Goal: Find specific page/section: Find specific page/section

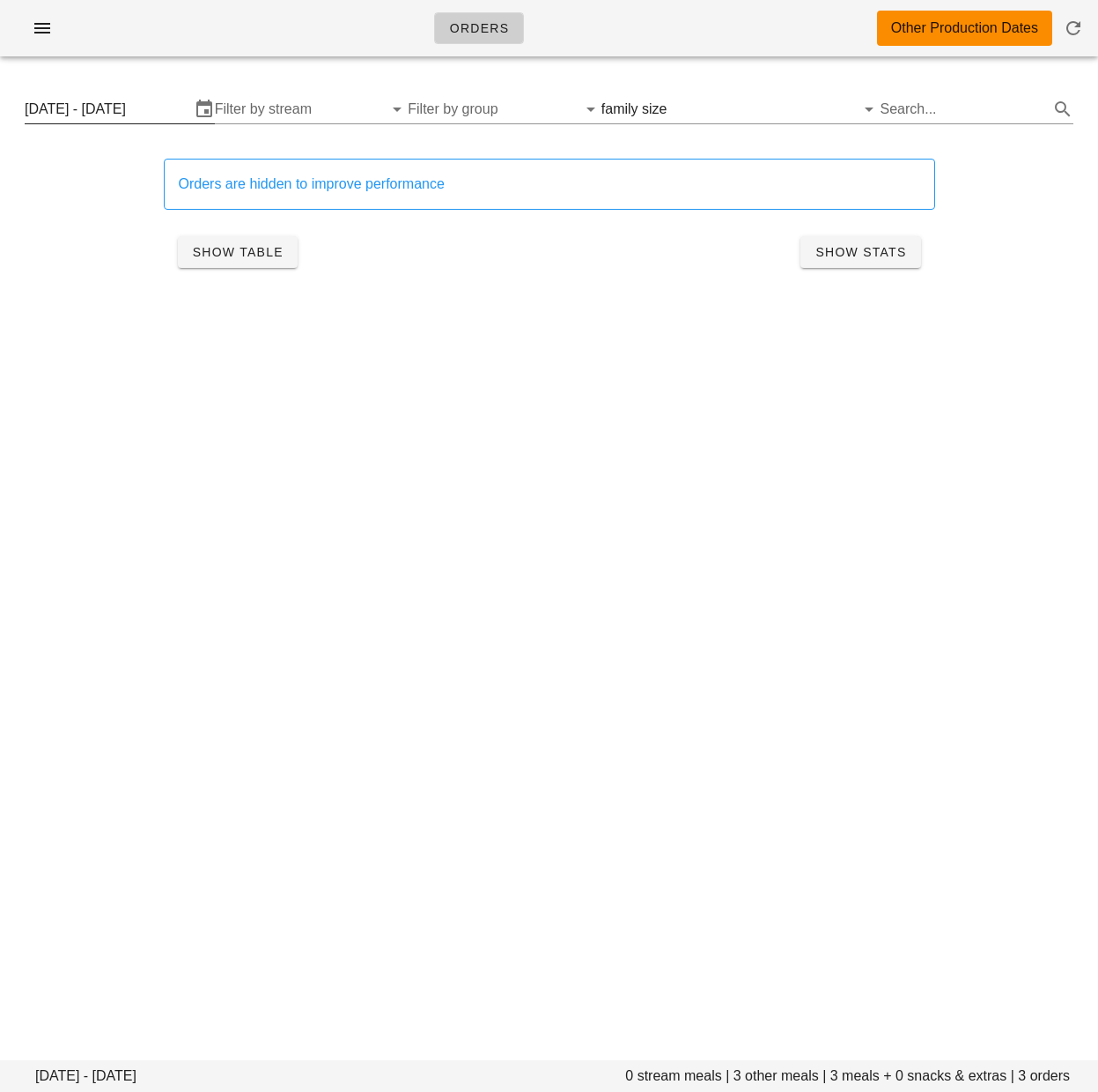
click at [144, 110] on input "[DATE] - [DATE]" at bounding box center [107, 109] width 166 height 28
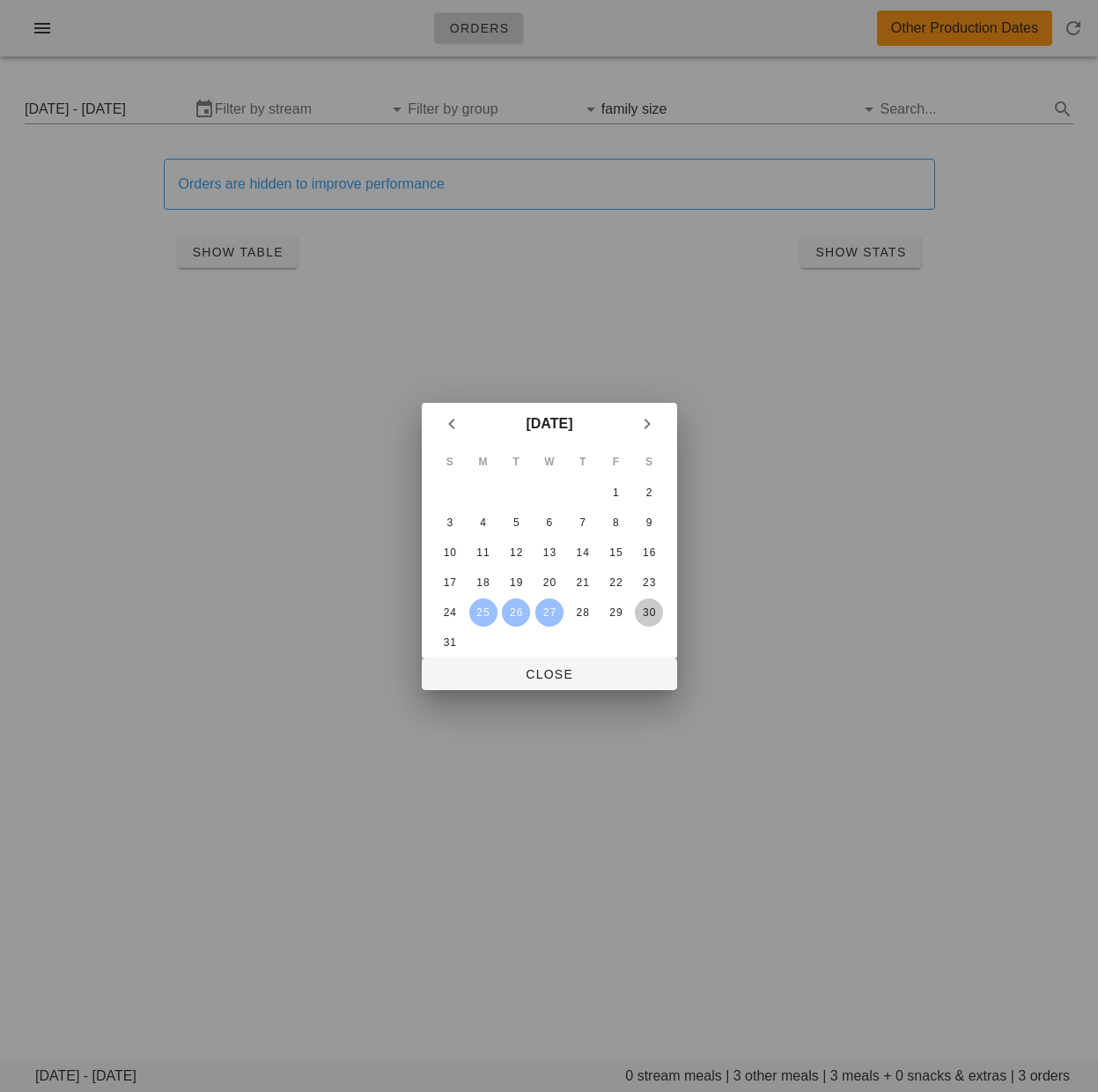
click at [646, 612] on div "30" at bounding box center [649, 612] width 28 height 12
click at [571, 612] on div "28" at bounding box center [582, 612] width 28 height 12
click at [488, 614] on div "25" at bounding box center [482, 612] width 27 height 12
click at [656, 614] on div "30" at bounding box center [649, 612] width 28 height 12
click at [611, 669] on span "Close" at bounding box center [550, 673] width 227 height 14
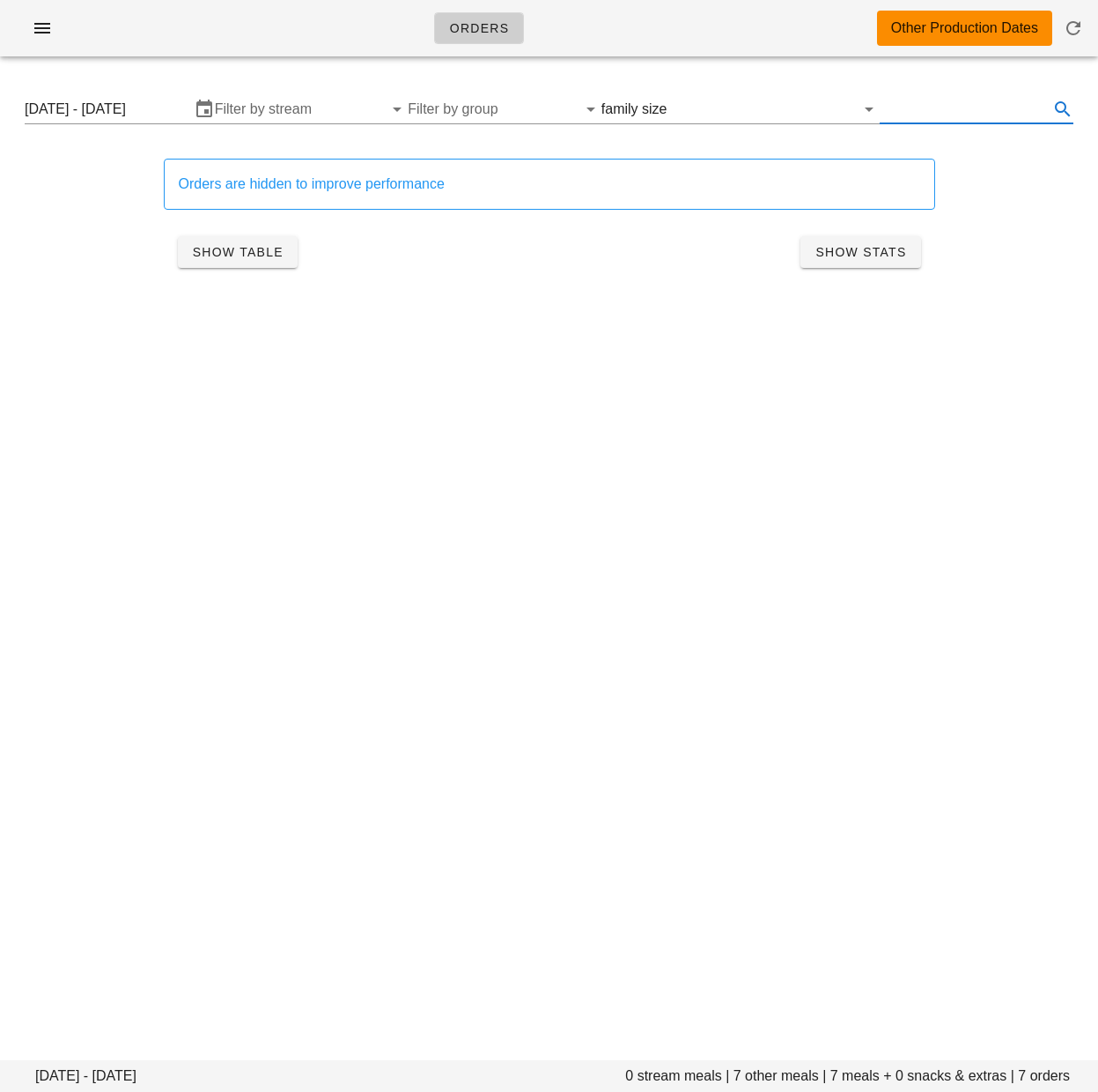
click at [907, 115] on input "text" at bounding box center [962, 109] width 166 height 28
paste input "Tofu Scramble & Mushroom "Bacon" Quesadilla"
click at [829, 109] on button "Clear Filter by tod" at bounding box center [829, 109] width 21 height 21
type input "Tofu Scramble & Mushroom "Bacon" Quesadilla"
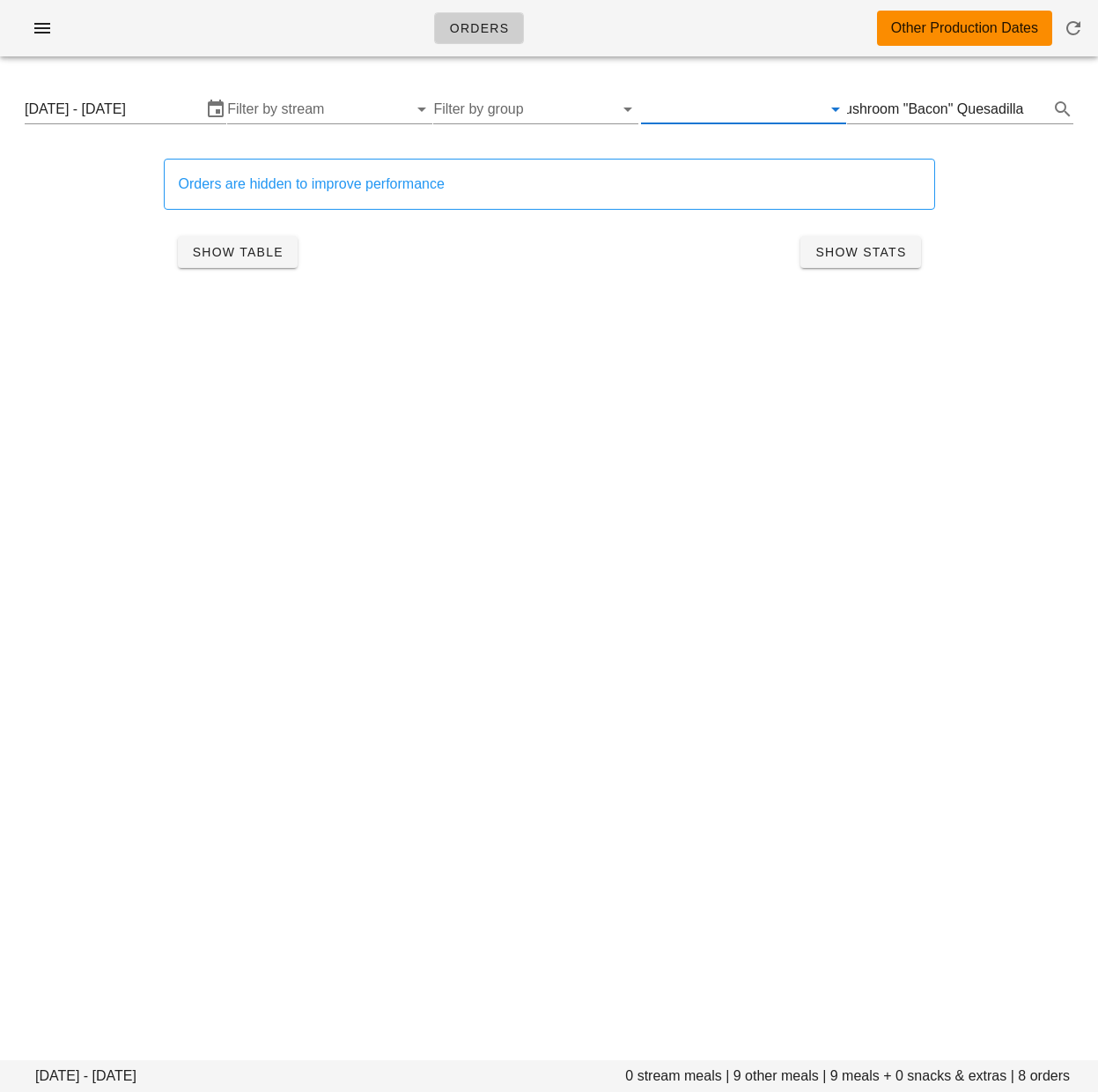
scroll to position [0, 130]
click at [238, 258] on span "Show Table" at bounding box center [237, 251] width 92 height 14
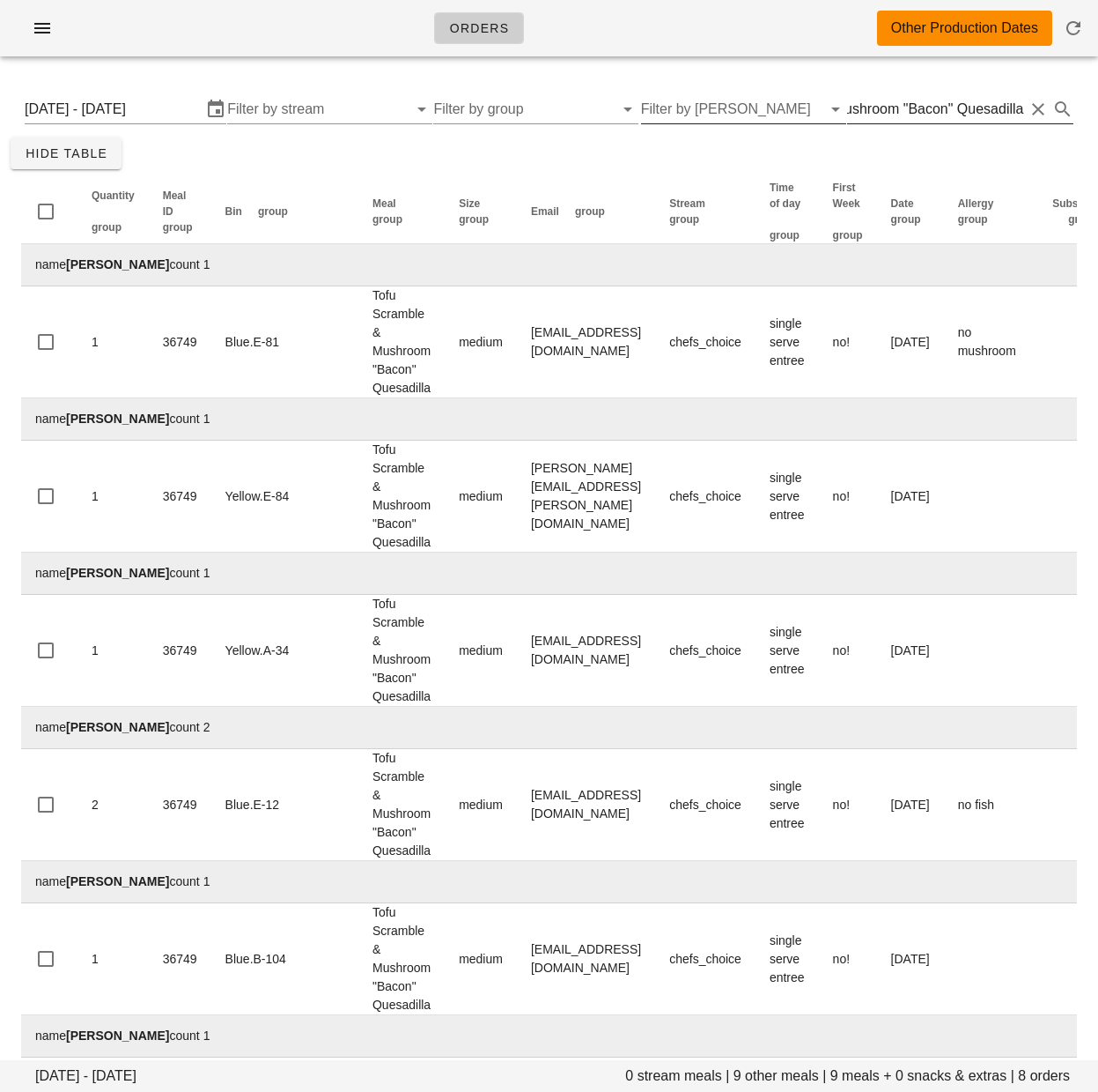
click at [937, 107] on input "Tofu Scramble & Mushroom "Bacon" Quesadilla" at bounding box center [935, 109] width 177 height 28
click at [936, 107] on input "Tofu Scramble & Mushroom "Bacon" Quesadilla" at bounding box center [935, 109] width 177 height 28
click at [4, 947] on div "Monday August 25 - Saturday August 30 0 stream meals | 9 other meals | 9 meals …" at bounding box center [549, 784] width 1098 height 1428
drag, startPoint x: 470, startPoint y: 495, endPoint x: 16, endPoint y: 804, distance: 549.2
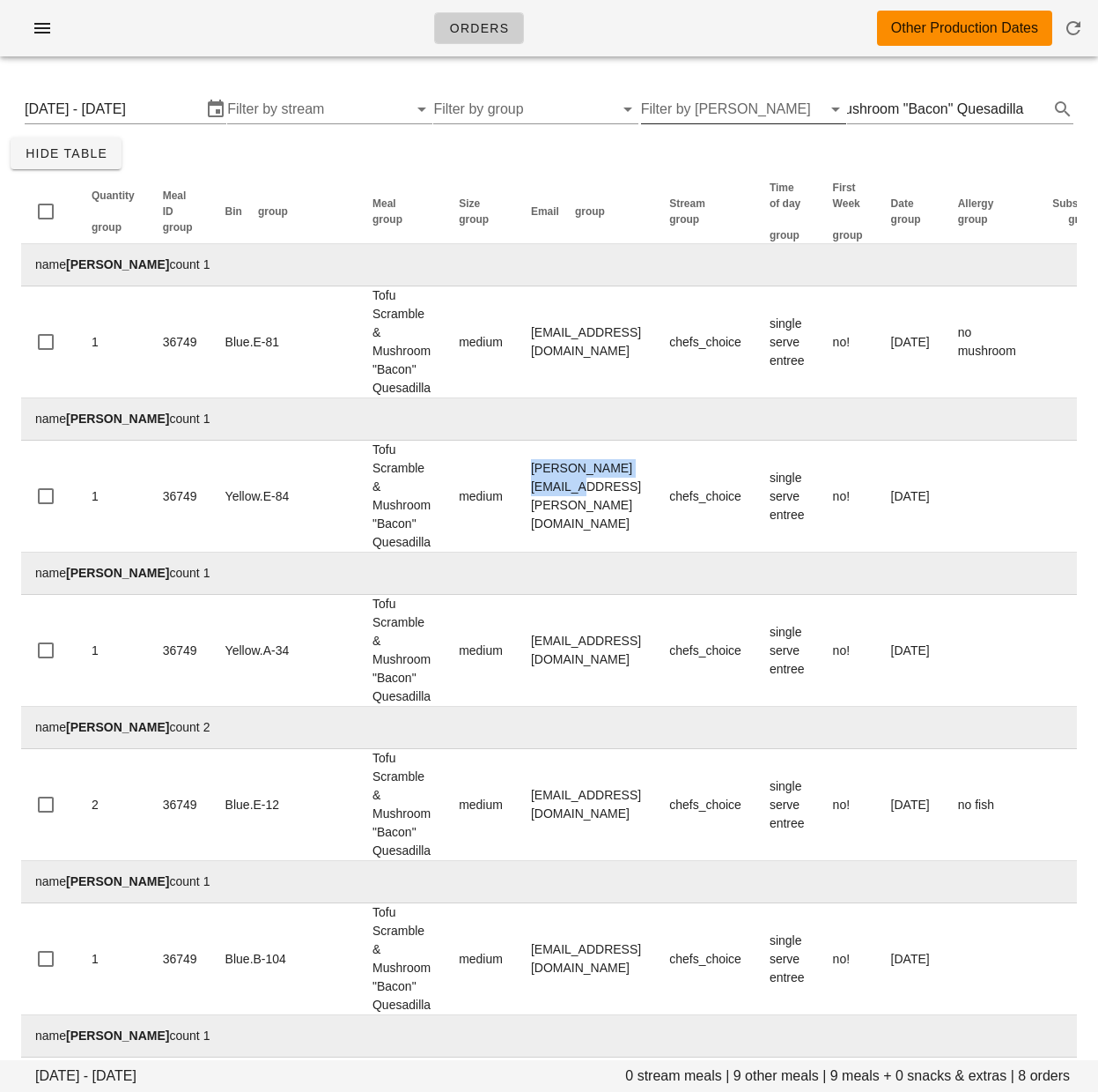
click at [638, 501] on td "lam.jessica@gmail.com" at bounding box center [586, 496] width 138 height 112
copy td "lam.jessica@gmail.com"
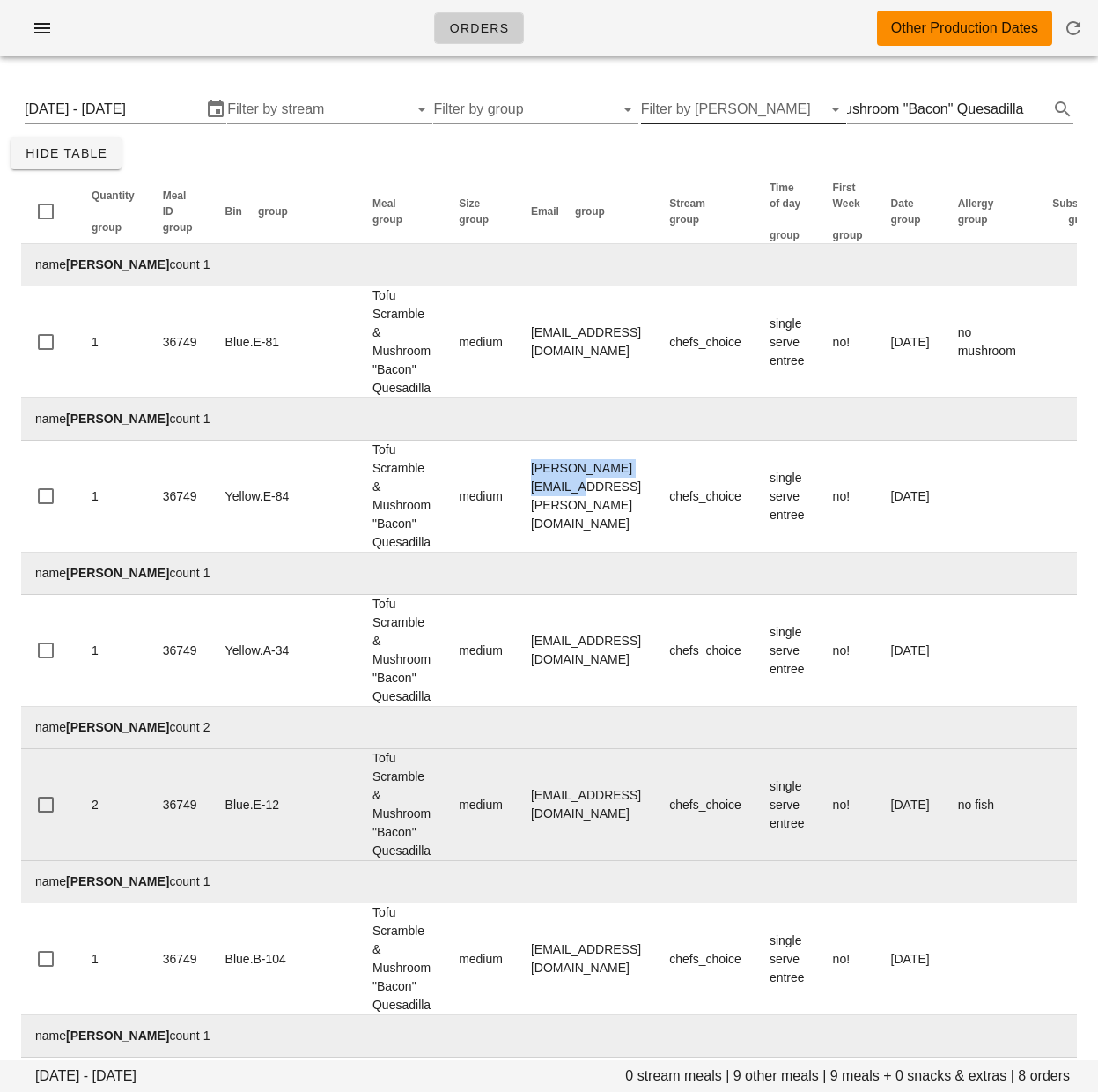
drag, startPoint x: 478, startPoint y: 802, endPoint x: 541, endPoint y: 847, distance: 77.4
click at [655, 807] on td "sarahleonagrochowski@gmail.com" at bounding box center [586, 805] width 138 height 112
copy td "sarahleonagrochowski@gmail.com"
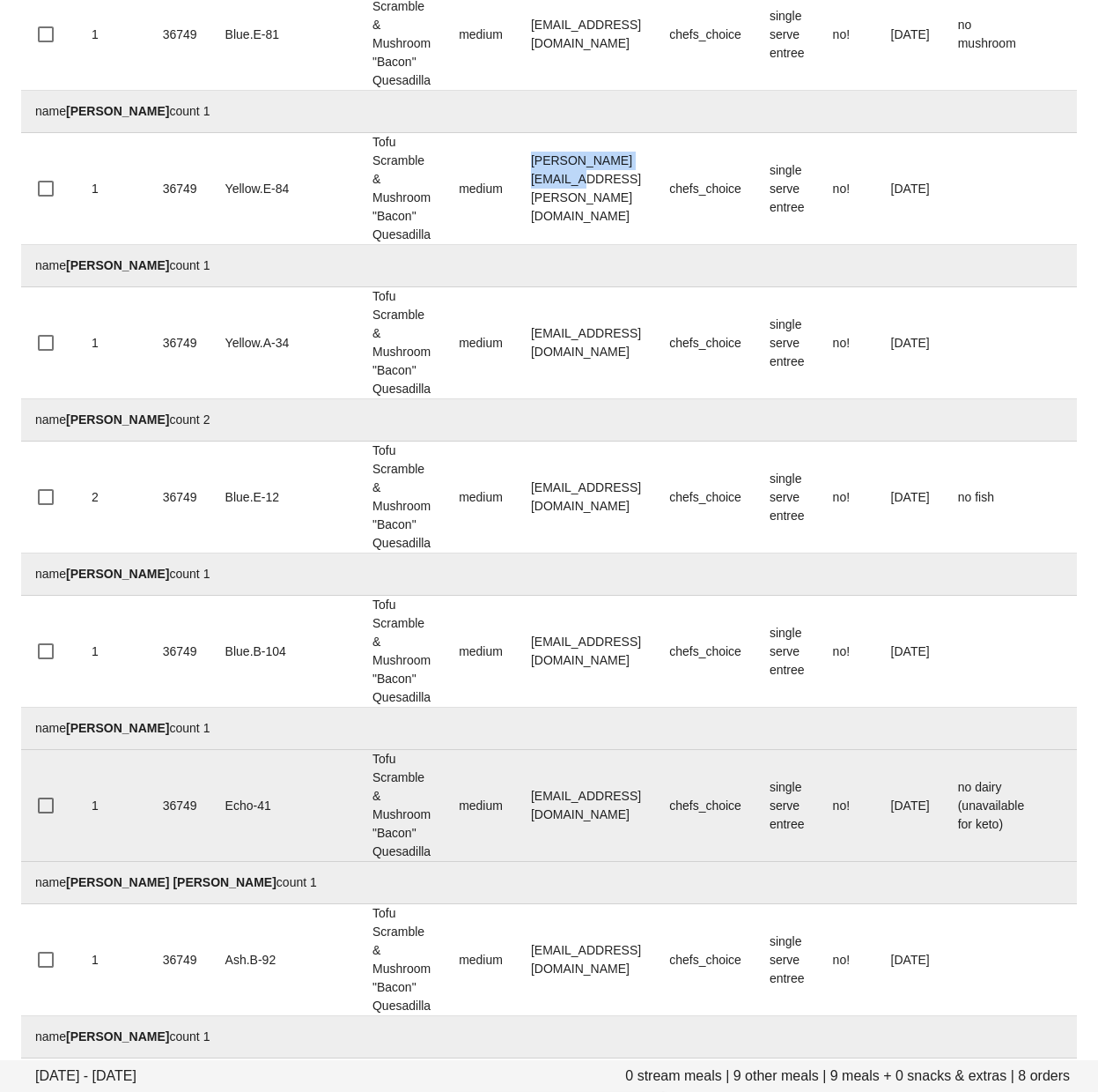
scroll to position [338, 0]
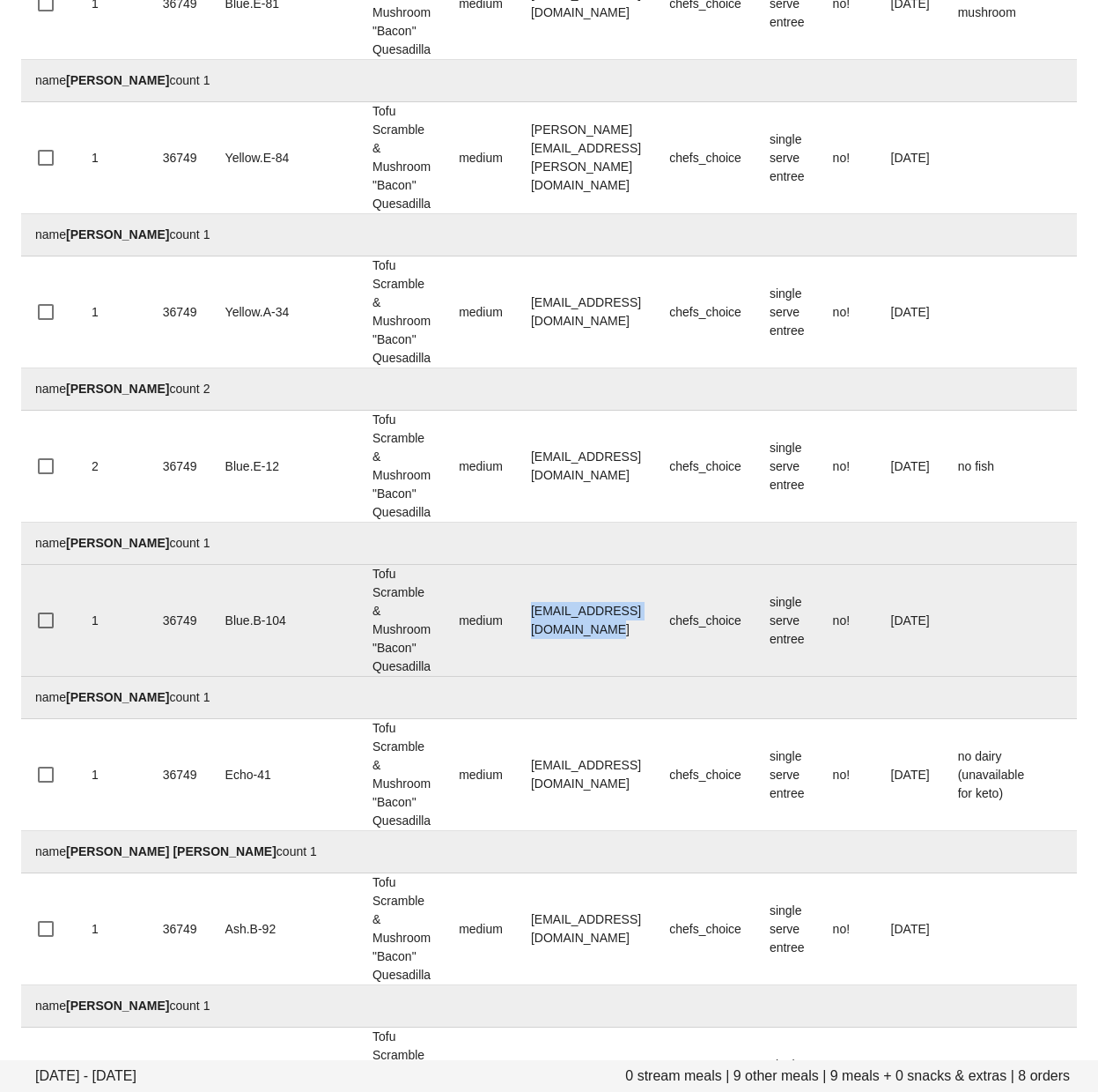
drag, startPoint x: 665, startPoint y: 623, endPoint x: 481, endPoint y: 629, distance: 184.1
click at [517, 629] on td "shannonloughrey11@gmail.com" at bounding box center [586, 621] width 138 height 112
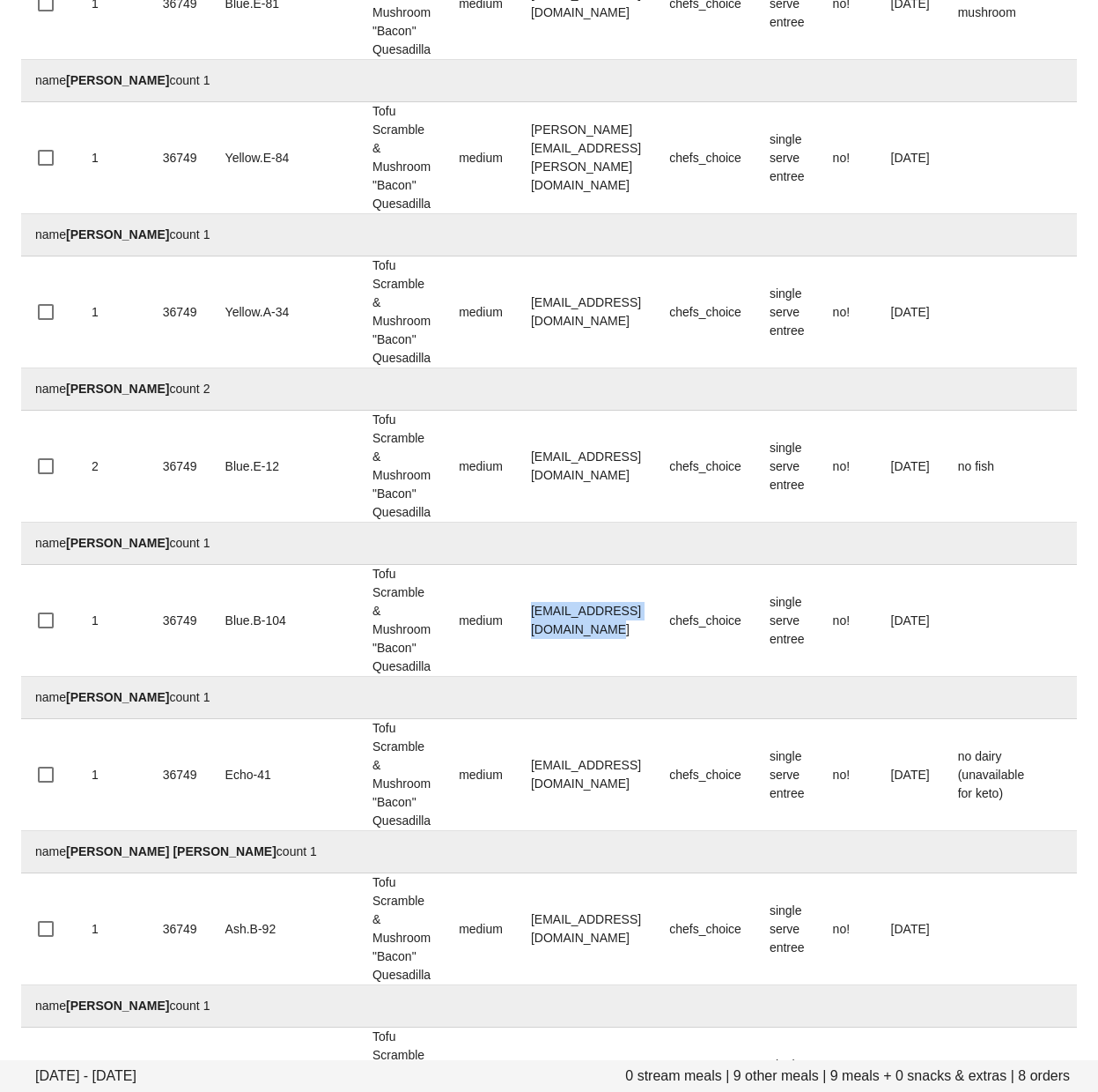
copy td "shannonloughrey11@gmail.com"
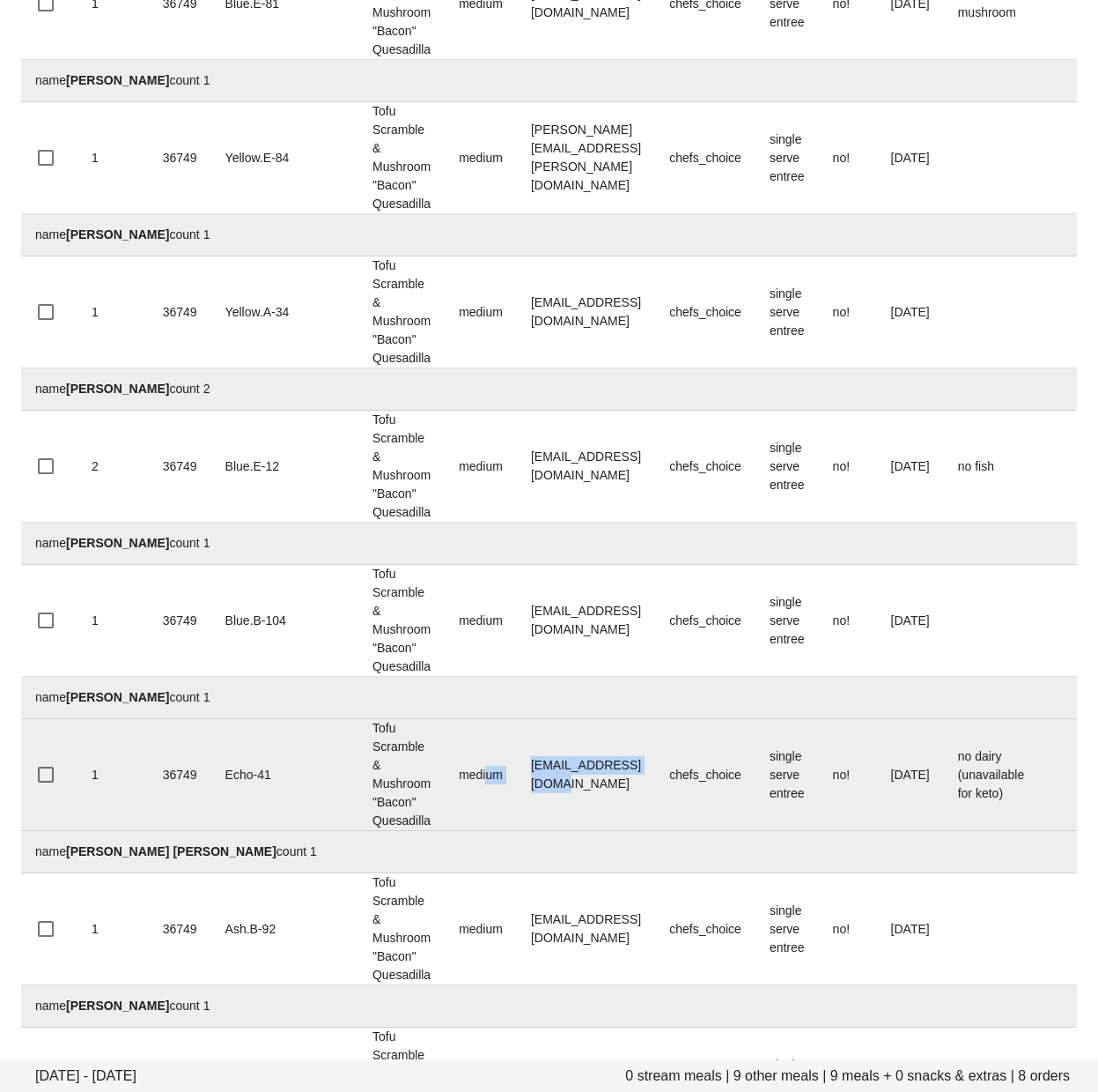
drag, startPoint x: 588, startPoint y: 777, endPoint x: 435, endPoint y: 771, distance: 153.1
click at [435, 771] on tr "1 36749 Echo-41 Tofu Scramble & Mushroom "Bacon" Quesadilla medium stephmunez@g…" at bounding box center [773, 775] width 1503 height 112
copy tr "um stephmunez@gmail.com"
click at [547, 799] on td "stephmunez@gmail.com" at bounding box center [586, 775] width 138 height 112
drag, startPoint x: 606, startPoint y: 777, endPoint x: 476, endPoint y: 774, distance: 130.0
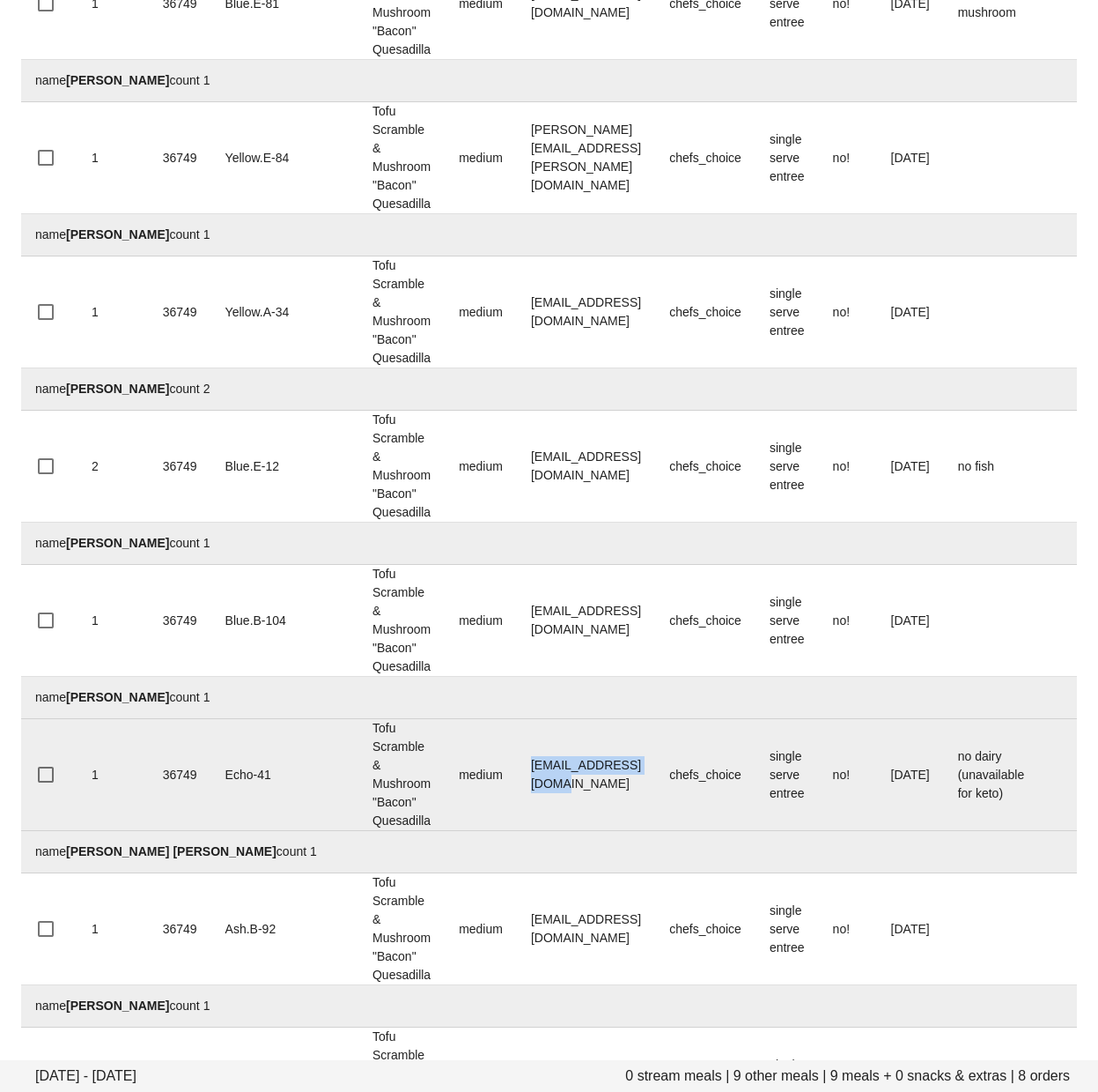
click at [517, 774] on td "stephmunez@gmail.com" at bounding box center [586, 775] width 138 height 112
copy td "stephmunez@gmail.com"
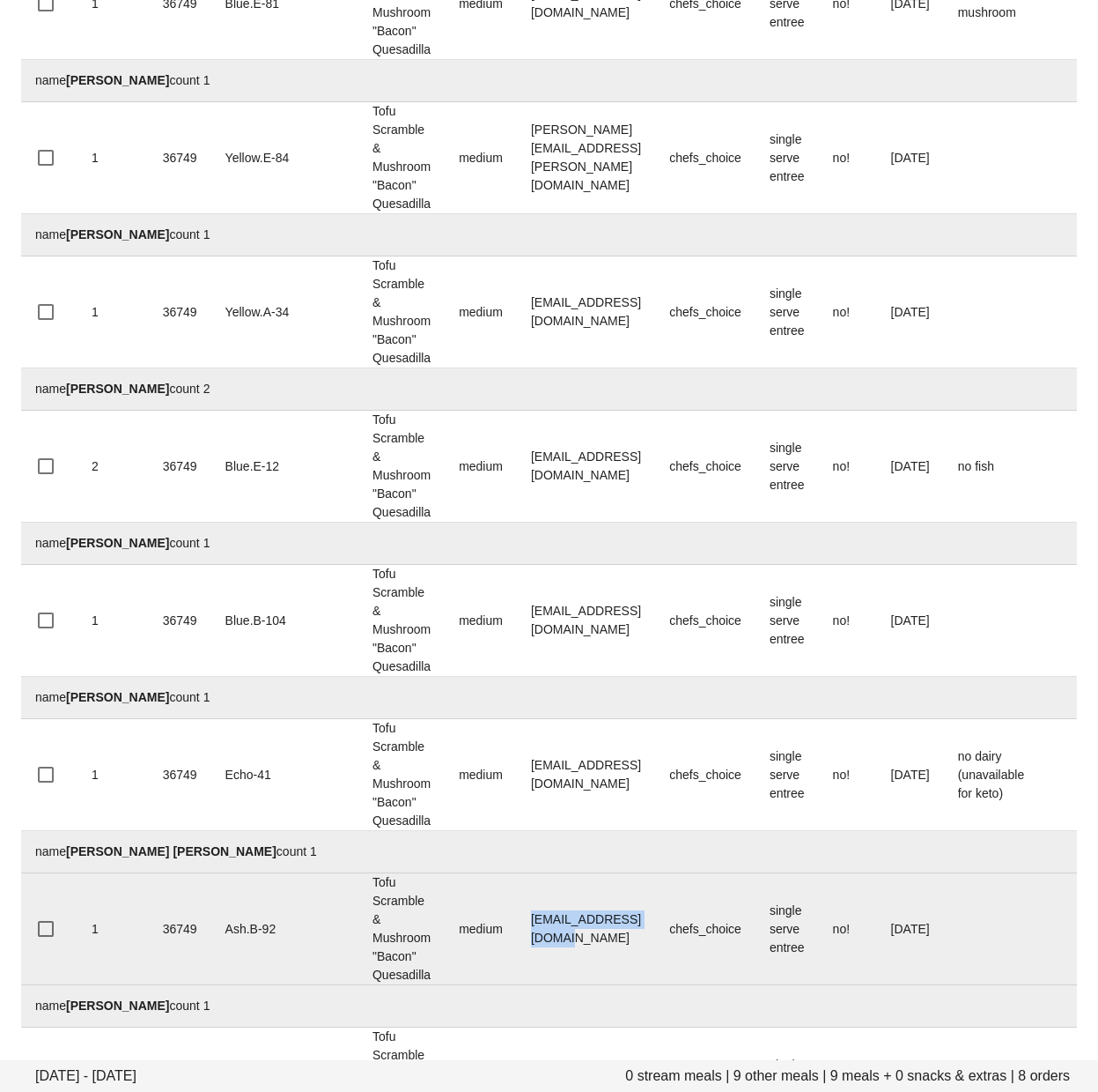
drag, startPoint x: 556, startPoint y: 937, endPoint x: 474, endPoint y: 932, distance: 82.2
click at [517, 932] on td "wallaceparo@gmail.com" at bounding box center [586, 929] width 138 height 112
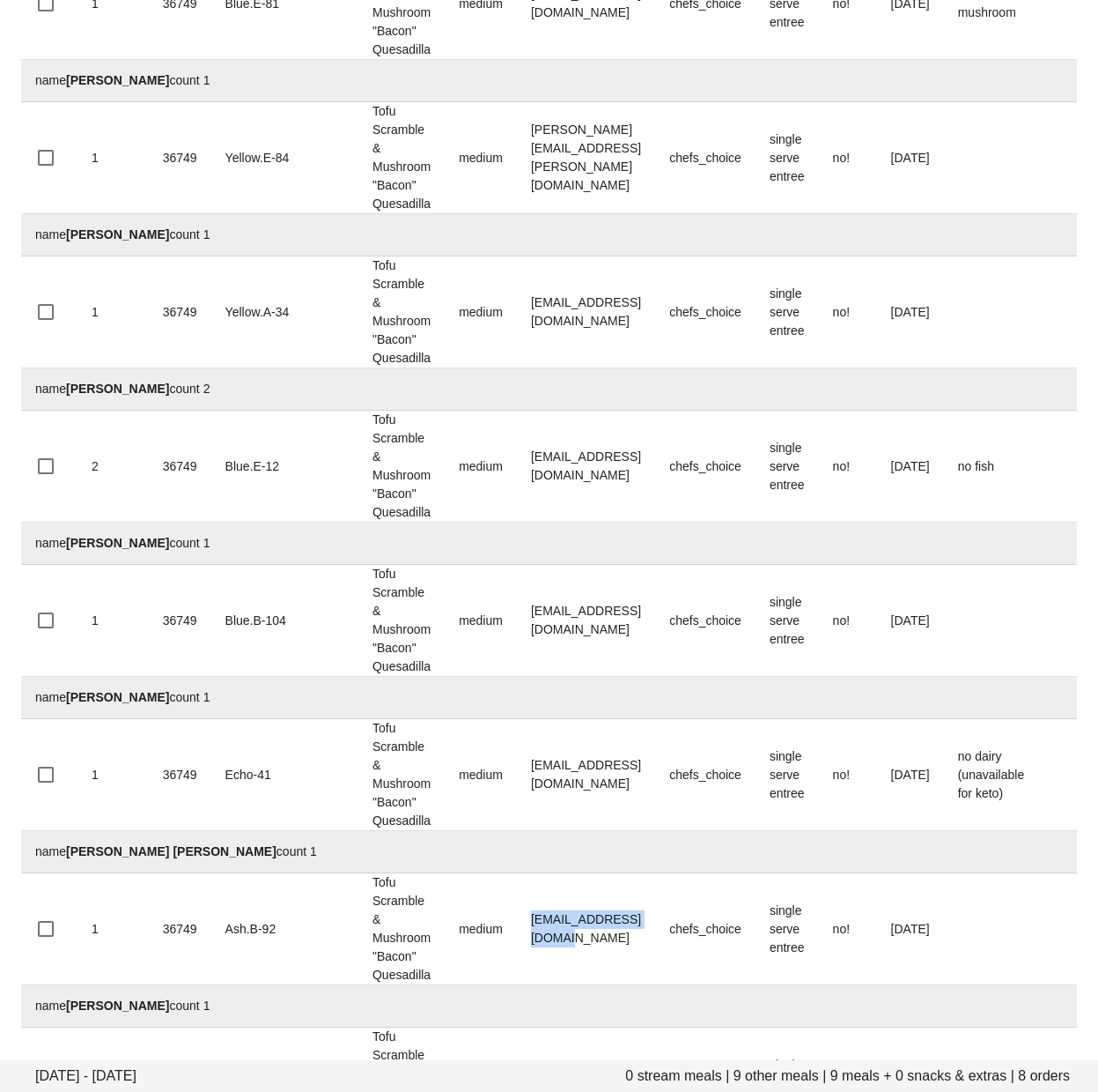
copy td "wallaceparo@gmail.com"
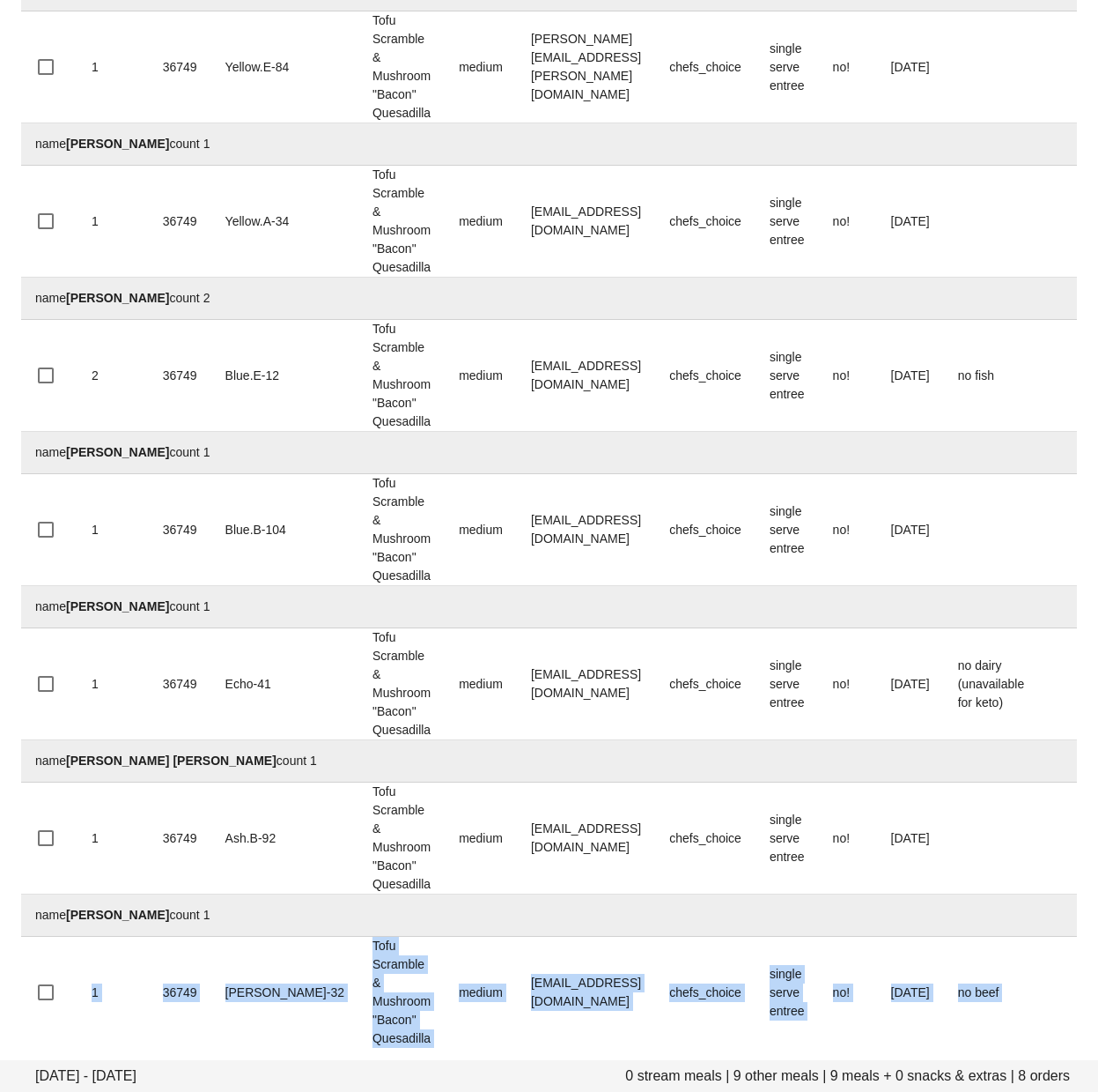
scroll to position [435, 0]
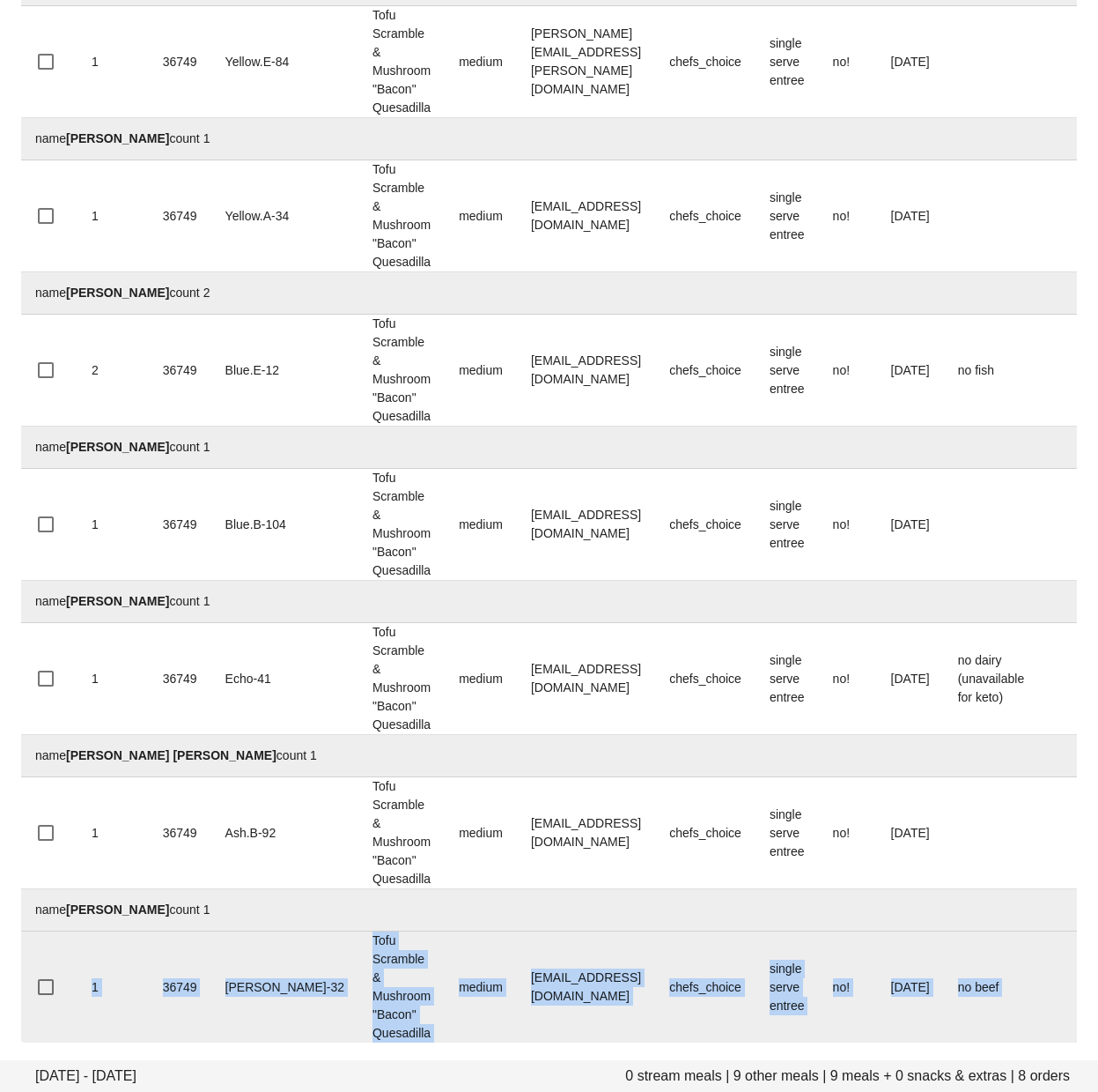
drag, startPoint x: 552, startPoint y: 954, endPoint x: 631, endPoint y: 1014, distance: 99.2
click at [575, 1042] on div "Quantity group Meal ID group Bin group Meal group Size group Email group Stream…" at bounding box center [549, 393] width 1056 height 1297
click at [636, 1001] on td "theresachui17@gmail.com" at bounding box center [586, 987] width 138 height 111
drag, startPoint x: 643, startPoint y: 1013, endPoint x: 809, endPoint y: 1040, distance: 168.2
click at [662, 1042] on div "Quantity group Meal ID group Bin group Meal group Size group Email group Stream…" at bounding box center [549, 393] width 1056 height 1297
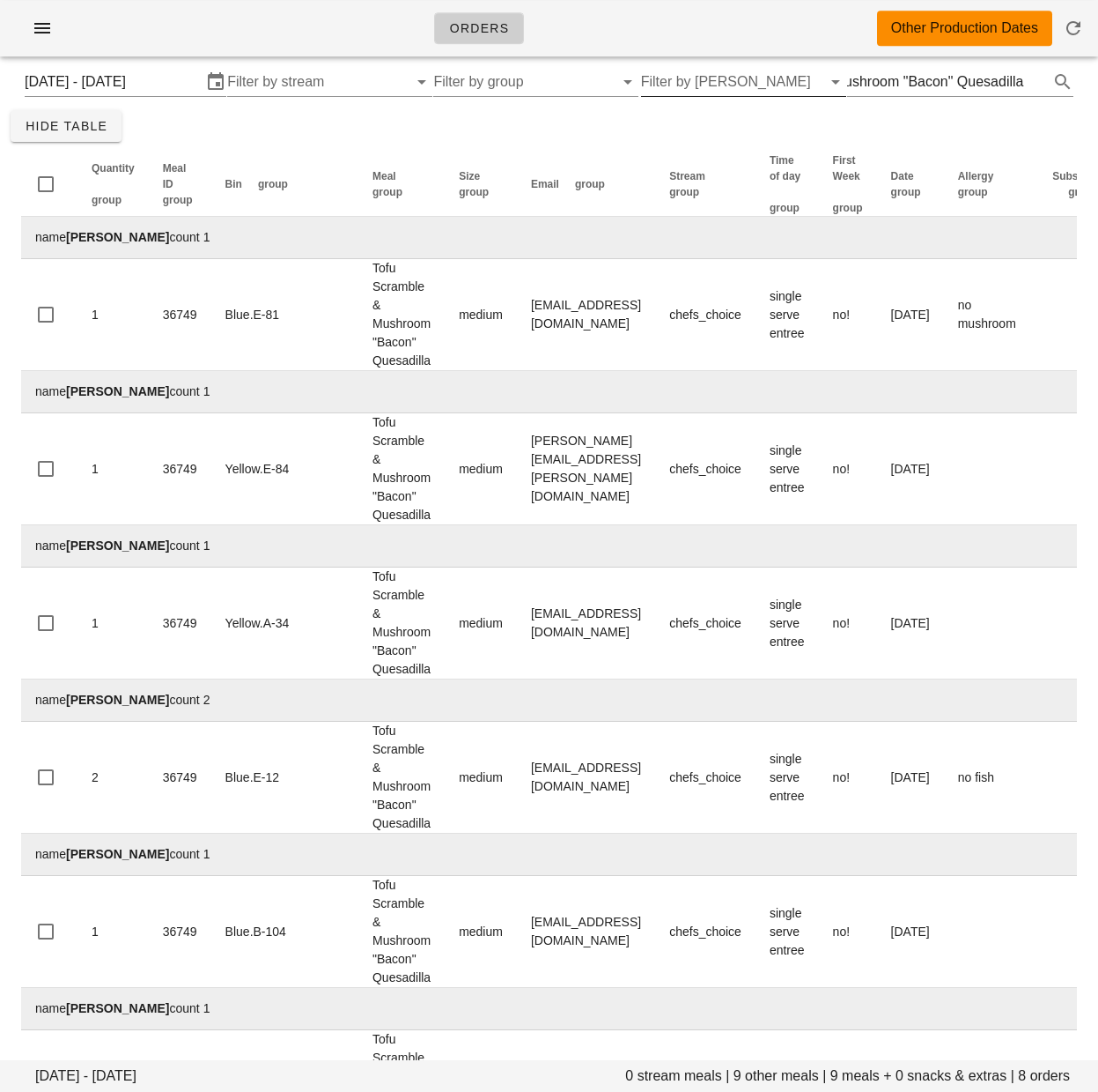
scroll to position [0, 0]
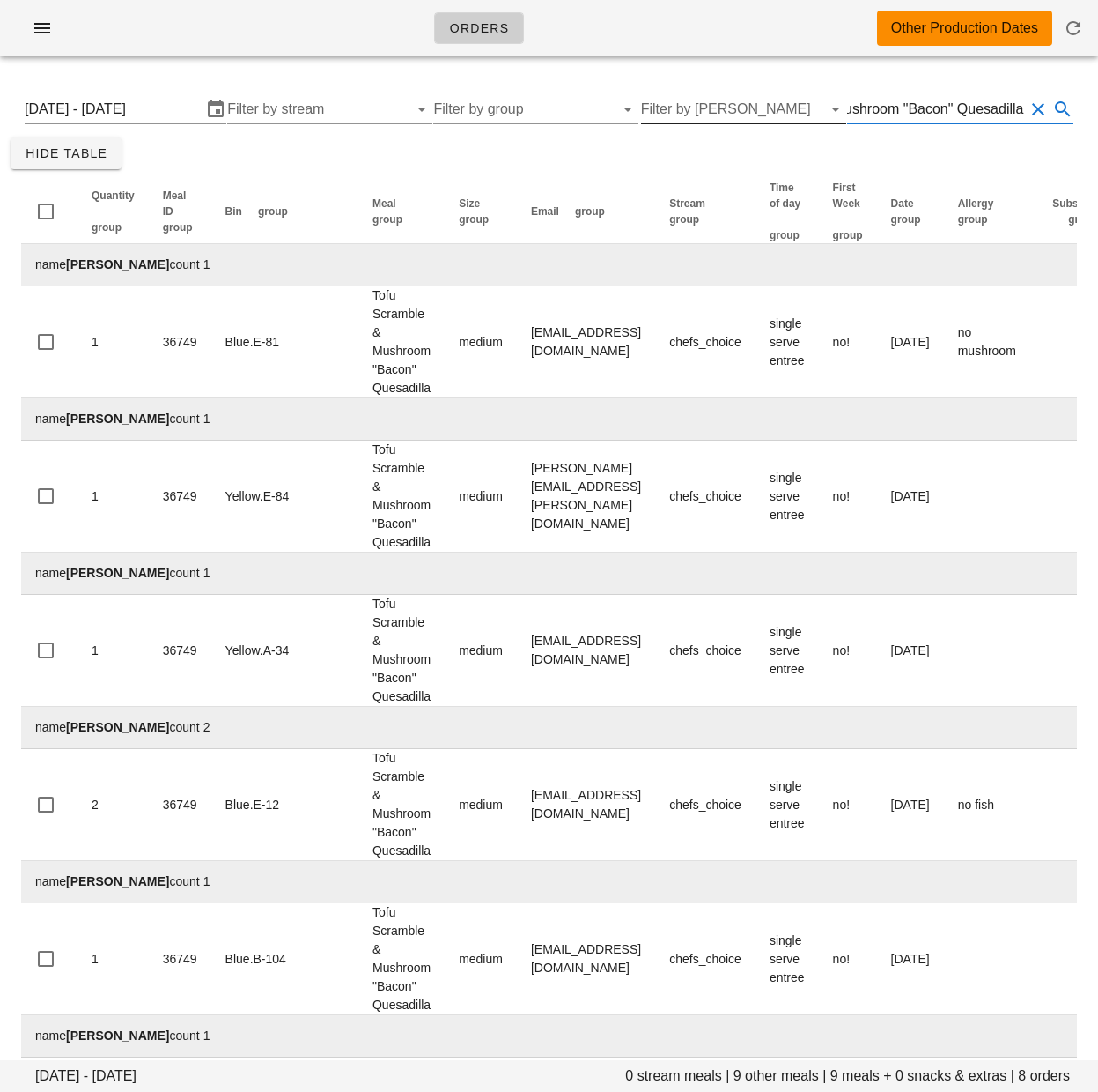
click at [907, 123] on input "Tofu Scramble & Mushroom "Bacon" Quesadilla" at bounding box center [935, 109] width 177 height 28
click at [901, 107] on input "Tofu Scramble & Mushroom "Bacon" Quesadilla" at bounding box center [935, 109] width 177 height 28
type input "cinnamon roll"
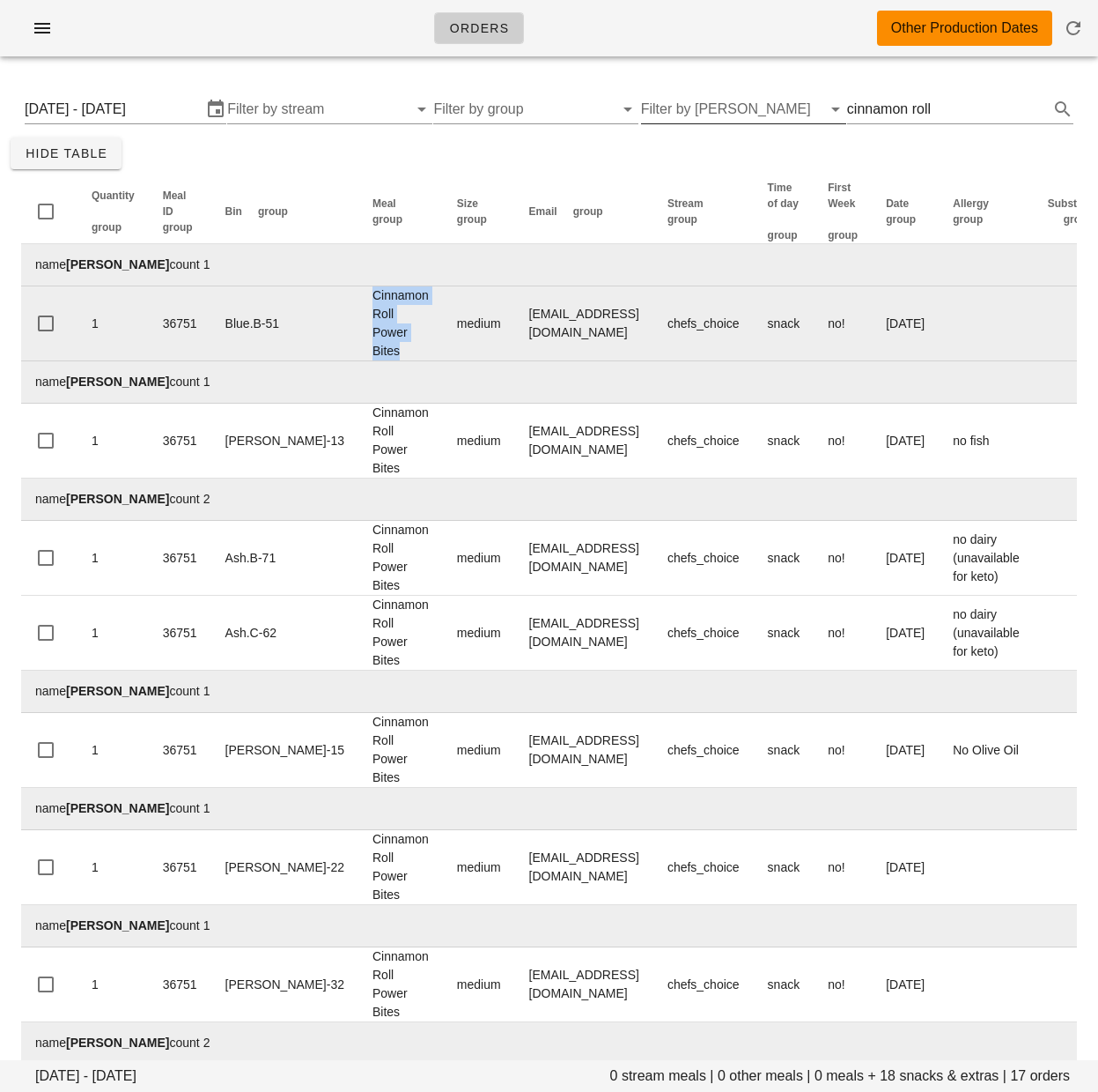
drag, startPoint x: 357, startPoint y: 370, endPoint x: 320, endPoint y: 315, distance: 66.3
click at [358, 315] on td "Cinnamon Roll Power Bites" at bounding box center [401, 324] width 84 height 75
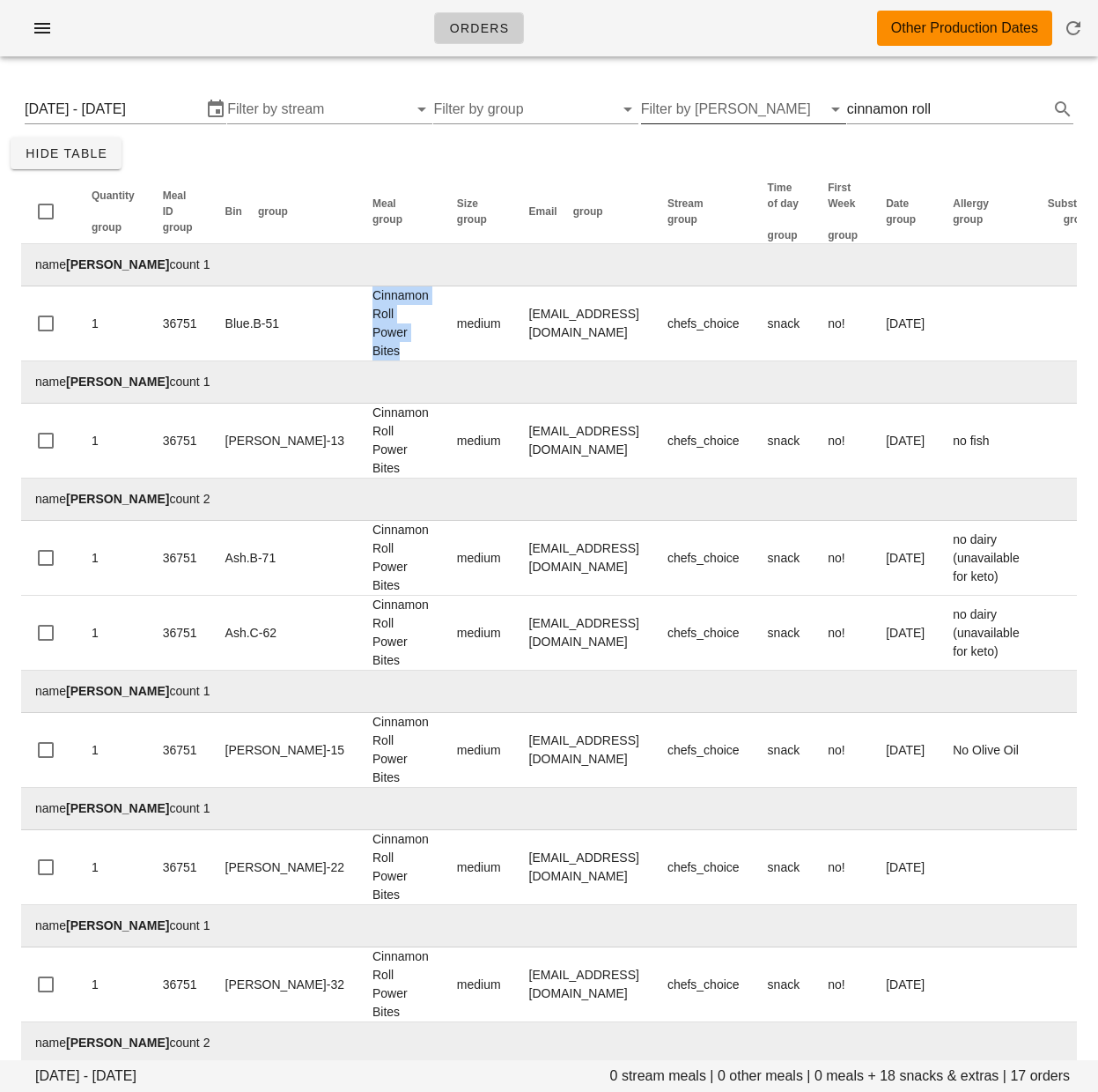
copy td "Cinnamon Roll Power Bites"
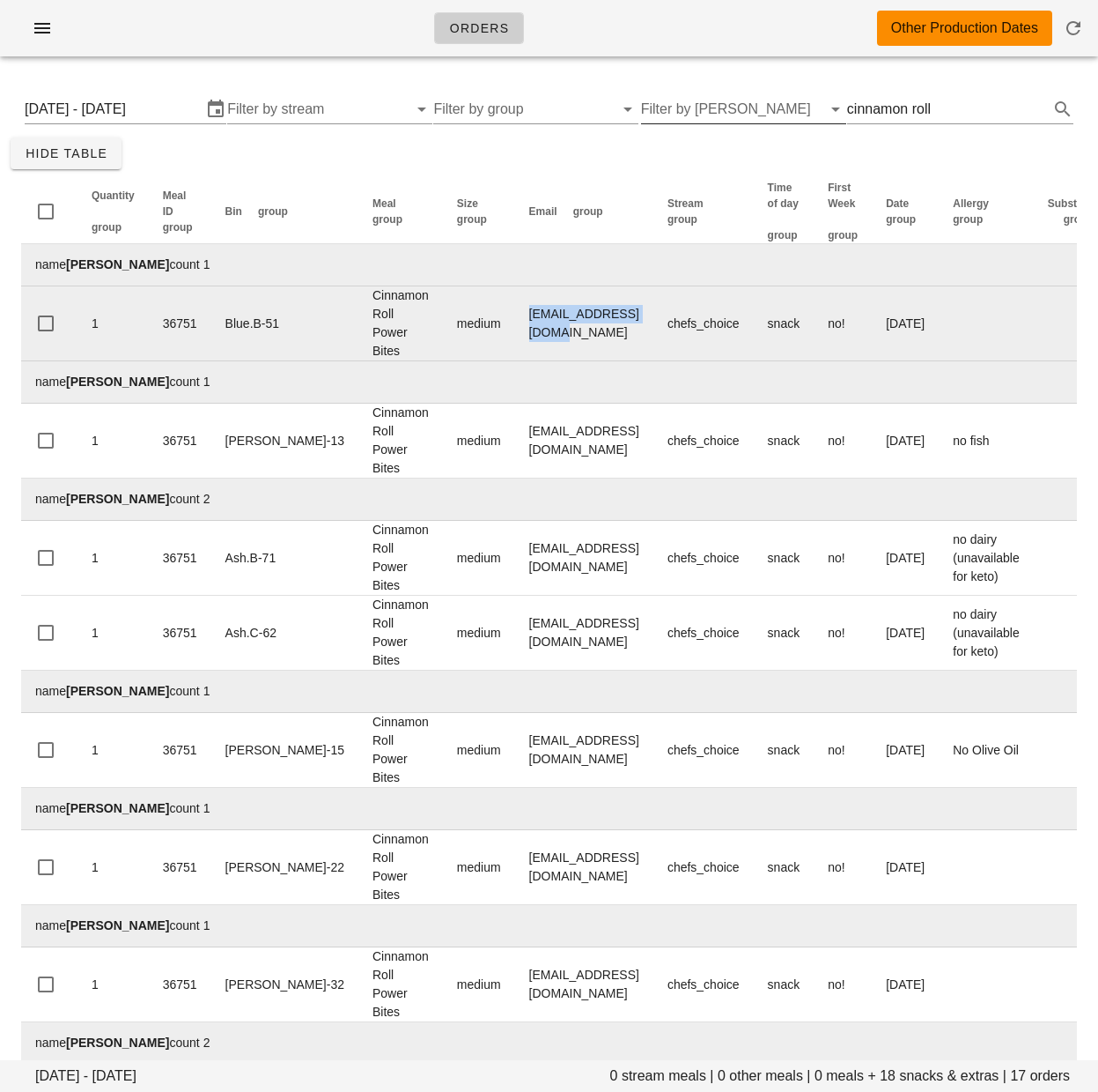
drag, startPoint x: 474, startPoint y: 345, endPoint x: 624, endPoint y: 338, distance: 150.2
click at [624, 338] on td "Hayward228@gmail.com" at bounding box center [584, 324] width 138 height 75
copy td "Hayward228@gmail.com"
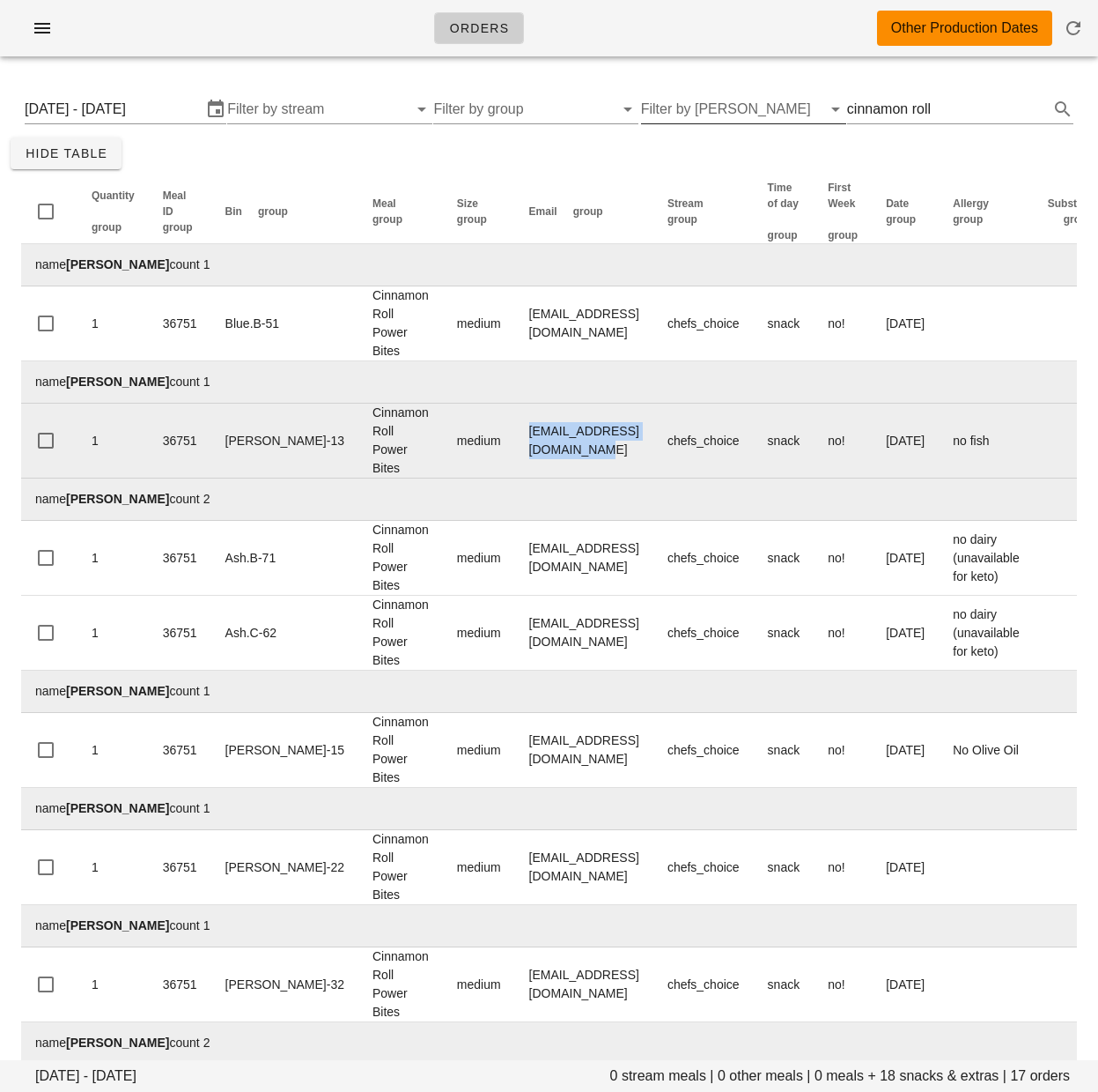
drag, startPoint x: 476, startPoint y: 462, endPoint x: 643, endPoint y: 468, distance: 167.1
click at [643, 468] on td "allysonbrooke152@gmail.com" at bounding box center [584, 441] width 138 height 75
copy td "allysonbrooke152@gmail.com"
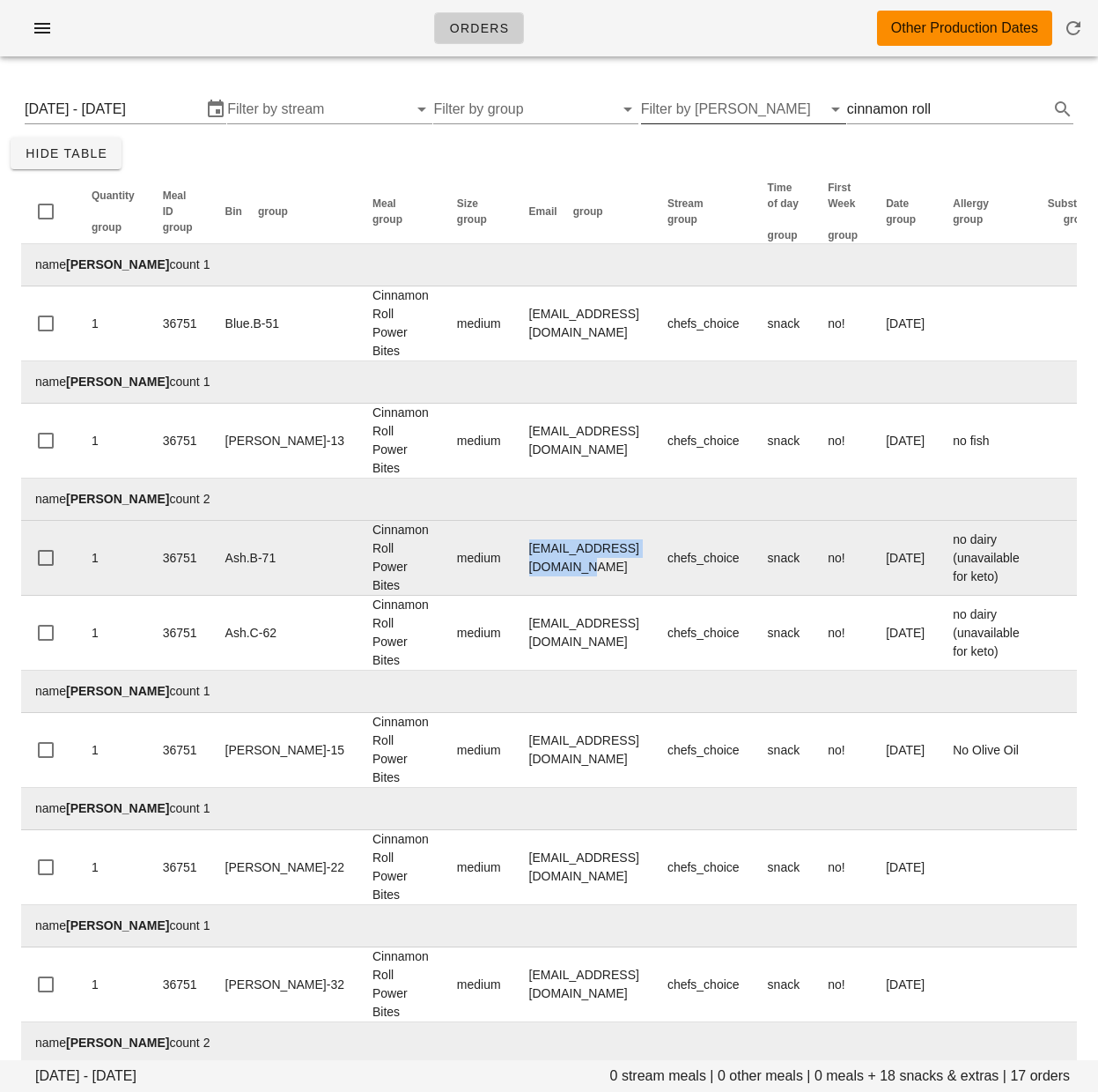
drag, startPoint x: 477, startPoint y: 581, endPoint x: 643, endPoint y: 580, distance: 166.0
click at [643, 580] on td "hello@amandaverhagen.com" at bounding box center [584, 558] width 138 height 75
copy td "hello@amandaverhagen.com"
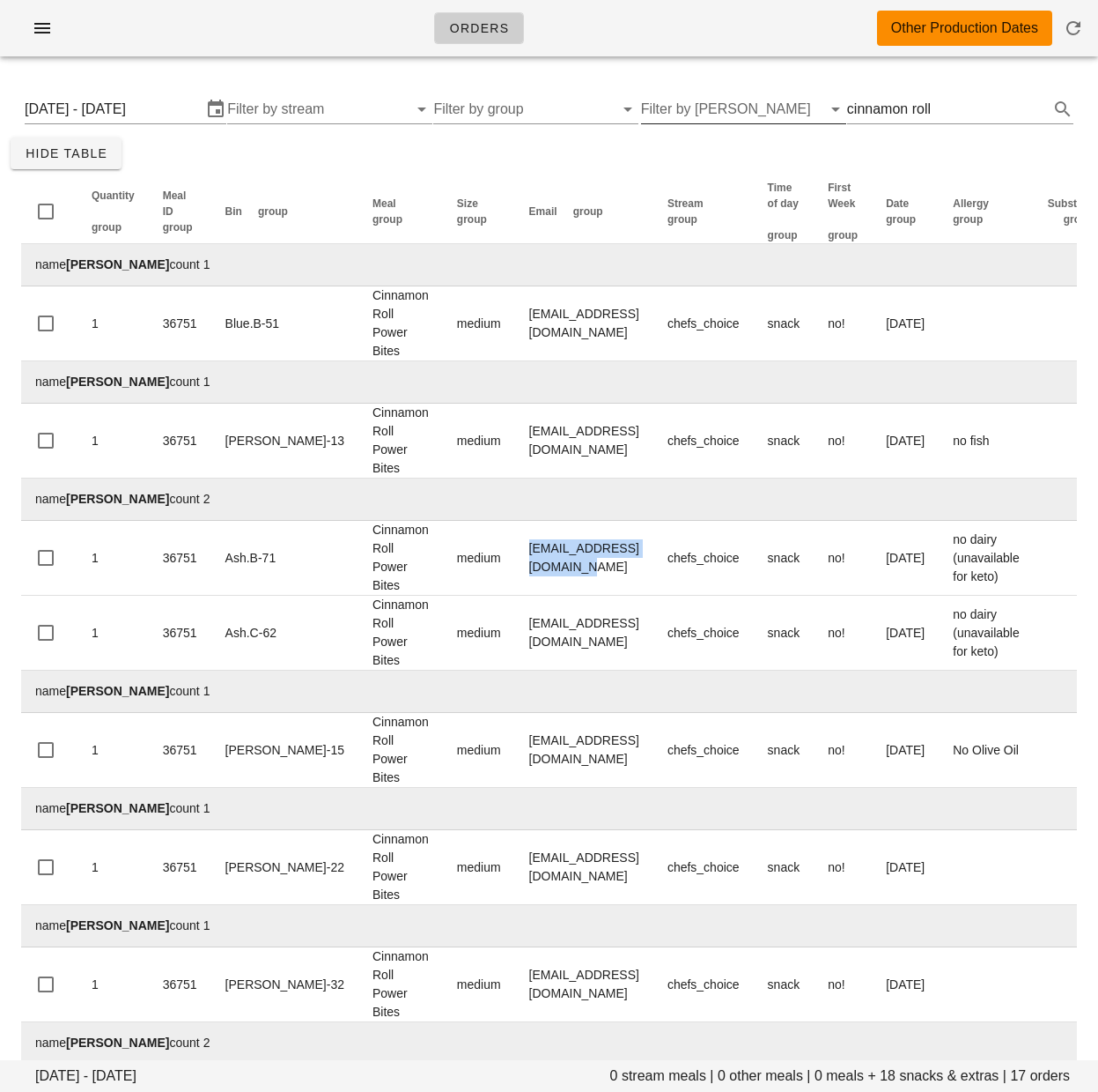
drag, startPoint x: 558, startPoint y: 708, endPoint x: 559, endPoint y: 937, distance: 229.0
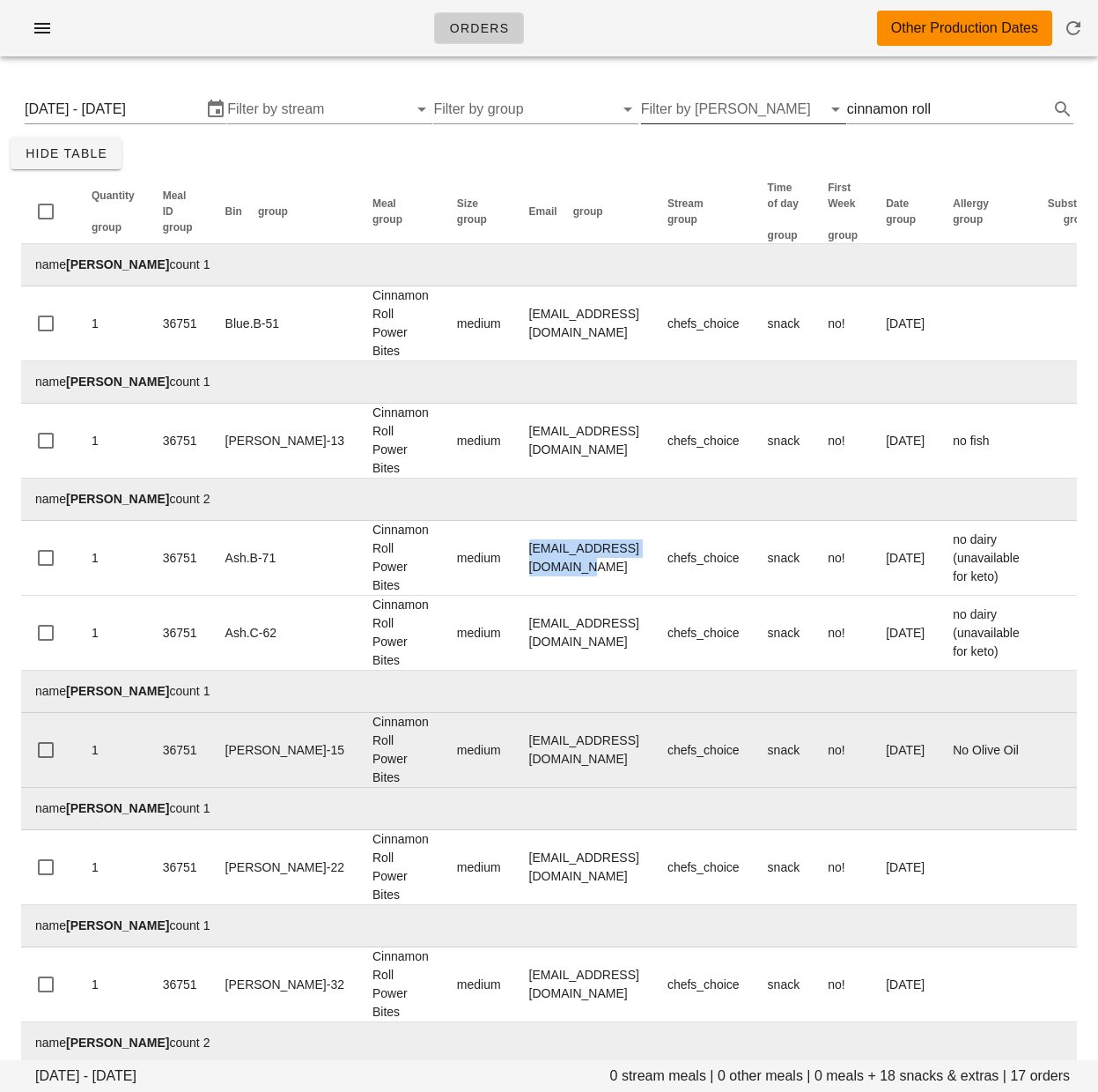
drag, startPoint x: 489, startPoint y: 794, endPoint x: 478, endPoint y: 771, distance: 25.5
click at [515, 788] on td "aiaudufour@gmail.com" at bounding box center [584, 750] width 138 height 75
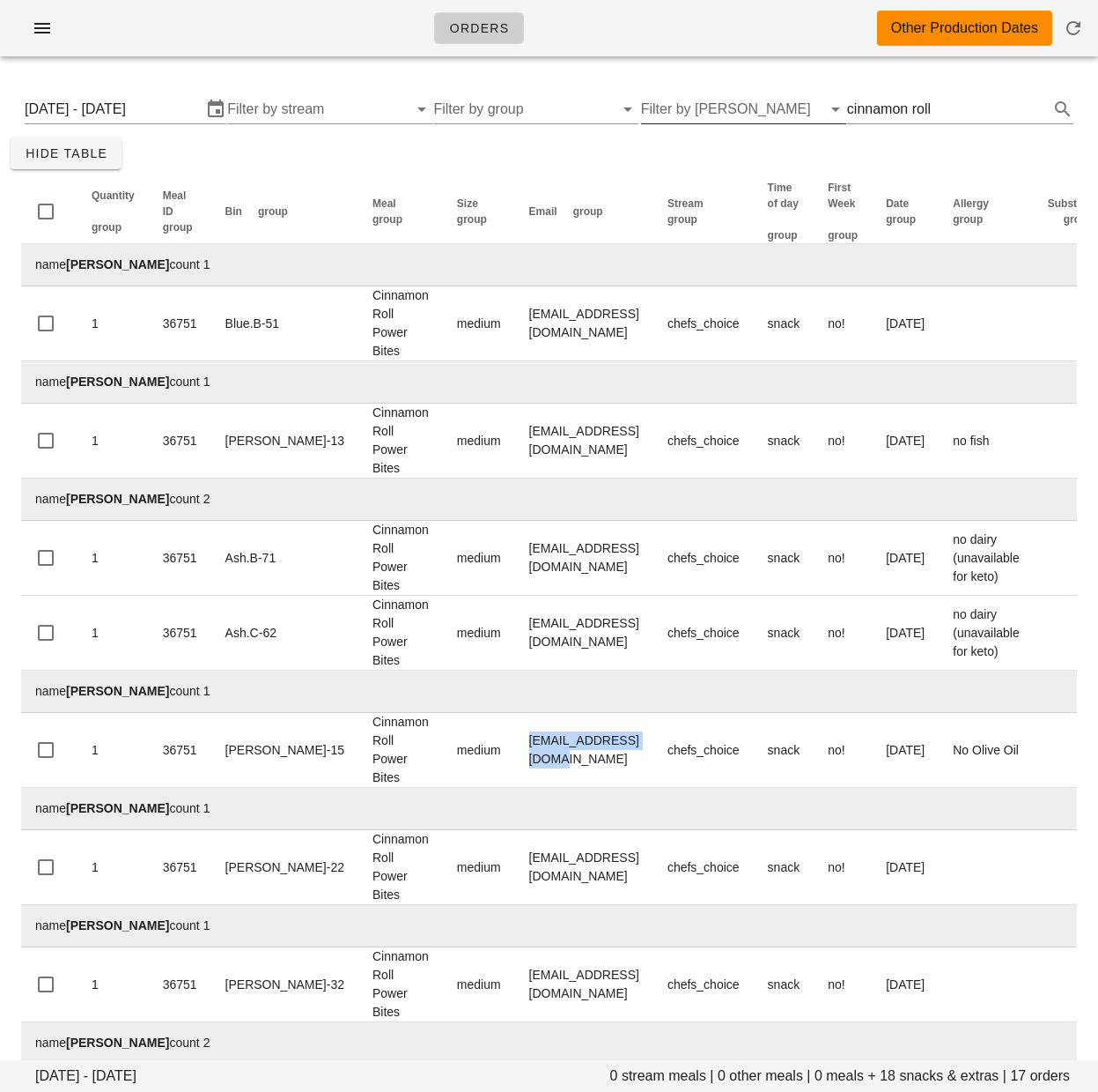
drag, startPoint x: 473, startPoint y: 765, endPoint x: 16, endPoint y: 1012, distance: 519.5
click at [644, 769] on td "aiaudufour@gmail.com" at bounding box center [584, 750] width 138 height 75
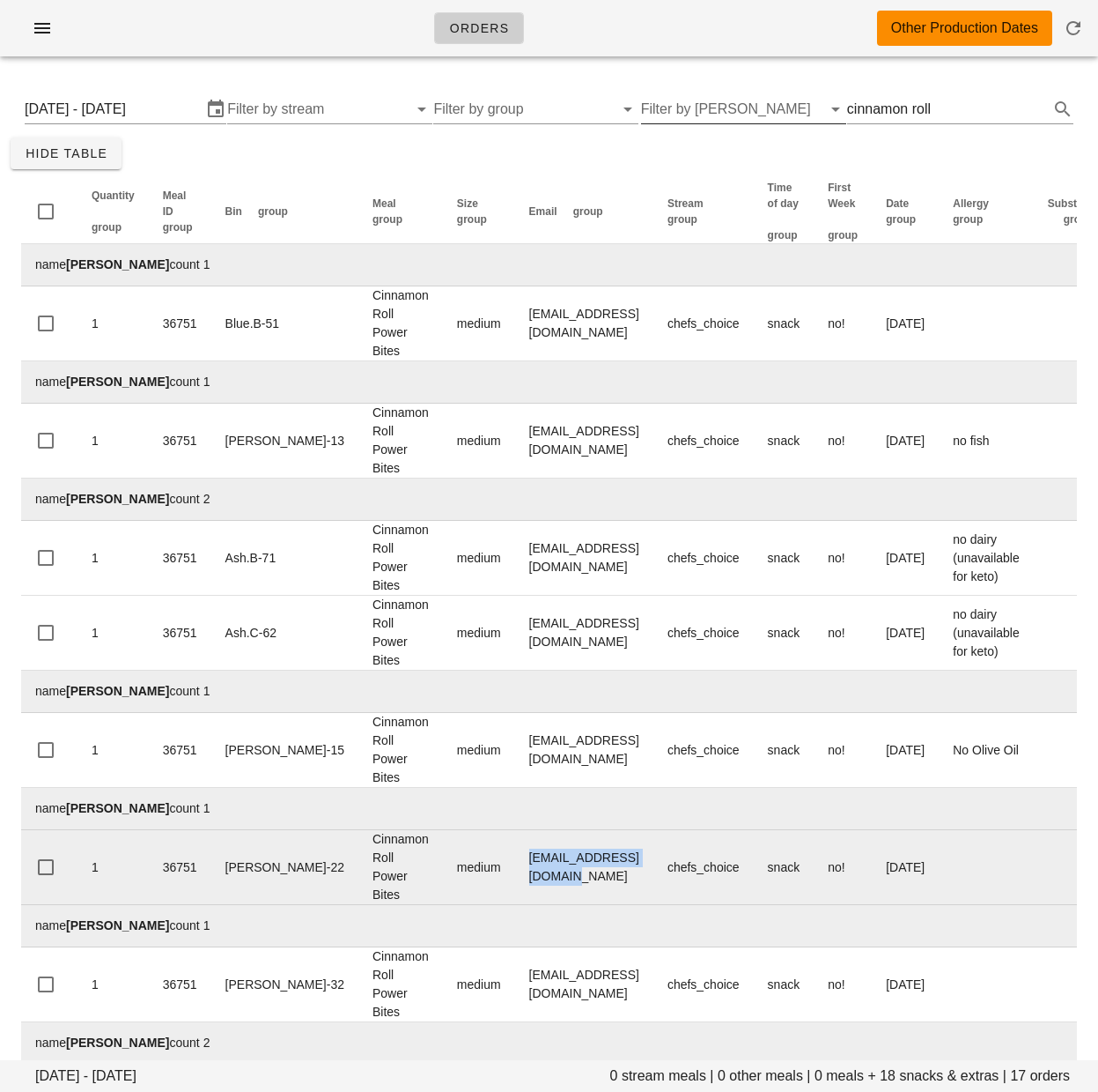
drag, startPoint x: 478, startPoint y: 881, endPoint x: 624, endPoint y: 881, distance: 146.0
click at [624, 881] on td "carolyncostigan@me.com" at bounding box center [584, 867] width 138 height 75
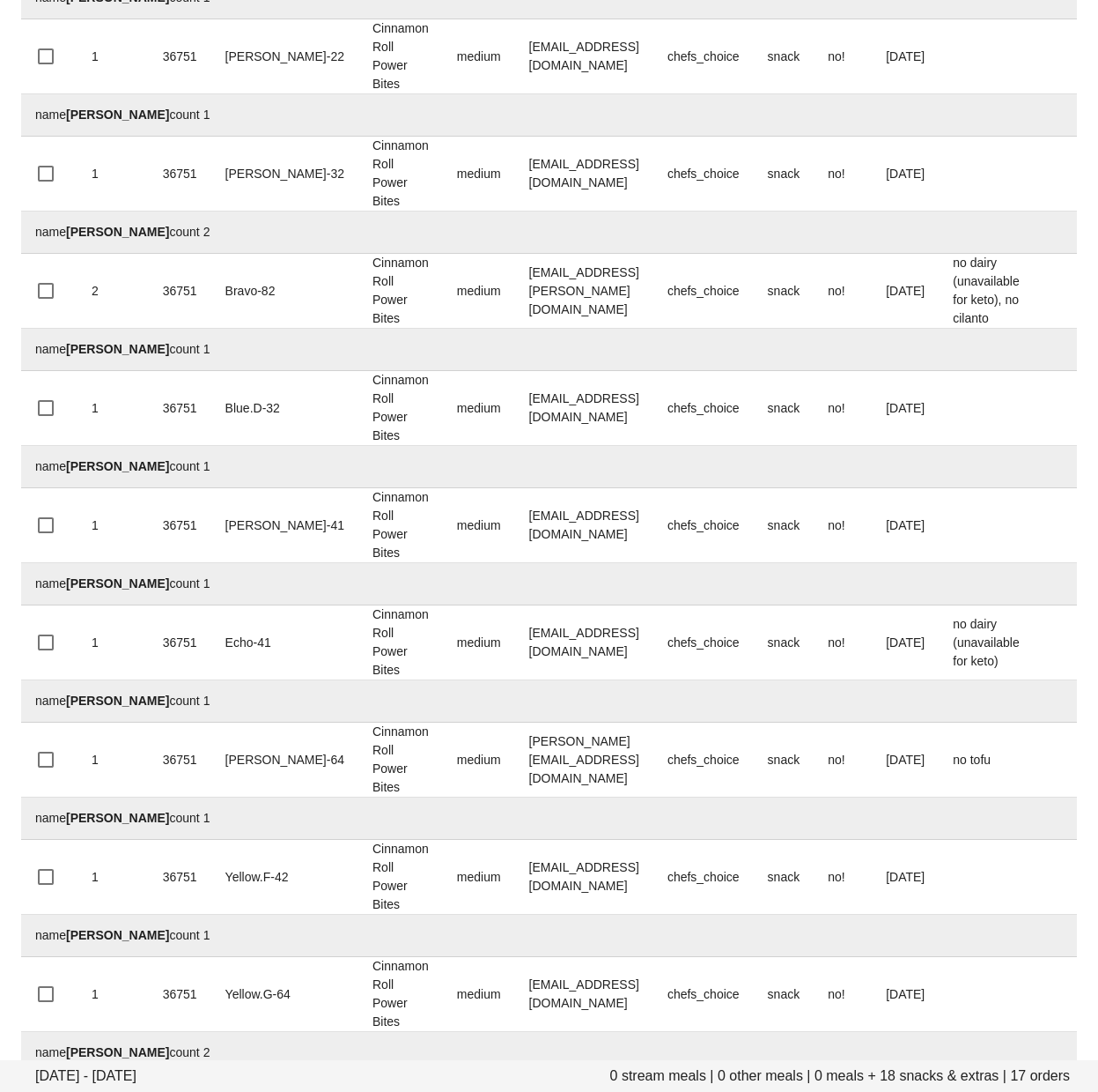
scroll to position [1124, 0]
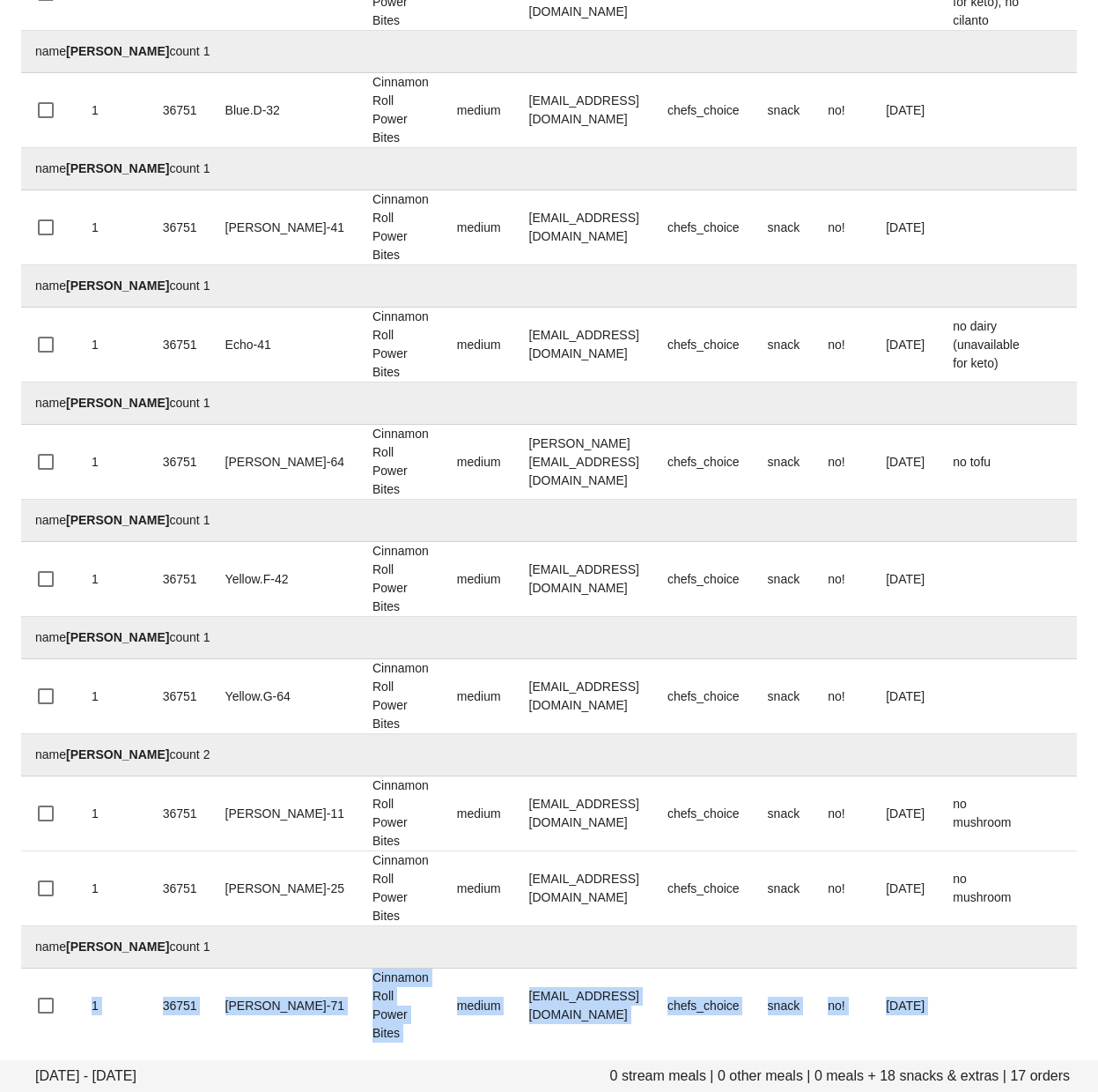
drag, startPoint x: 612, startPoint y: 1007, endPoint x: 634, endPoint y: 1164, distance: 158.5
click at [634, 1042] on div "Quantity group Meal ID group Bin group Meal group Size group Email group Stream…" at bounding box center [549, 57] width 1056 height 1971
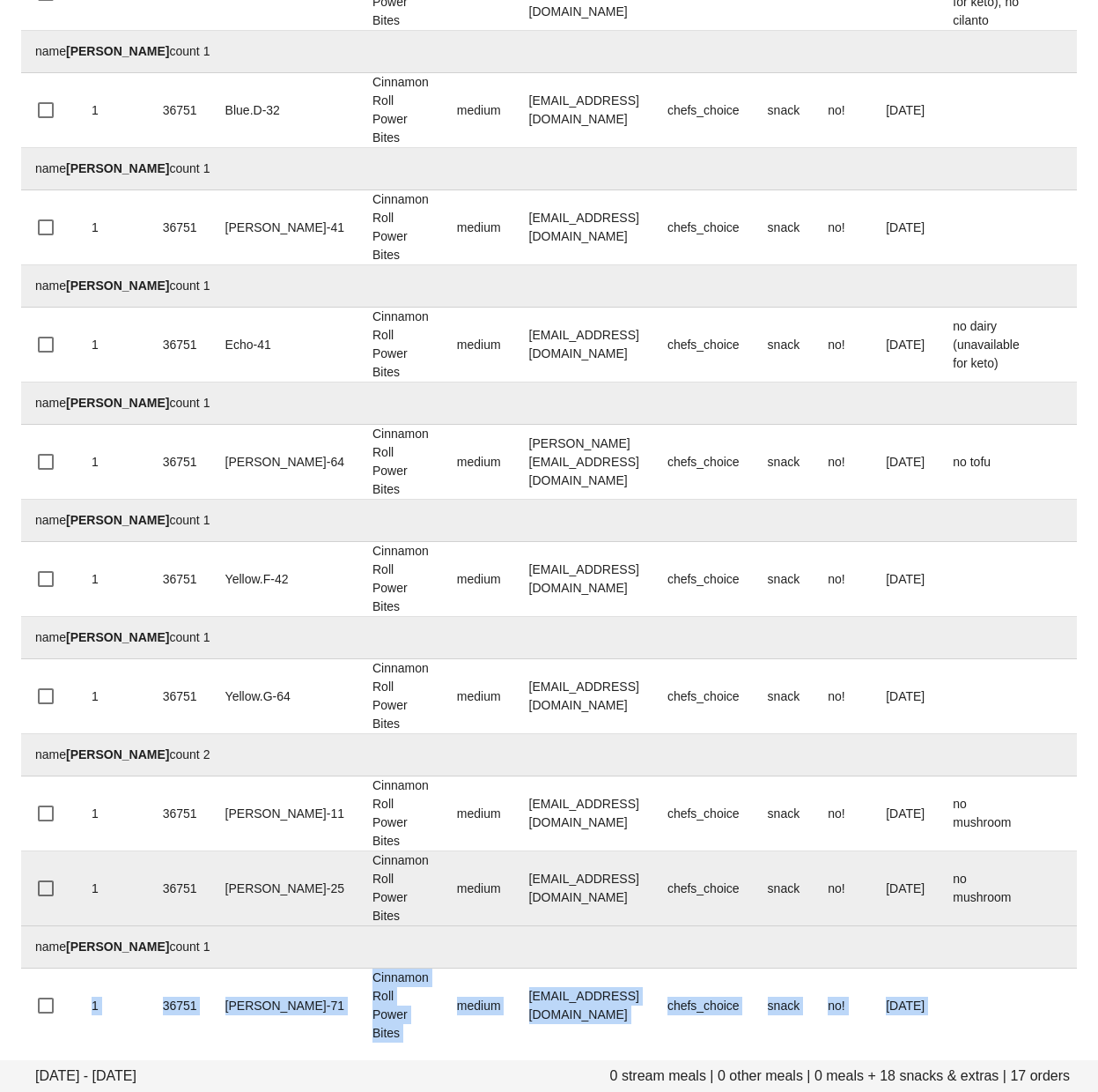
click at [557, 860] on td "vinistois@gmail.com" at bounding box center [584, 888] width 138 height 75
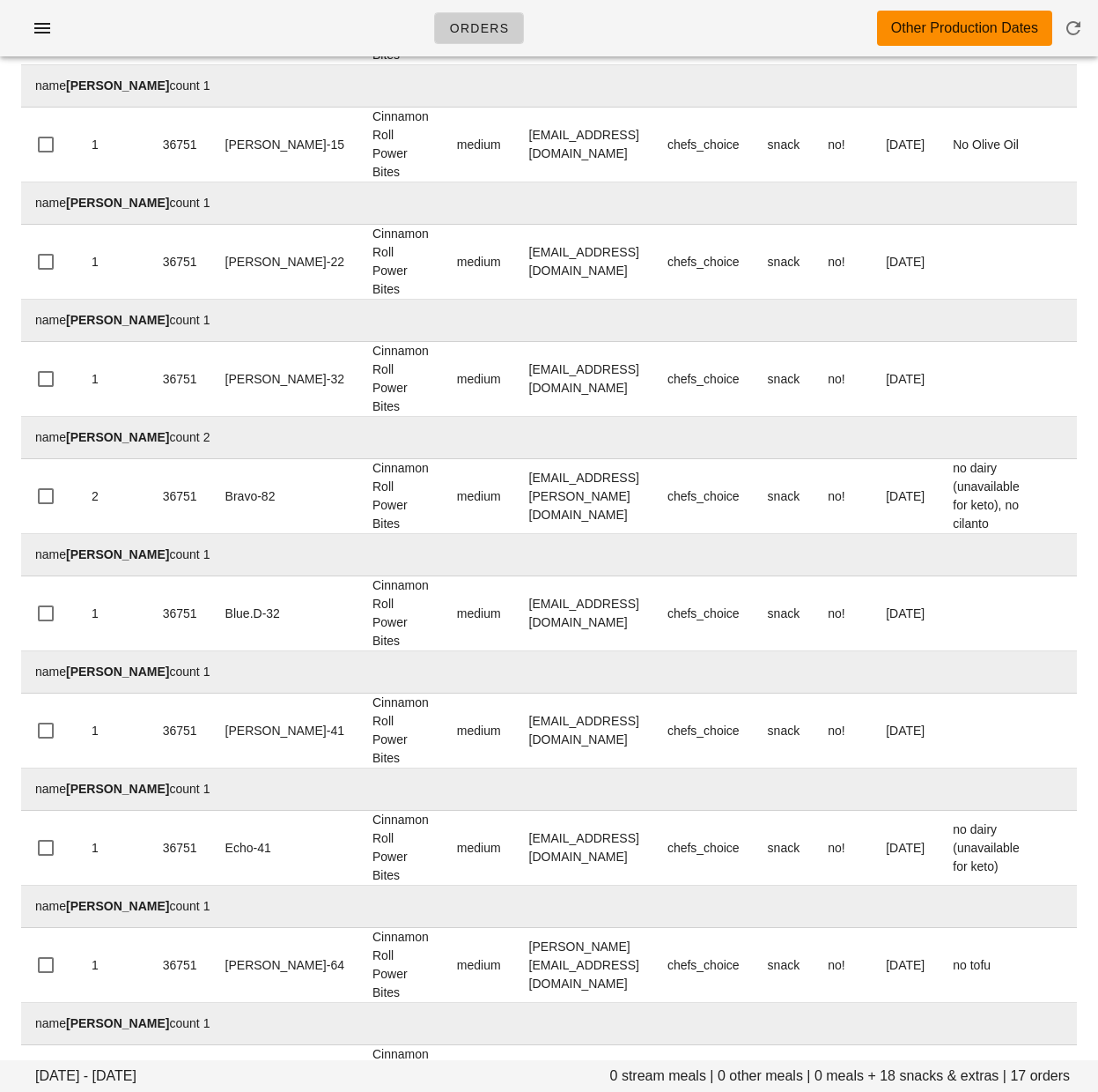
scroll to position [123, 0]
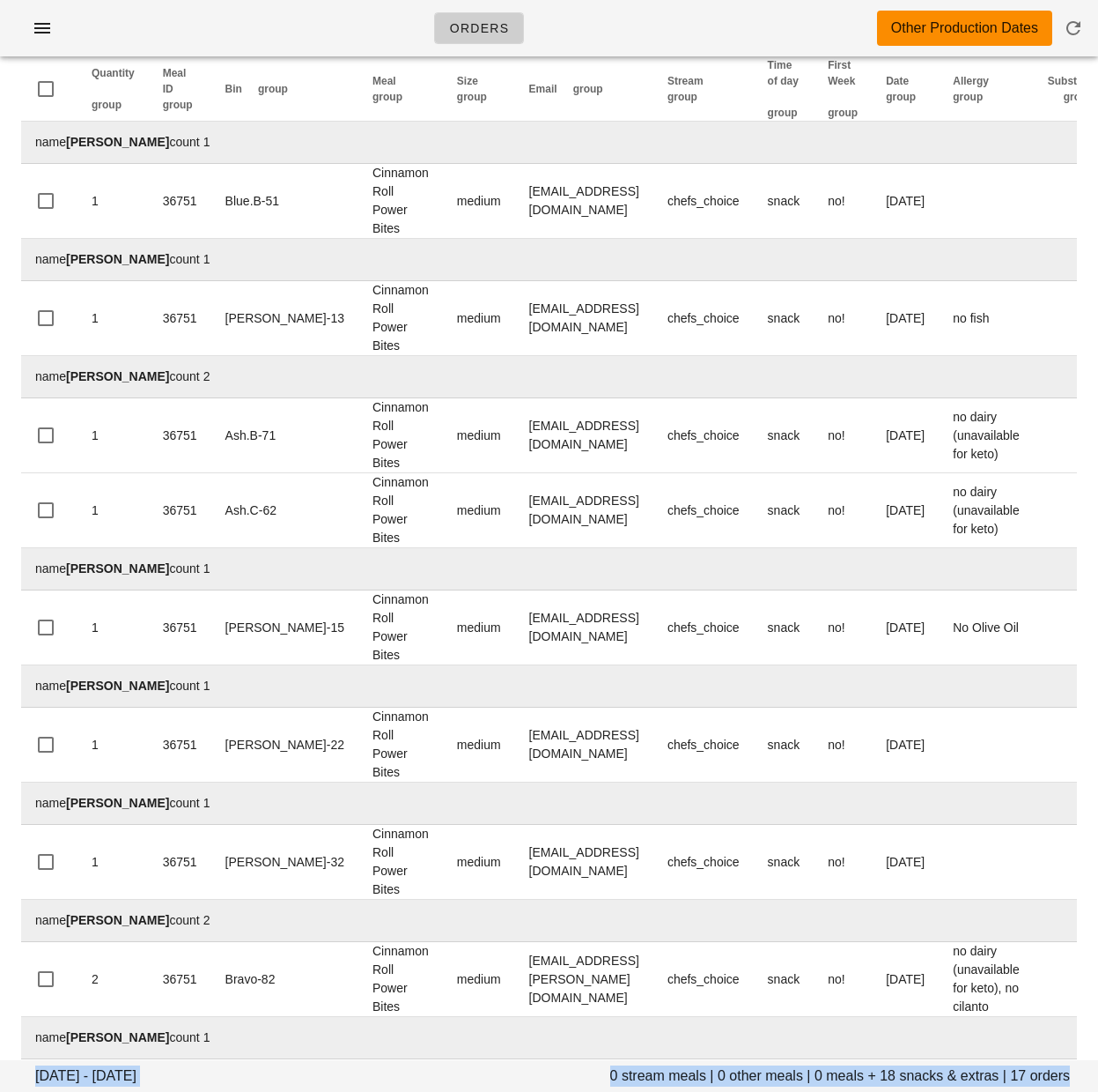
drag, startPoint x: 567, startPoint y: 942, endPoint x: 543, endPoint y: -96, distance: 1038.3
click at [543, 57] on div "Quantity group Meal ID group Bin group Meal group Size group Email group Stream…" at bounding box center [549, 1042] width 1056 height 1971
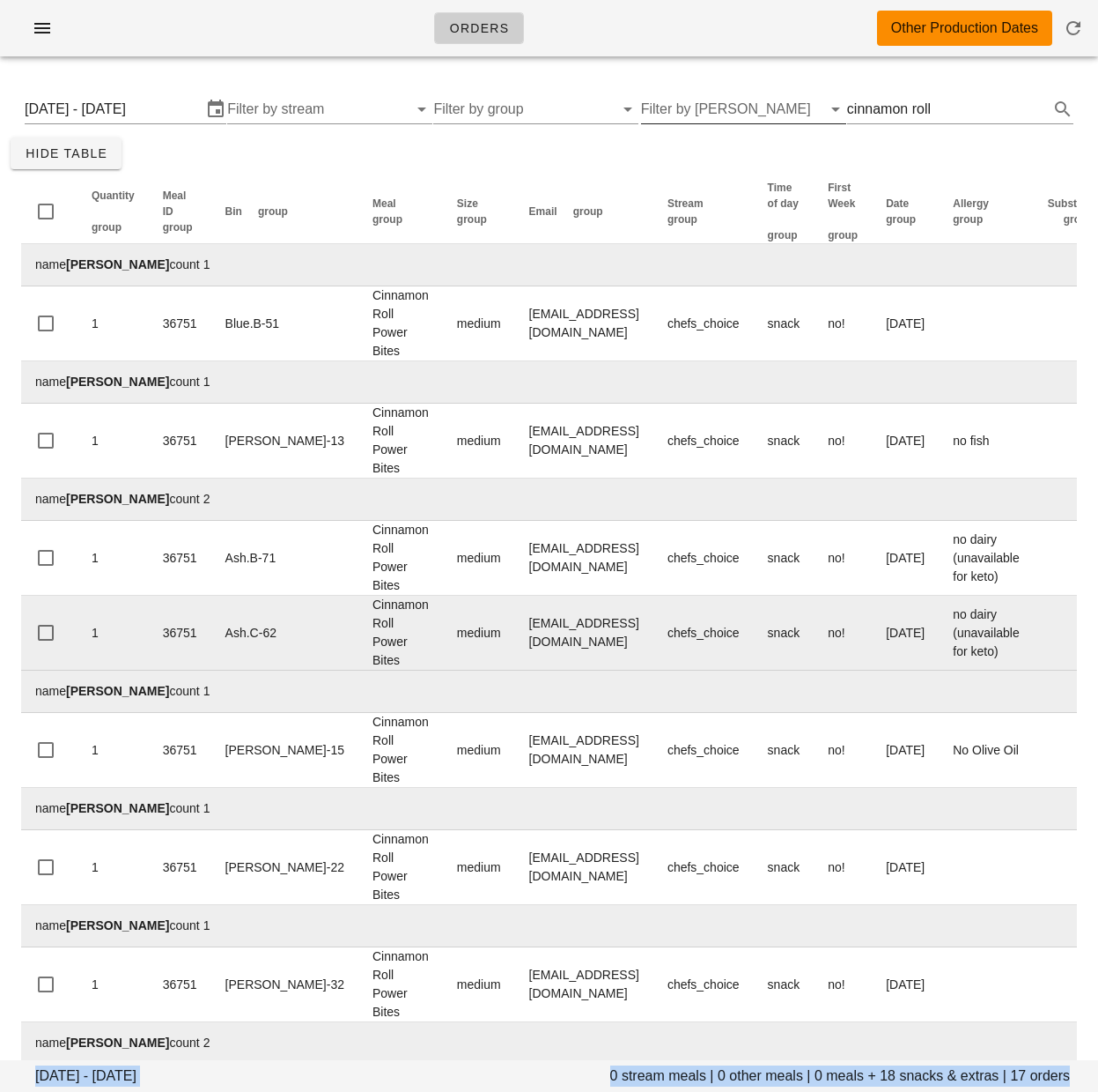
drag, startPoint x: 568, startPoint y: 634, endPoint x: 565, endPoint y: 656, distance: 22.2
click at [568, 635] on td "hello@amandaverhagen.com" at bounding box center [584, 634] width 138 height 75
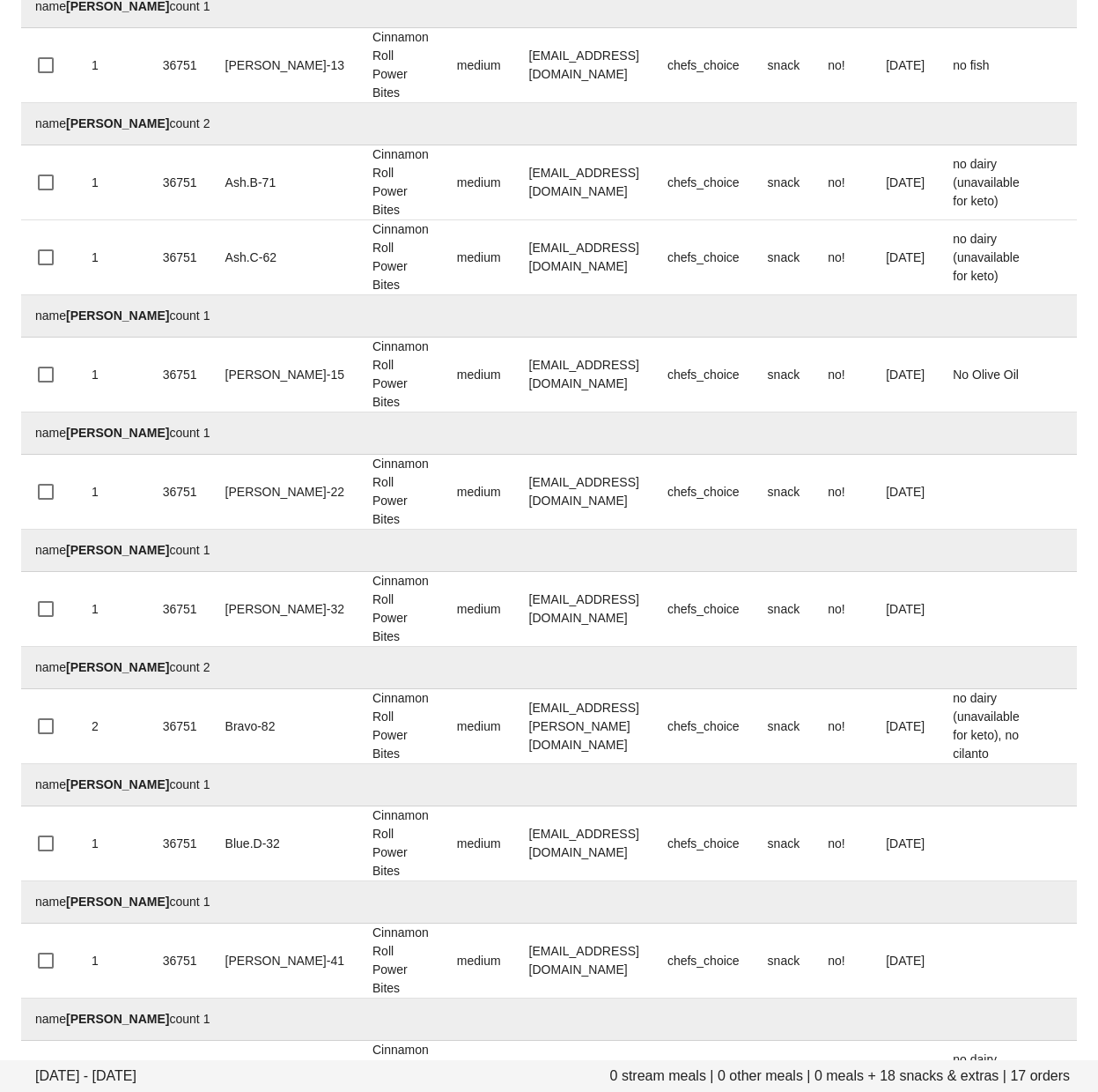
scroll to position [381, 0]
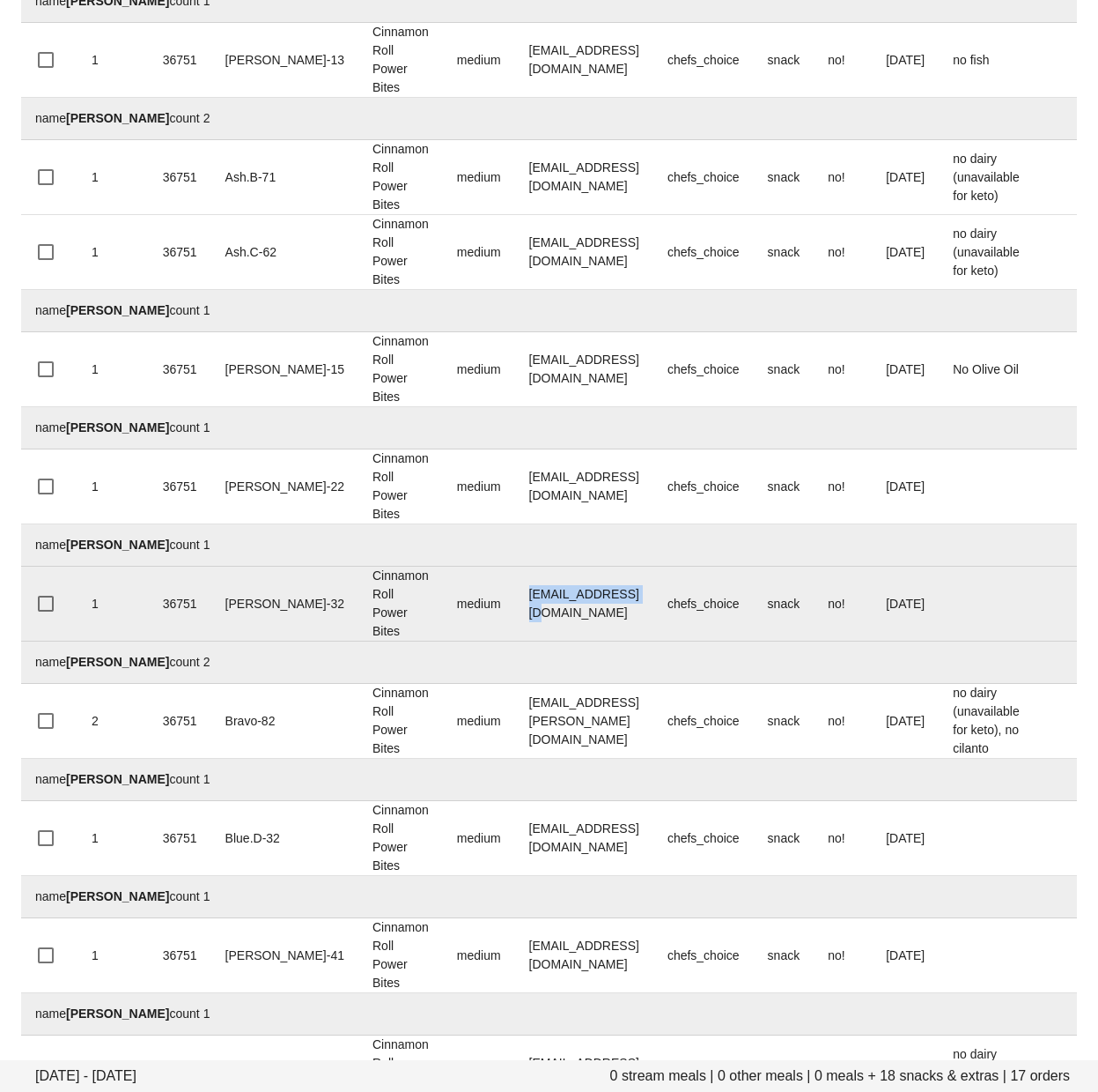
drag, startPoint x: 599, startPoint y: 622, endPoint x: 463, endPoint y: 624, distance: 136.0
click at [515, 624] on td "dmater@dmater.com" at bounding box center [584, 604] width 138 height 75
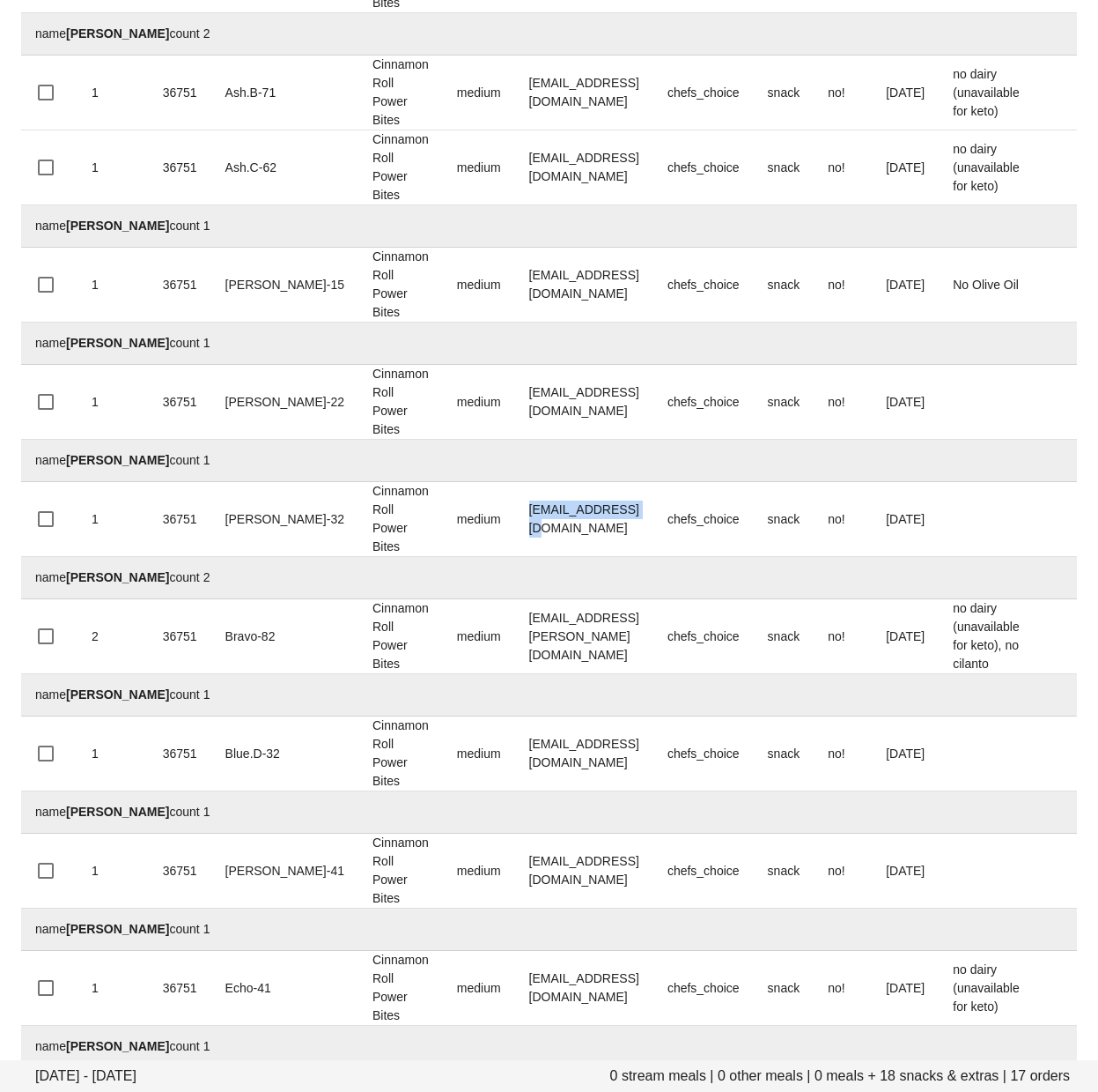
scroll to position [508, 0]
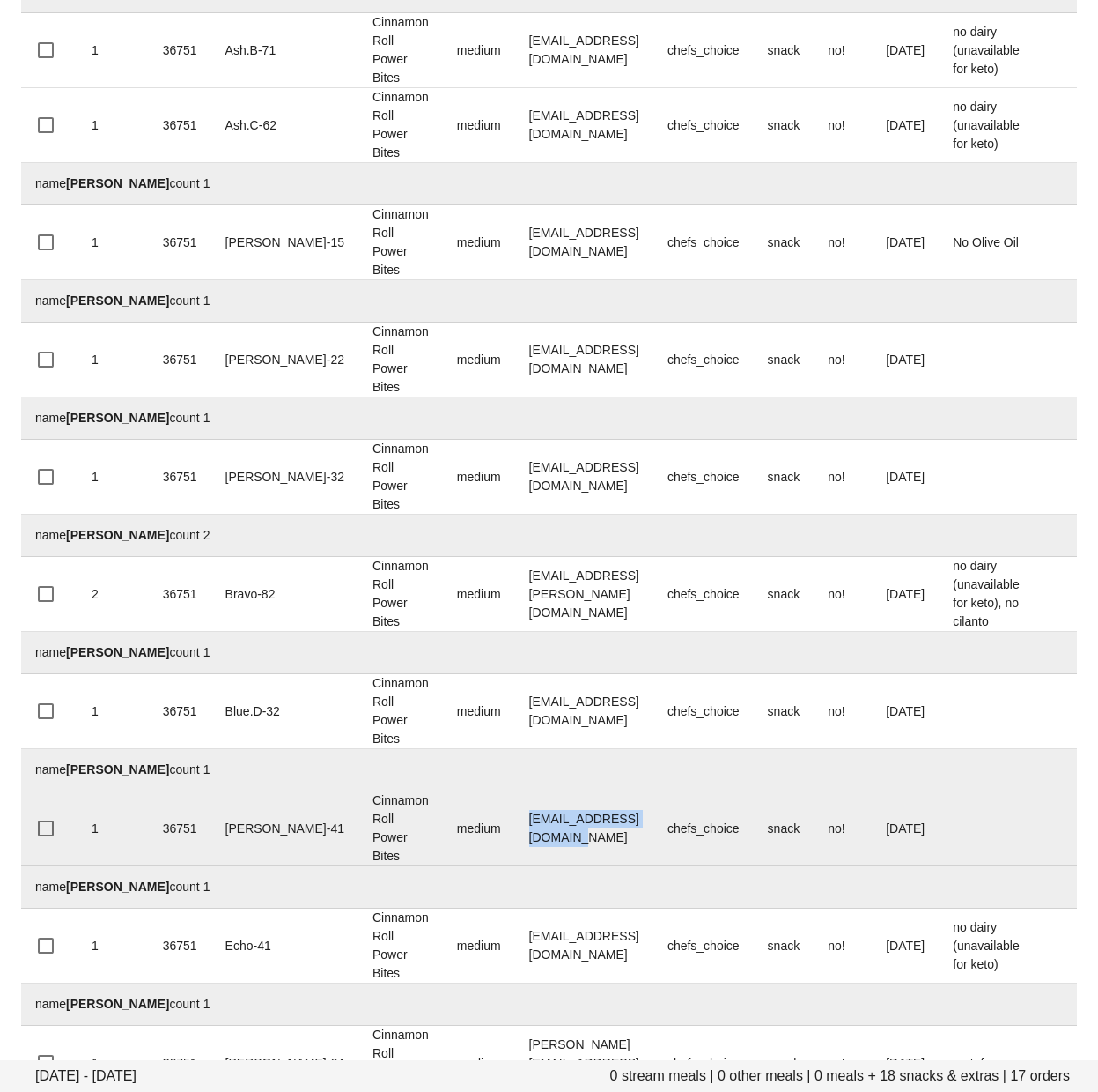
drag, startPoint x: 556, startPoint y: 844, endPoint x: 479, endPoint y: 839, distance: 77.2
click at [515, 839] on td "gideon.bridge@gmail.com" at bounding box center [584, 829] width 138 height 75
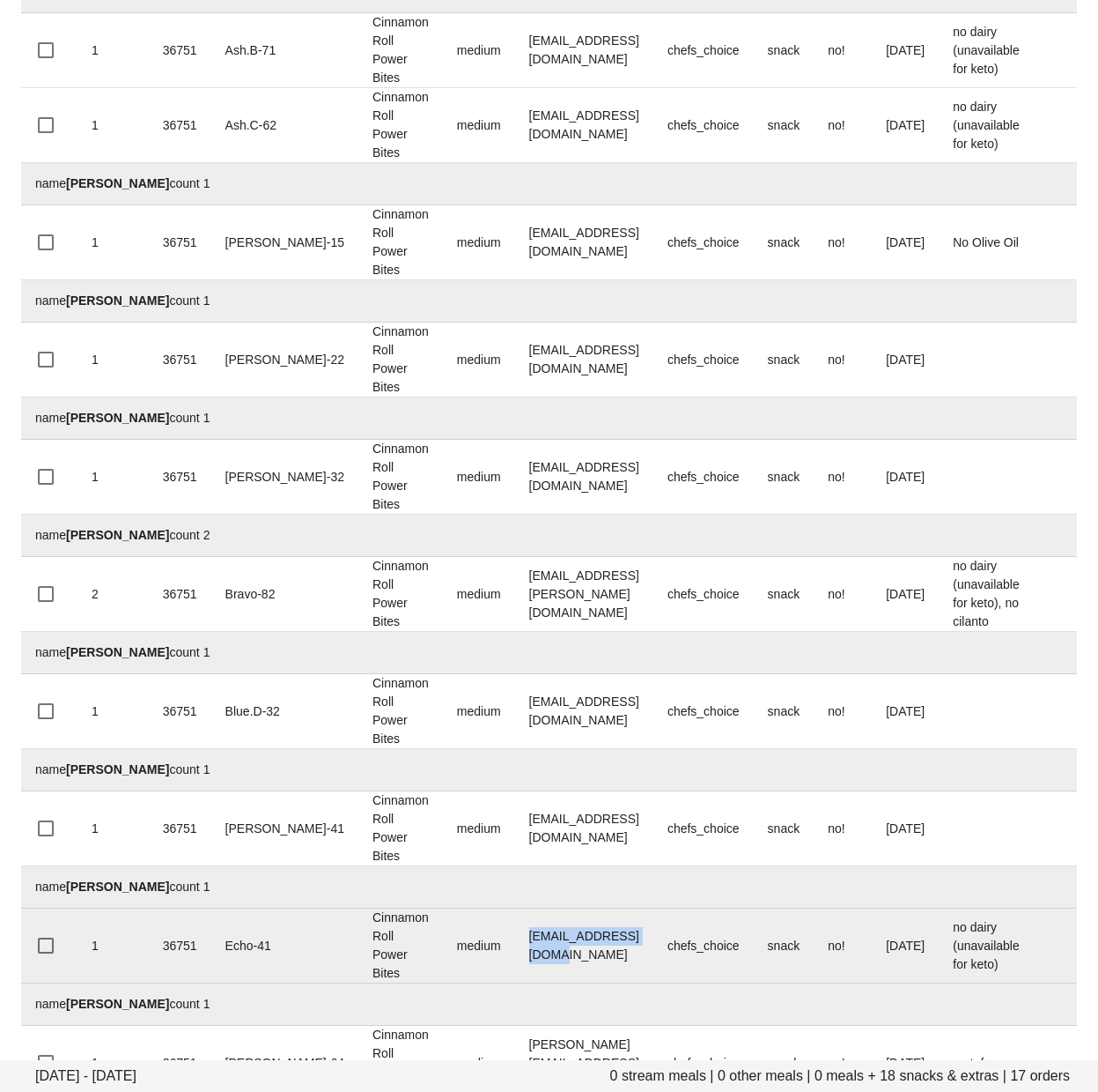
drag, startPoint x: 620, startPoint y: 965, endPoint x: 213, endPoint y: 947, distance: 407.4
click at [515, 958] on td "stephmunez@gmail.com" at bounding box center [584, 946] width 138 height 75
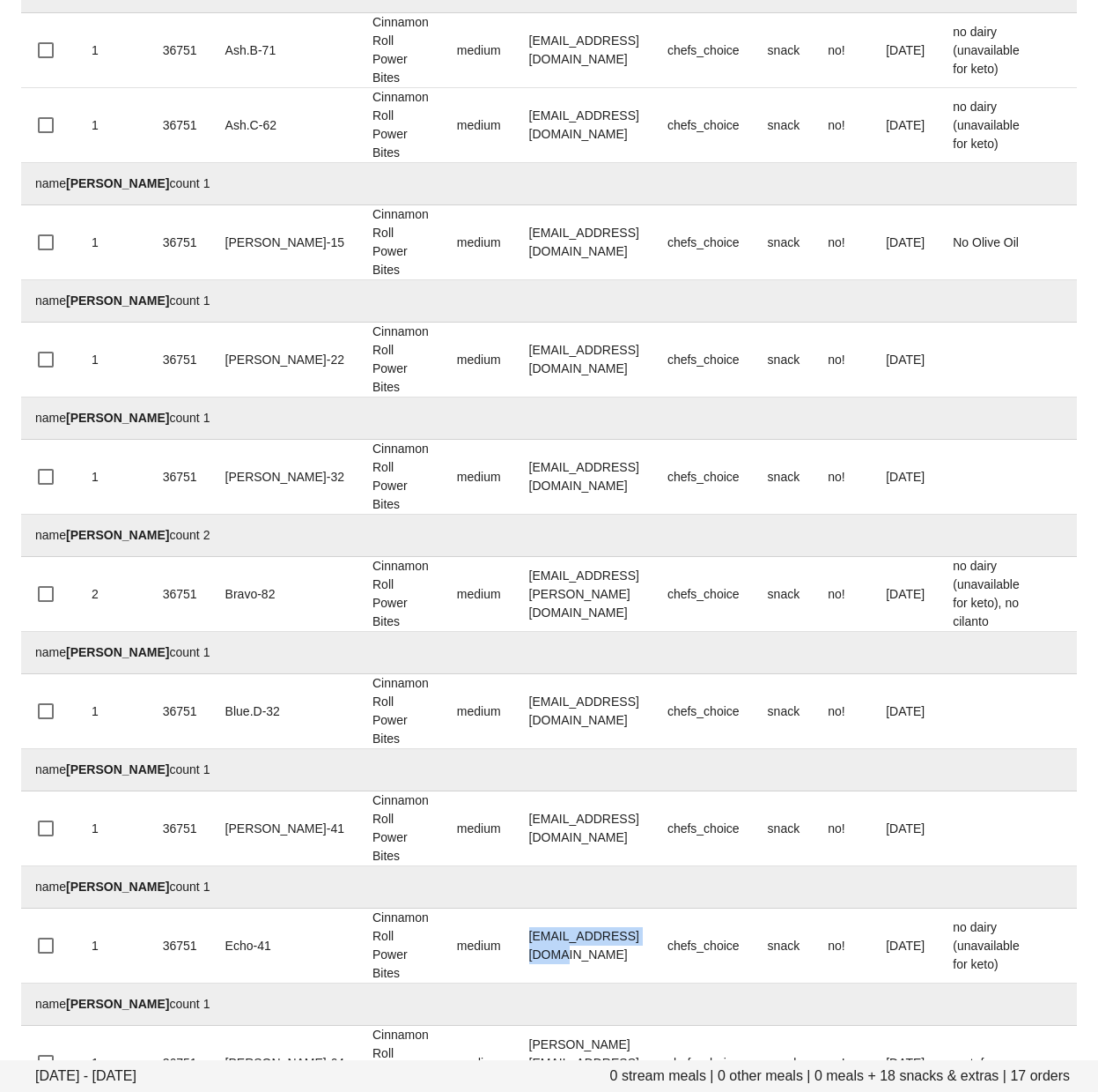
drag, startPoint x: 28, startPoint y: 960, endPoint x: 6, endPoint y: 972, distance: 25.1
click at [28, 961] on td at bounding box center [49, 946] width 57 height 75
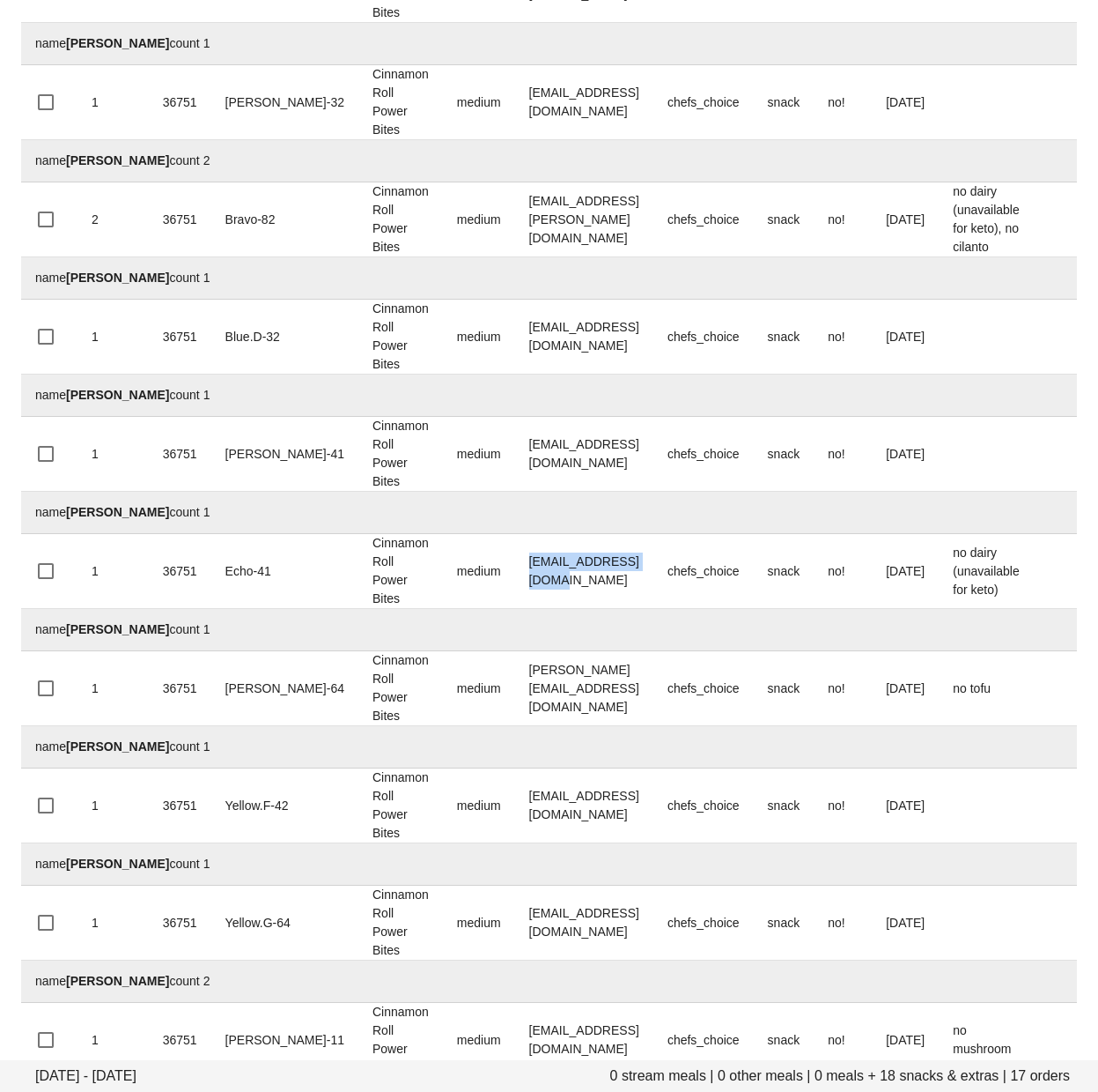
scroll to position [888, 0]
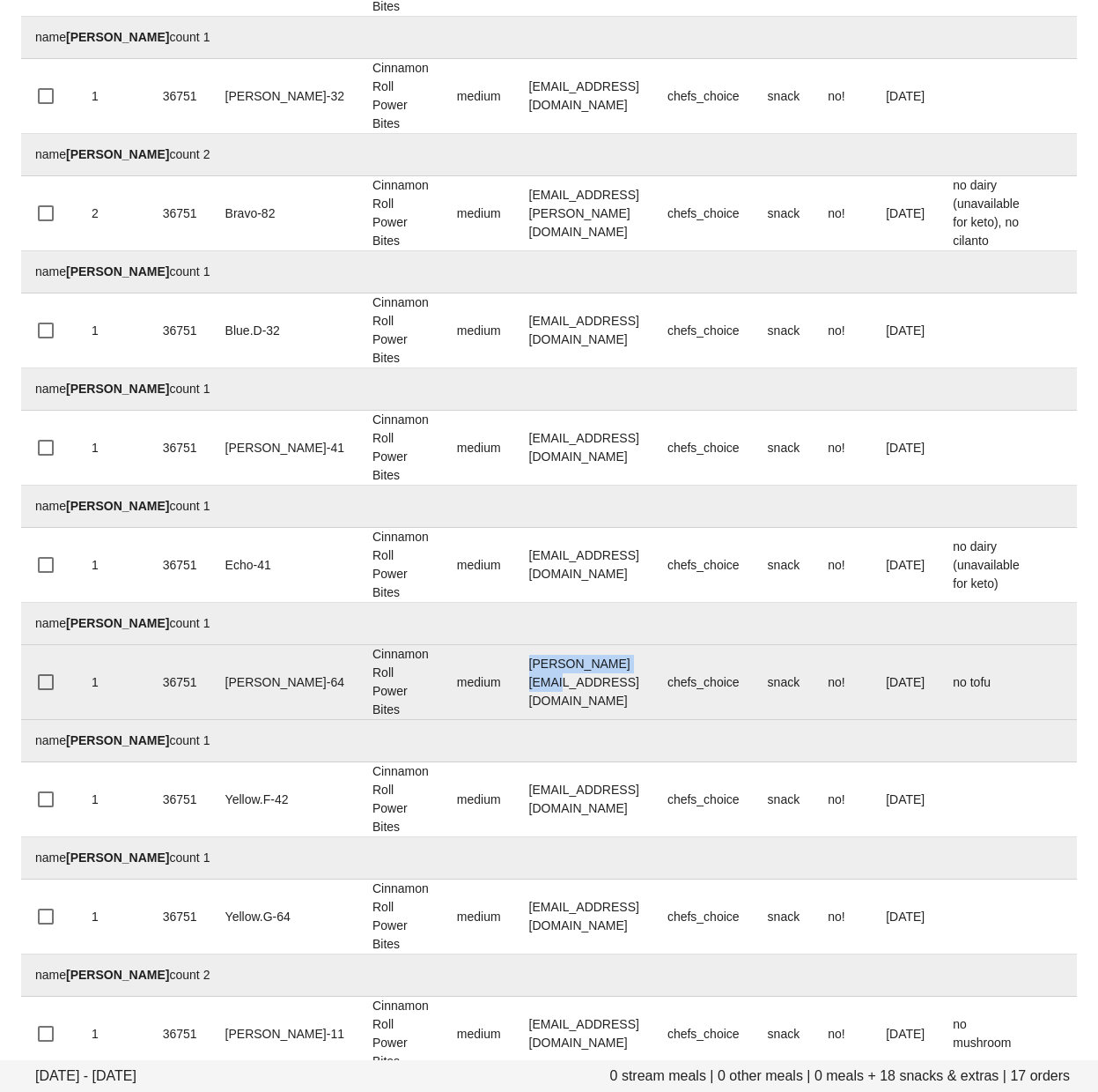
drag, startPoint x: 606, startPoint y: 705, endPoint x: 474, endPoint y: 698, distance: 132.2
click at [515, 698] on td "s.wilson@telus.net" at bounding box center [584, 682] width 138 height 75
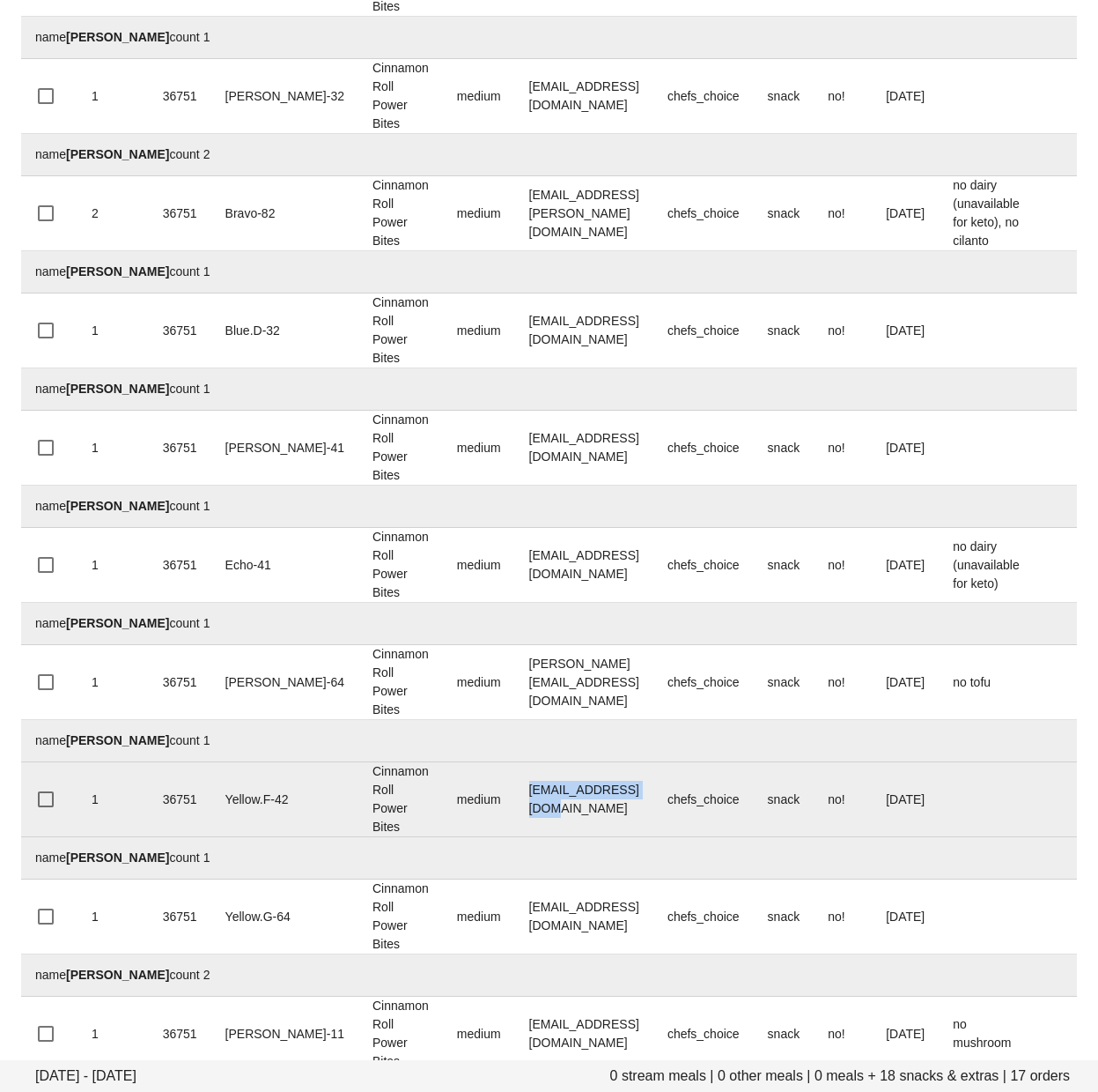
drag, startPoint x: 623, startPoint y: 823, endPoint x: 467, endPoint y: 815, distance: 156.2
click at [515, 815] on td "thomasqng@gmail.com" at bounding box center [584, 800] width 138 height 75
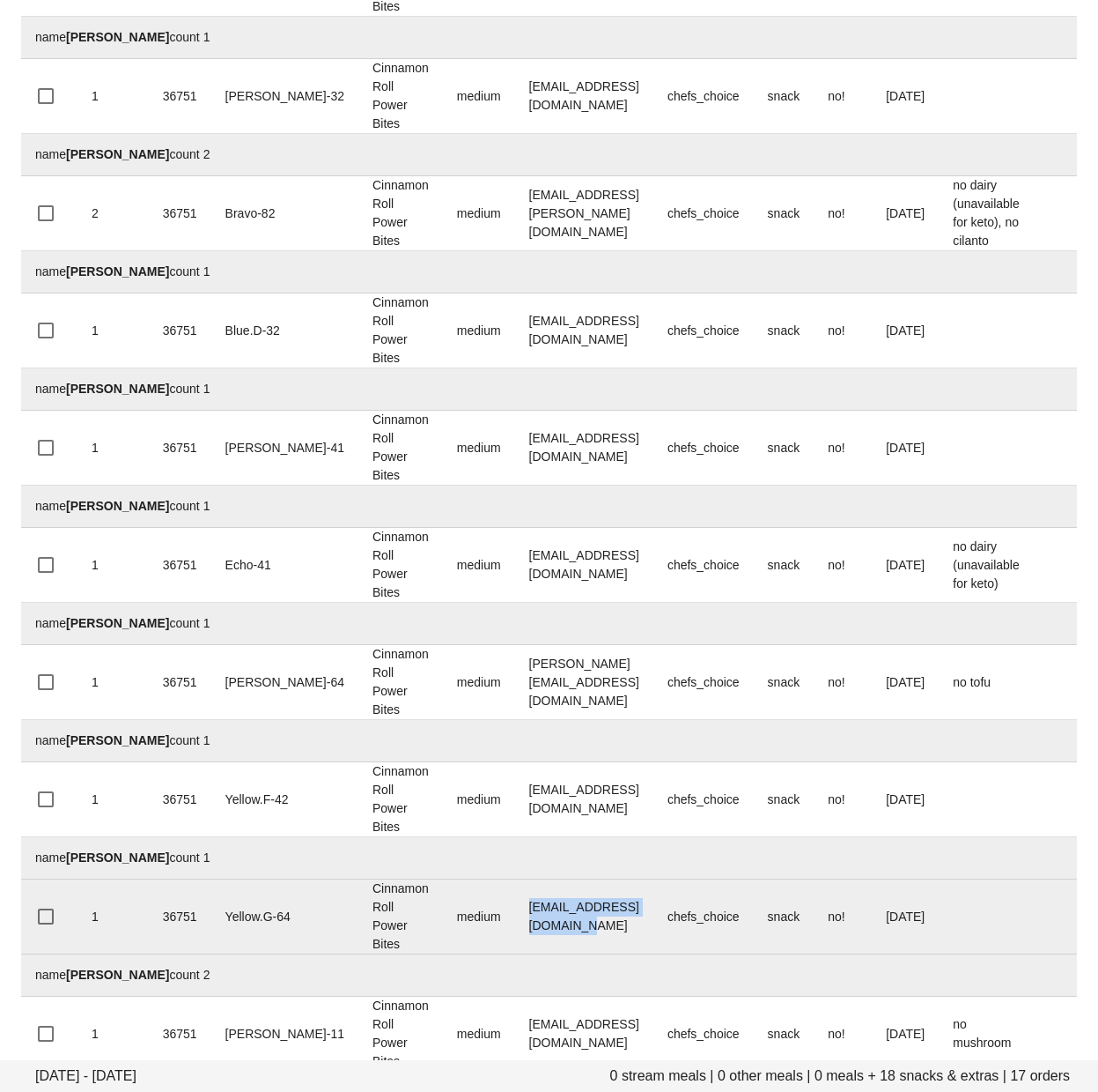
drag, startPoint x: 638, startPoint y: 936, endPoint x: 467, endPoint y: 935, distance: 171.0
click at [515, 935] on td "triciabwhiting@gmail.com" at bounding box center [584, 917] width 138 height 75
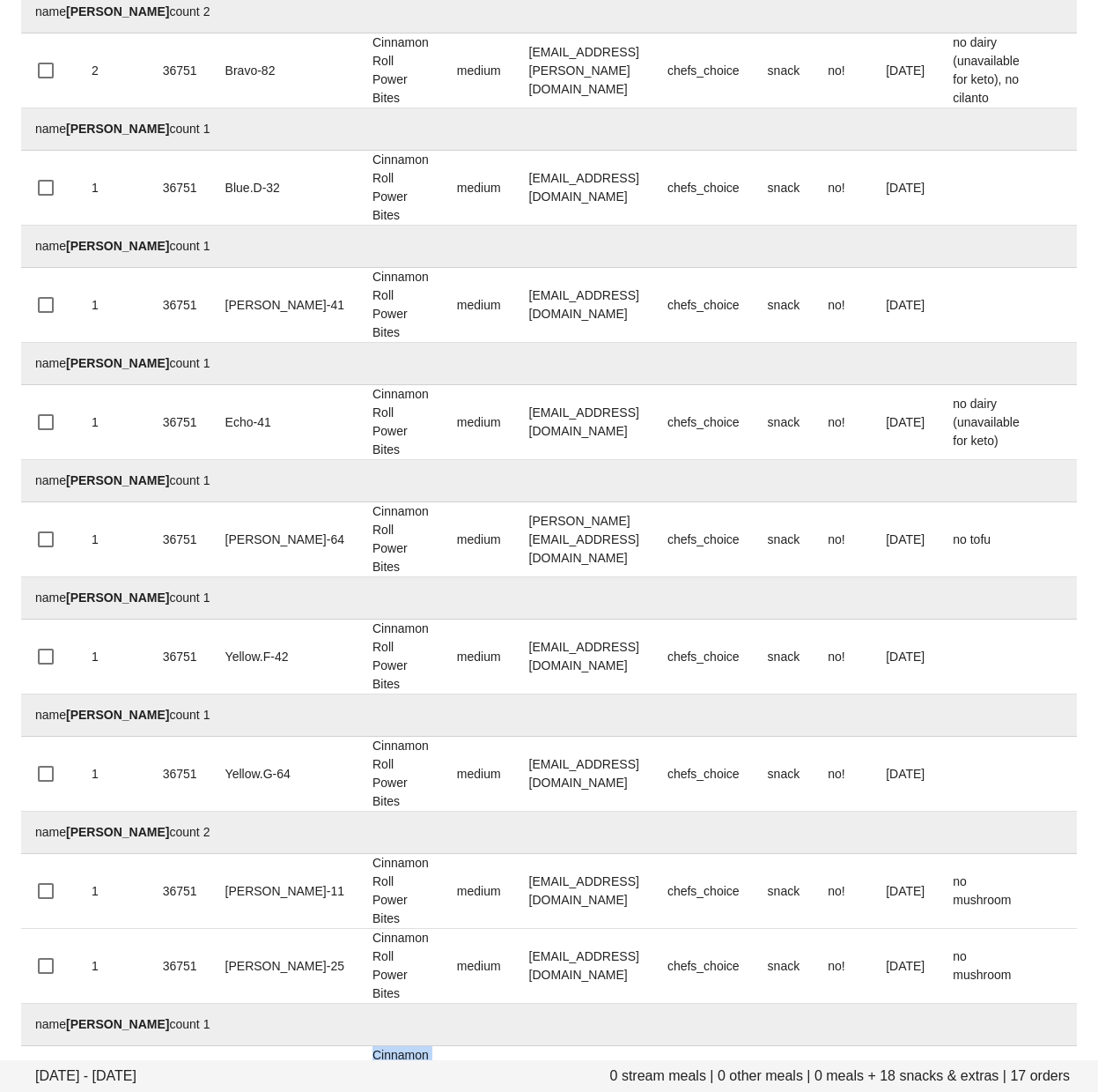
drag, startPoint x: 544, startPoint y: 1012, endPoint x: 558, endPoint y: 991, distance: 25.2
click at [553, 1091] on tbody "name Alexander Hayward count 1 1 36751 Blue.B-51 Cinnamon Roll Power Bites medi…" at bounding box center [775, 167] width 1509 height 1907
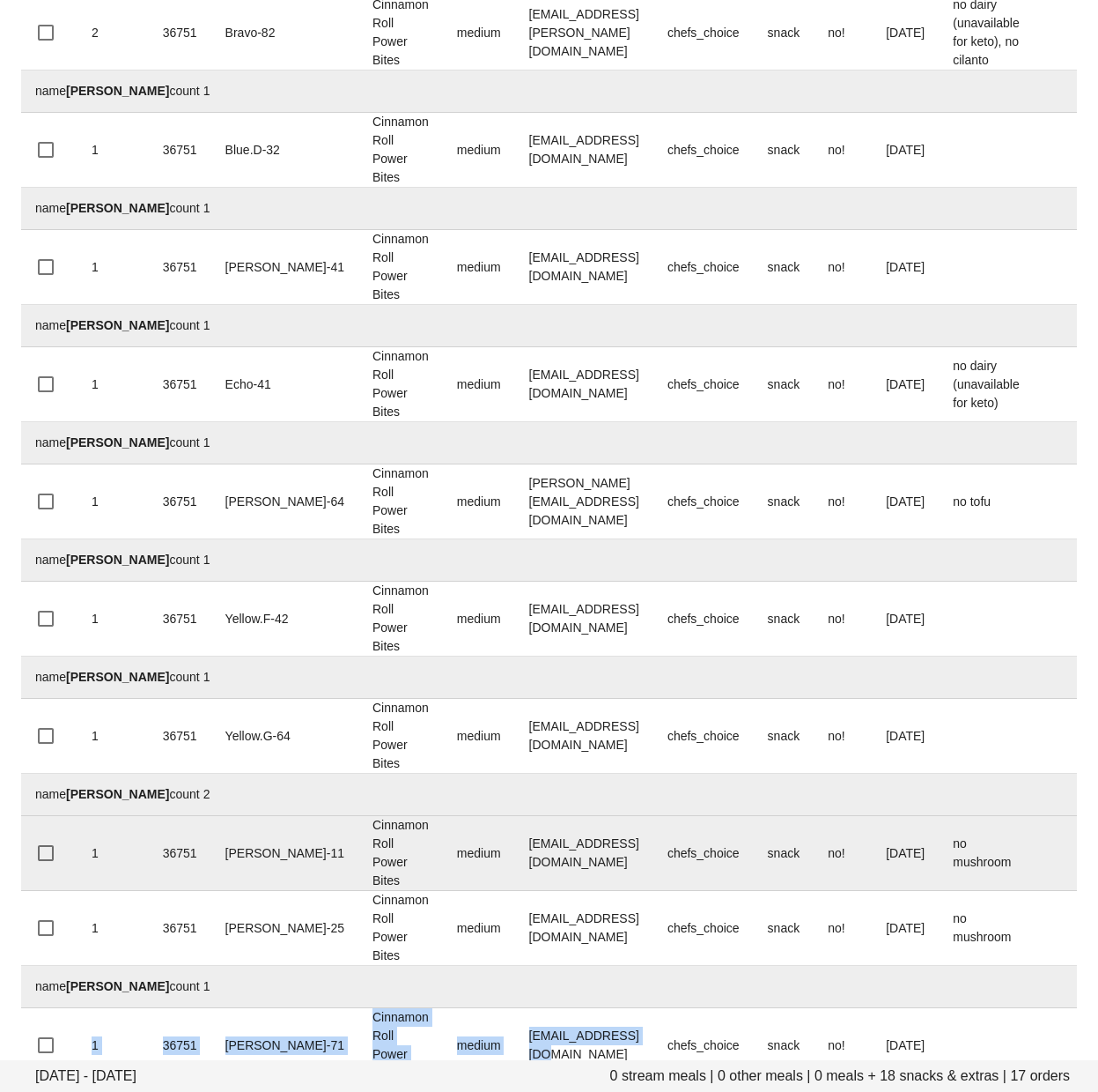
click at [598, 869] on td "vinistois@gmail.com" at bounding box center [584, 854] width 138 height 75
drag, startPoint x: 540, startPoint y: 877, endPoint x: 460, endPoint y: 875, distance: 80.0
click at [460, 875] on tr "1 36751 Charlie-11 Cinnamon Roll Power Bites medium vinistois@gmail.com chefs_c…" at bounding box center [775, 854] width 1509 height 75
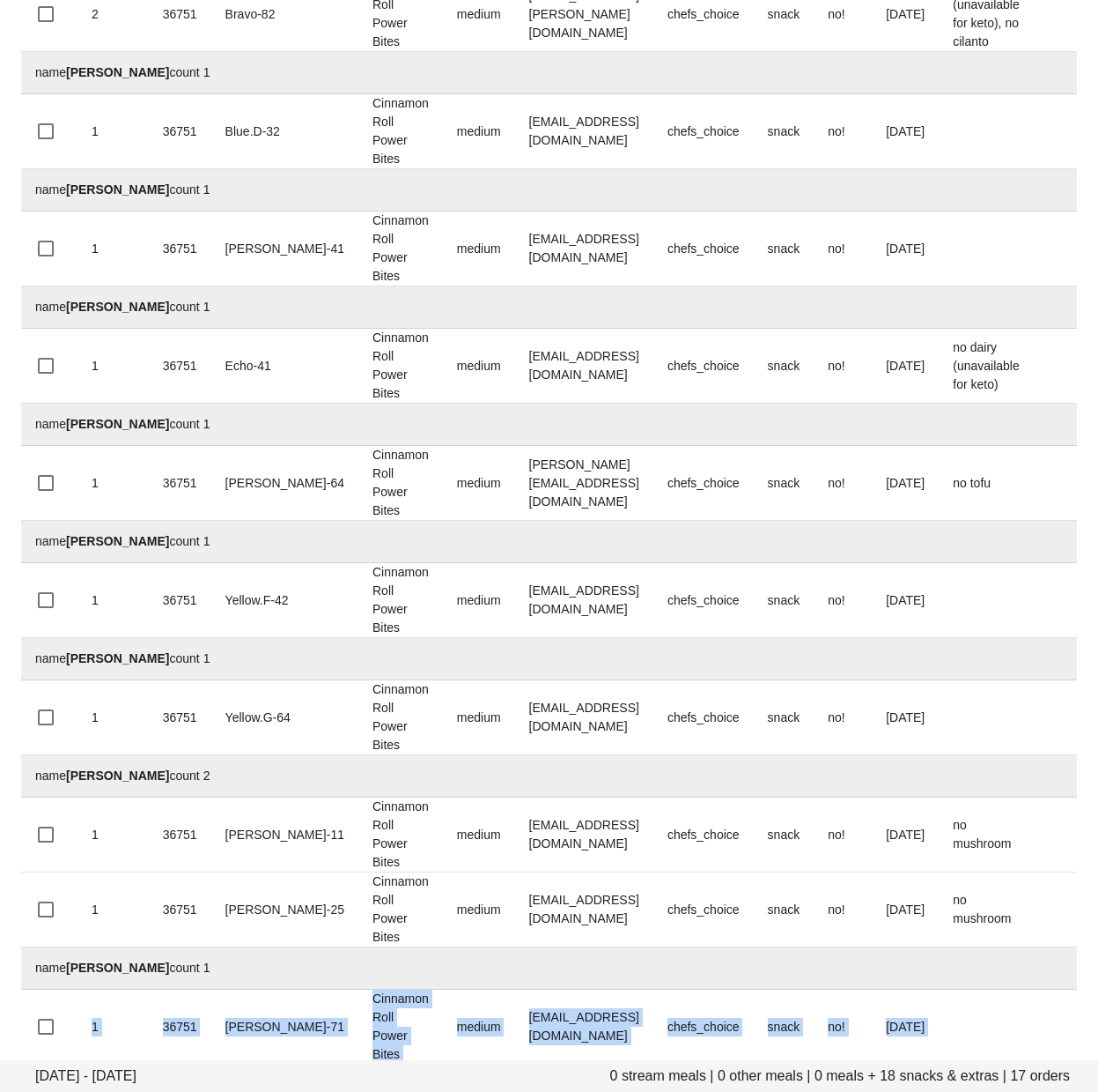
scroll to position [1124, 0]
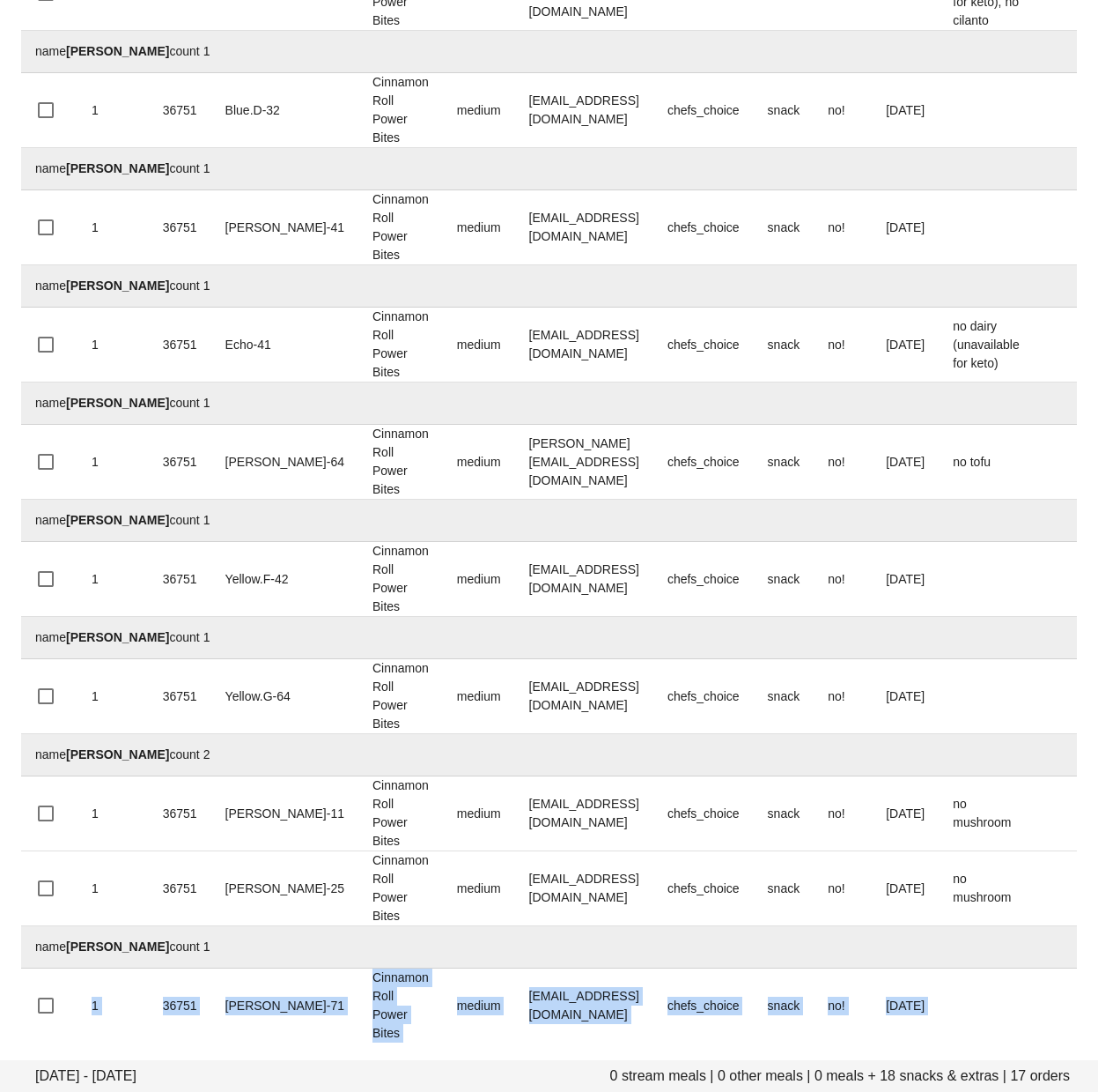
drag, startPoint x: 531, startPoint y: 957, endPoint x: 535, endPoint y: 1099, distance: 142.1
click at [535, 1042] on div "Quantity group Meal ID group Bin group Meal group Size group Email group Stream…" at bounding box center [549, 57] width 1056 height 1971
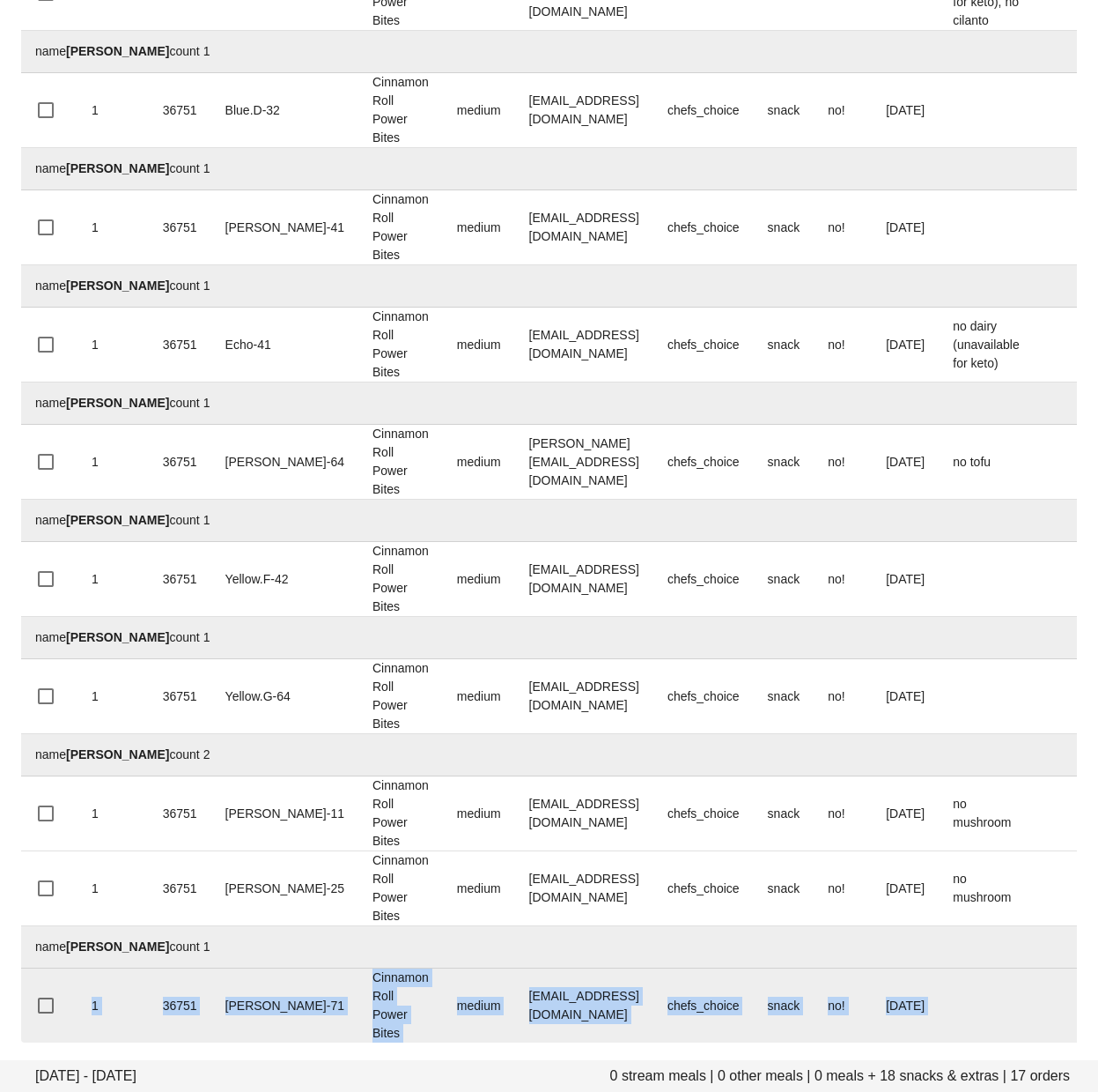
drag, startPoint x: 582, startPoint y: 1004, endPoint x: 605, endPoint y: 1002, distance: 23.1
click at [583, 1004] on td "w8962005@gmail.com" at bounding box center [584, 1005] width 138 height 74
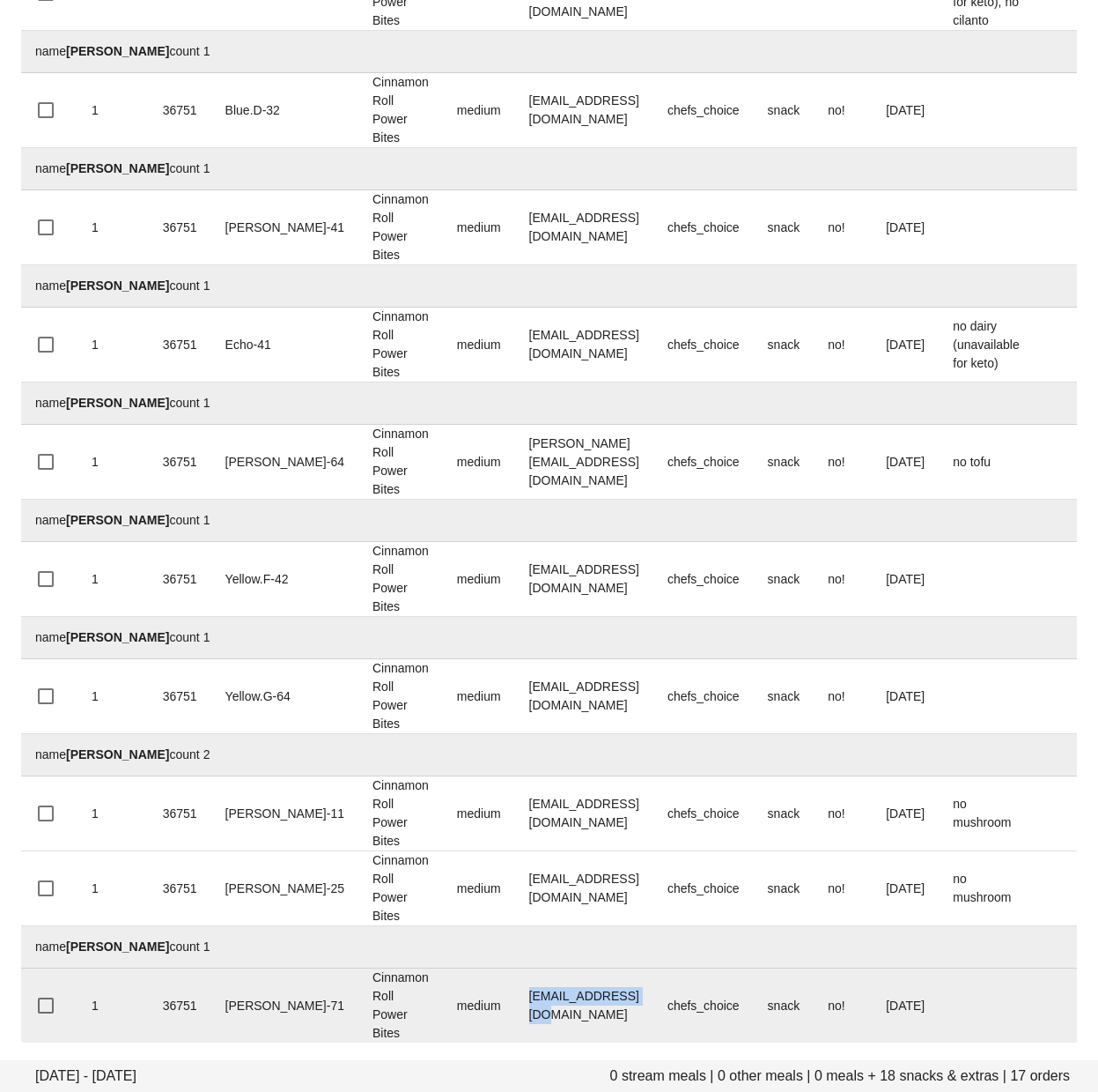
drag, startPoint x: 615, startPoint y: 1005, endPoint x: 454, endPoint y: 1009, distance: 161.0
click at [515, 1013] on td "w8962005@gmail.com" at bounding box center [584, 1005] width 138 height 74
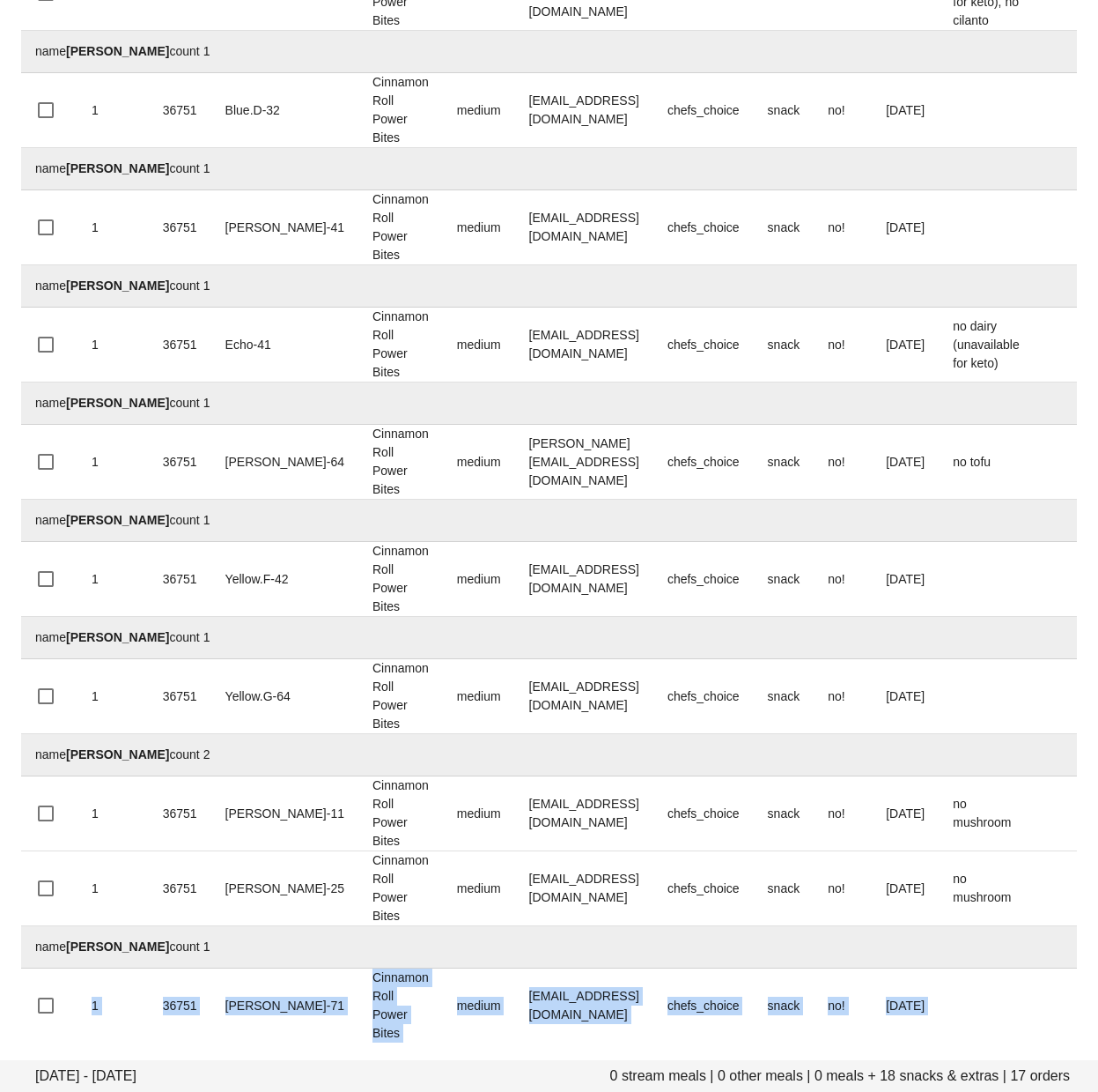
drag, startPoint x: 643, startPoint y: 954, endPoint x: 637, endPoint y: 1163, distance: 209.1
click at [637, 1042] on div "Quantity group Meal ID group Bin group Meal group Size group Email group Stream…" at bounding box center [549, 57] width 1056 height 1971
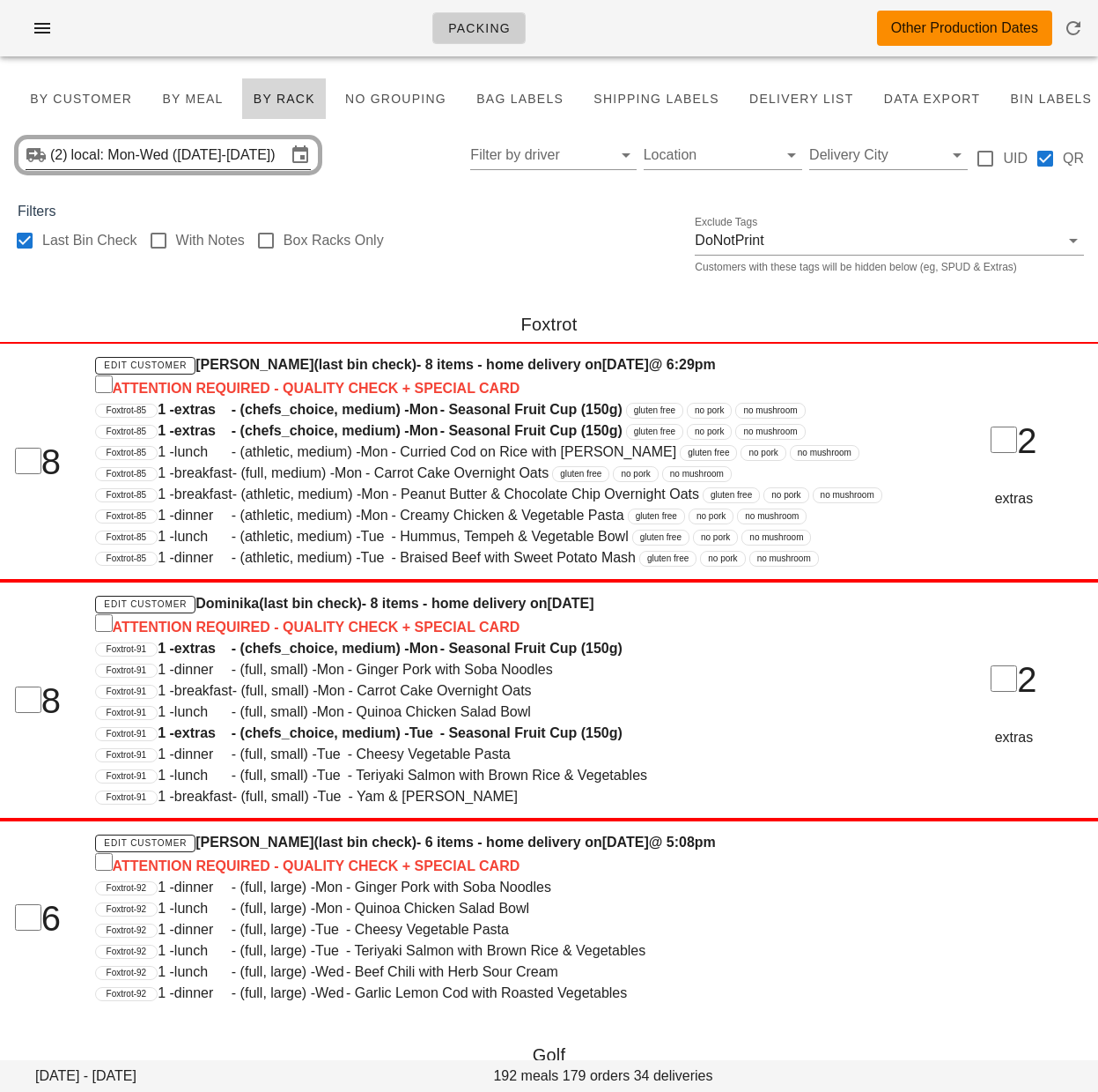
click at [548, 241] on div "Last Bin Check With Notes Box Racks Only Exclude Tags DoNotPrint Customers with…" at bounding box center [549, 250] width 1098 height 57
click at [213, 150] on input "local: Mon-Wed (Aug 25-Aug 27)" at bounding box center [179, 155] width 214 height 28
click at [242, 161] on input "local: Mon-Wed (Aug 25-Aug 27)" at bounding box center [179, 155] width 214 height 28
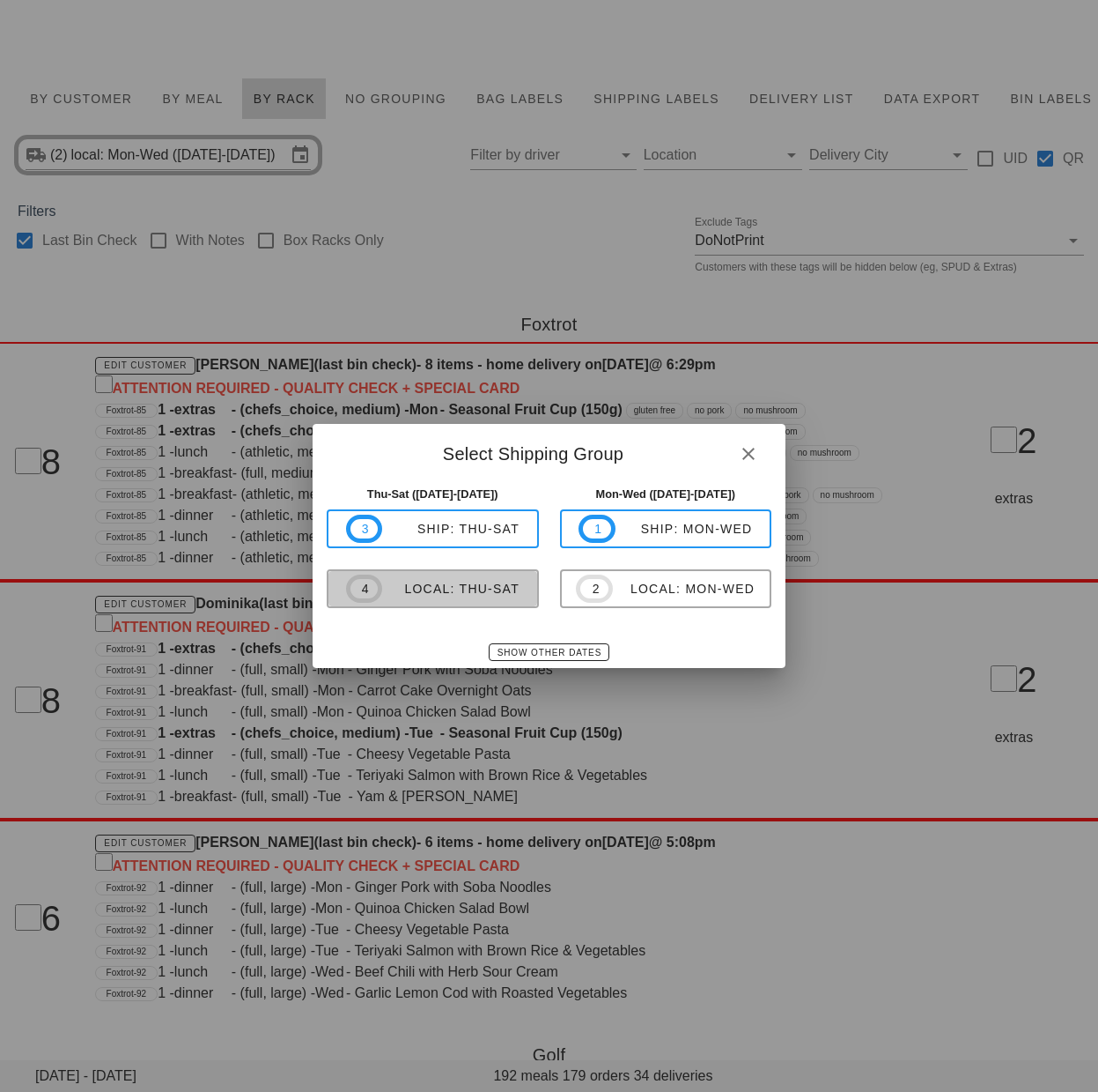
click at [456, 587] on div "local: Thu-Sat" at bounding box center [451, 588] width 137 height 14
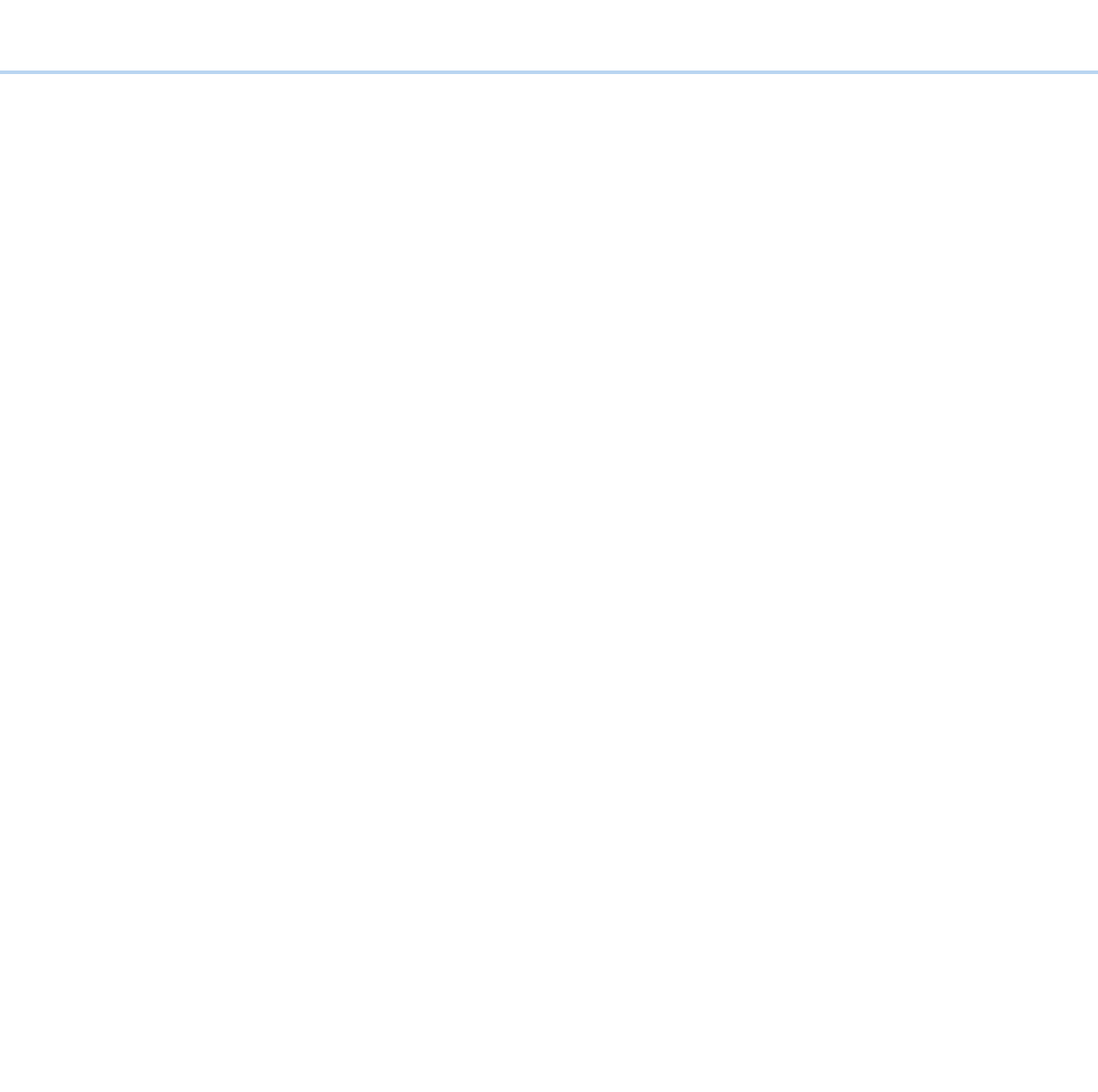
click at [470, 589] on div "Packing Next Production Something unexpected happened. Please refresh the page …" at bounding box center [549, 546] width 1098 height 1092
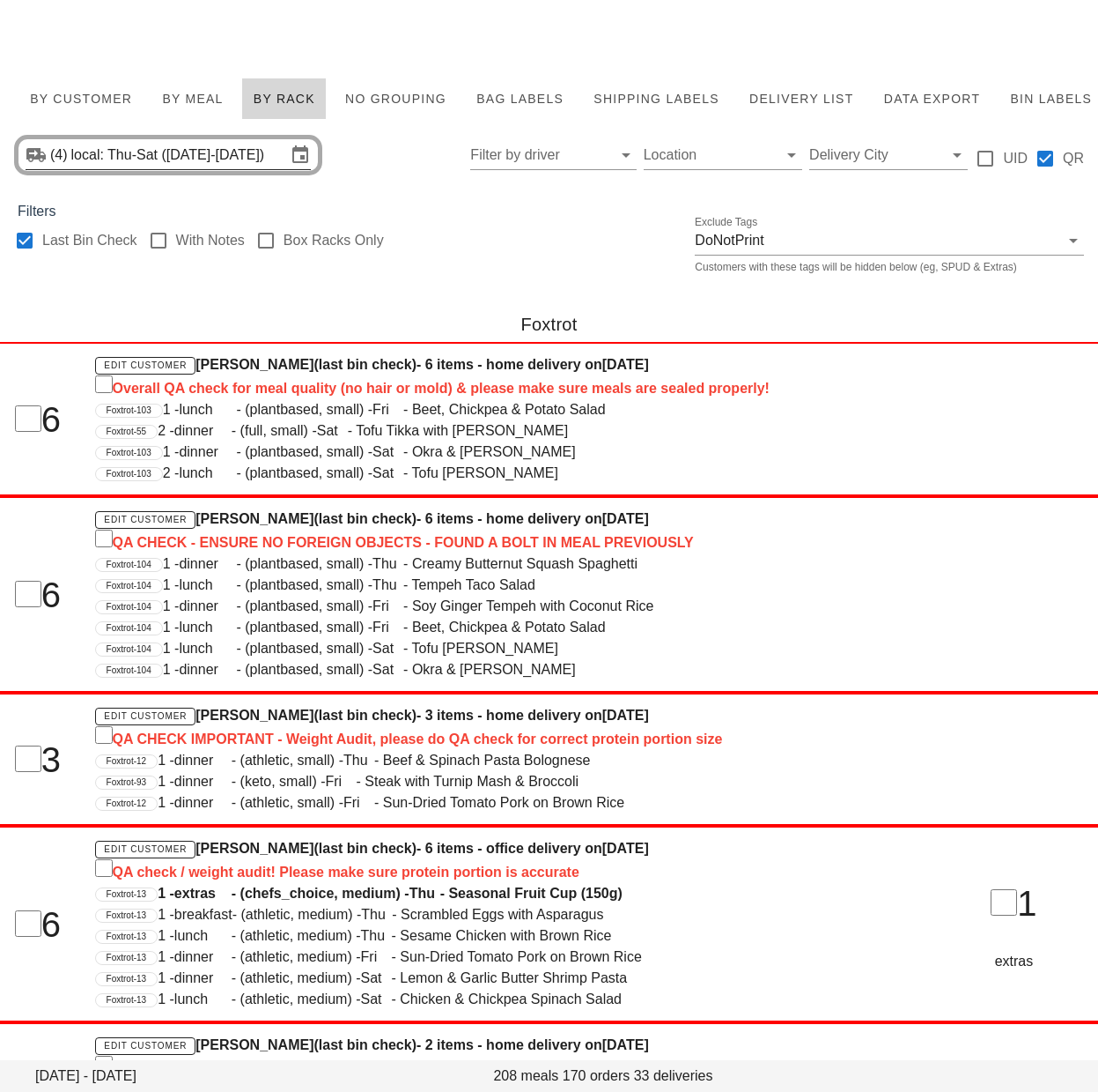
click at [141, 164] on input "local: Thu-Sat ([DATE]-[DATE])" at bounding box center [179, 155] width 214 height 28
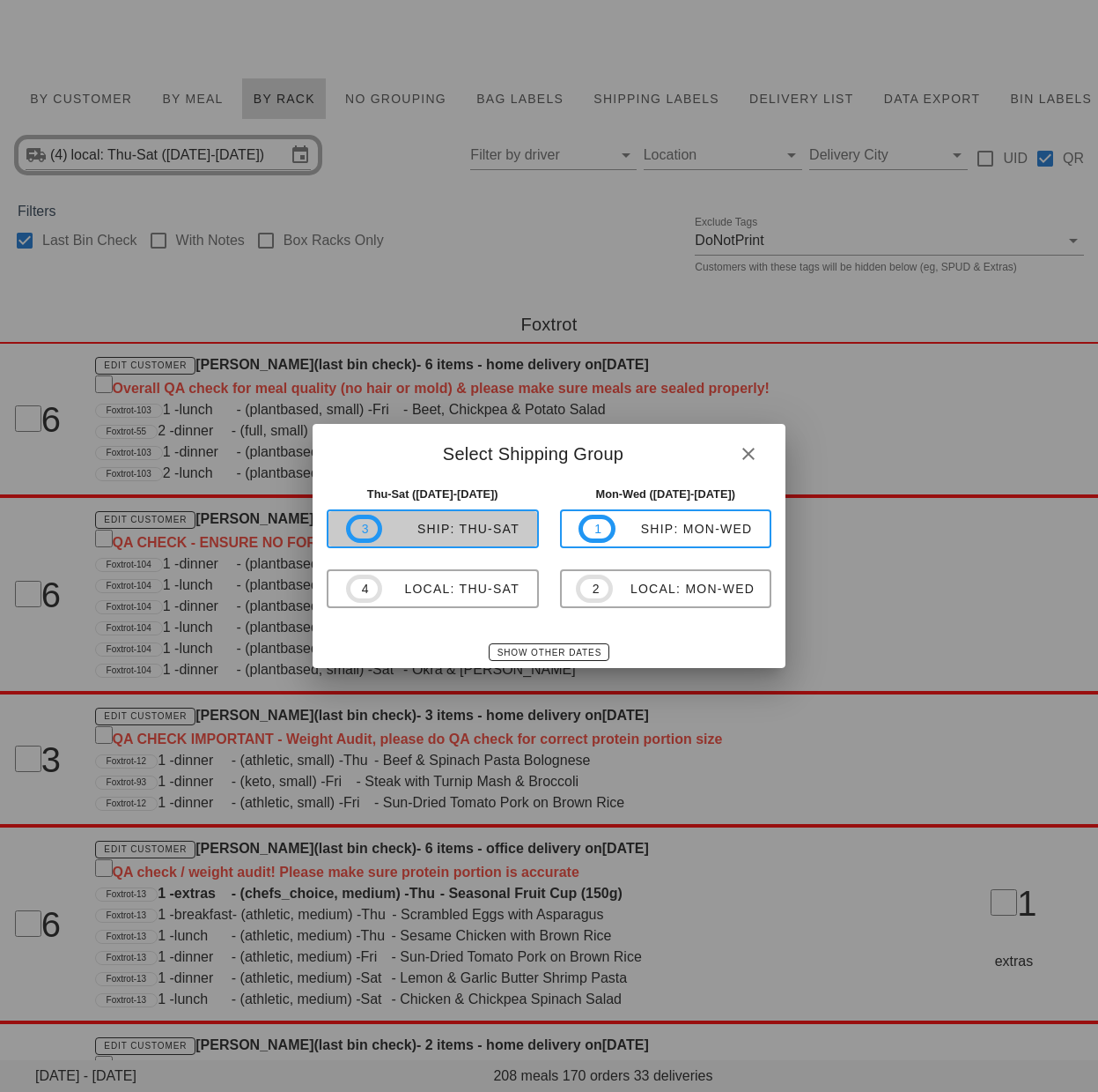
click at [441, 531] on div "ship: Thu-Sat" at bounding box center [451, 528] width 137 height 14
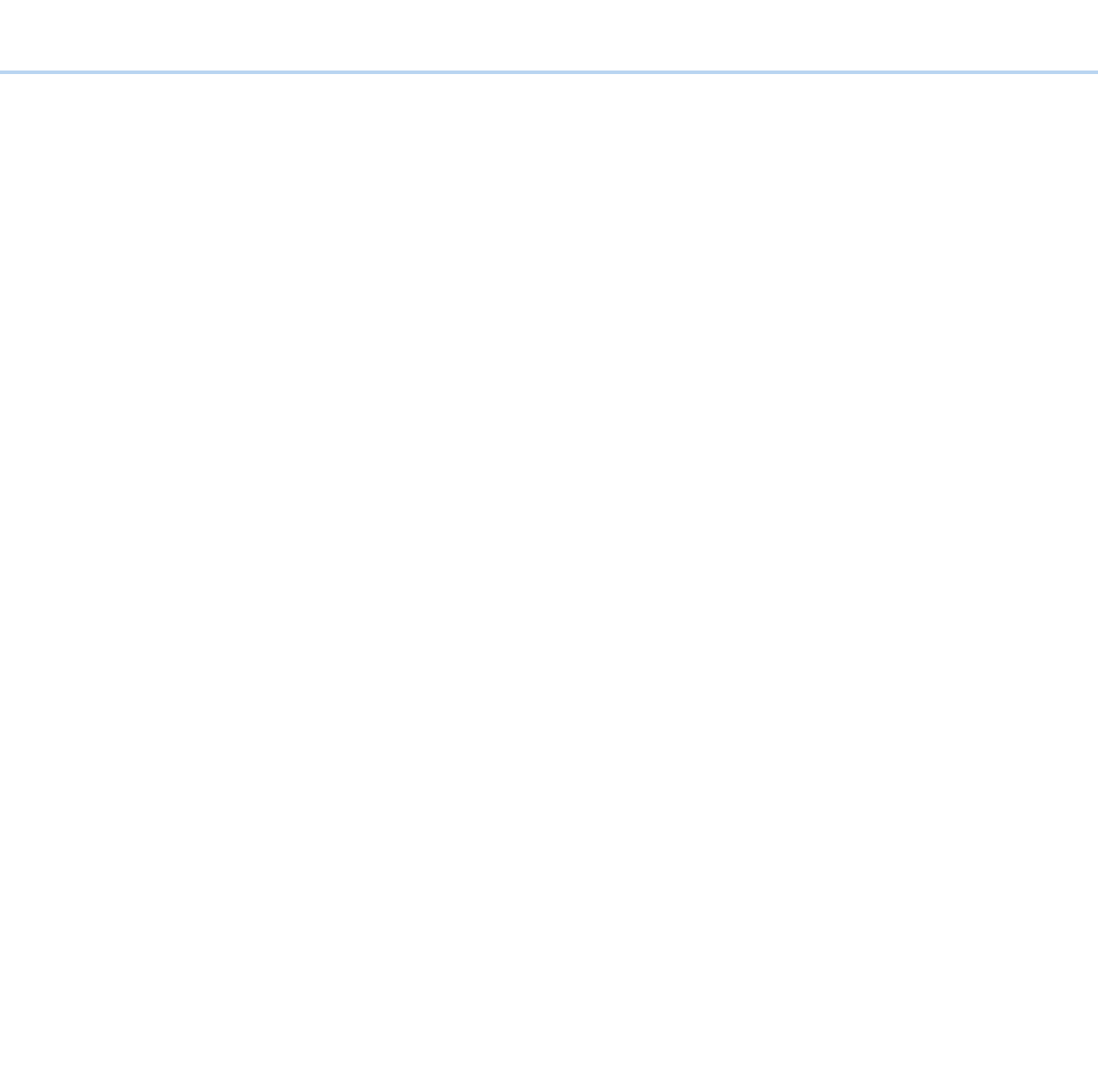
click at [445, 538] on div "Packing Next Production Something unexpected happened. Please refresh the page …" at bounding box center [549, 546] width 1098 height 1092
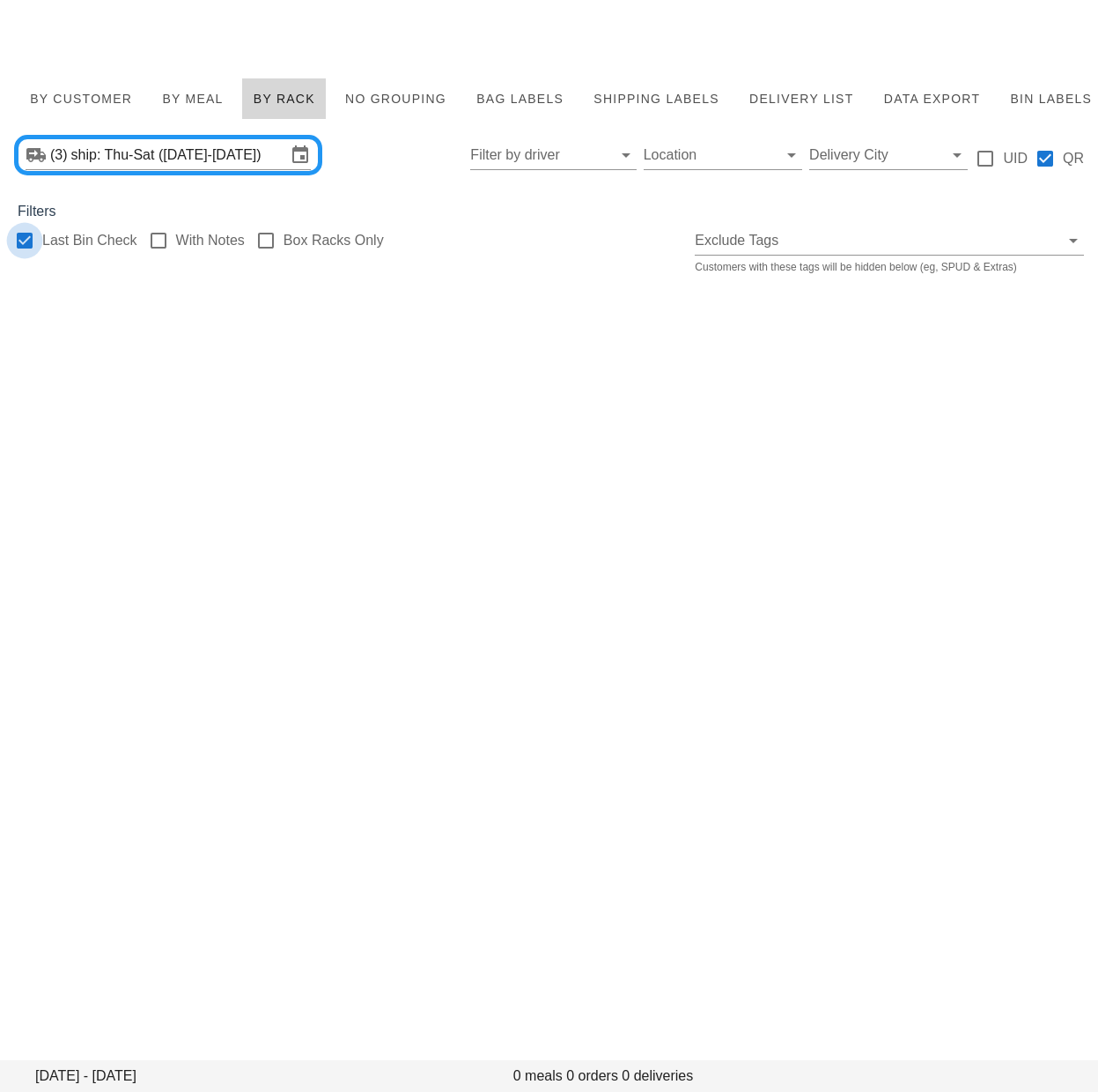
click at [27, 234] on div at bounding box center [25, 240] width 30 height 30
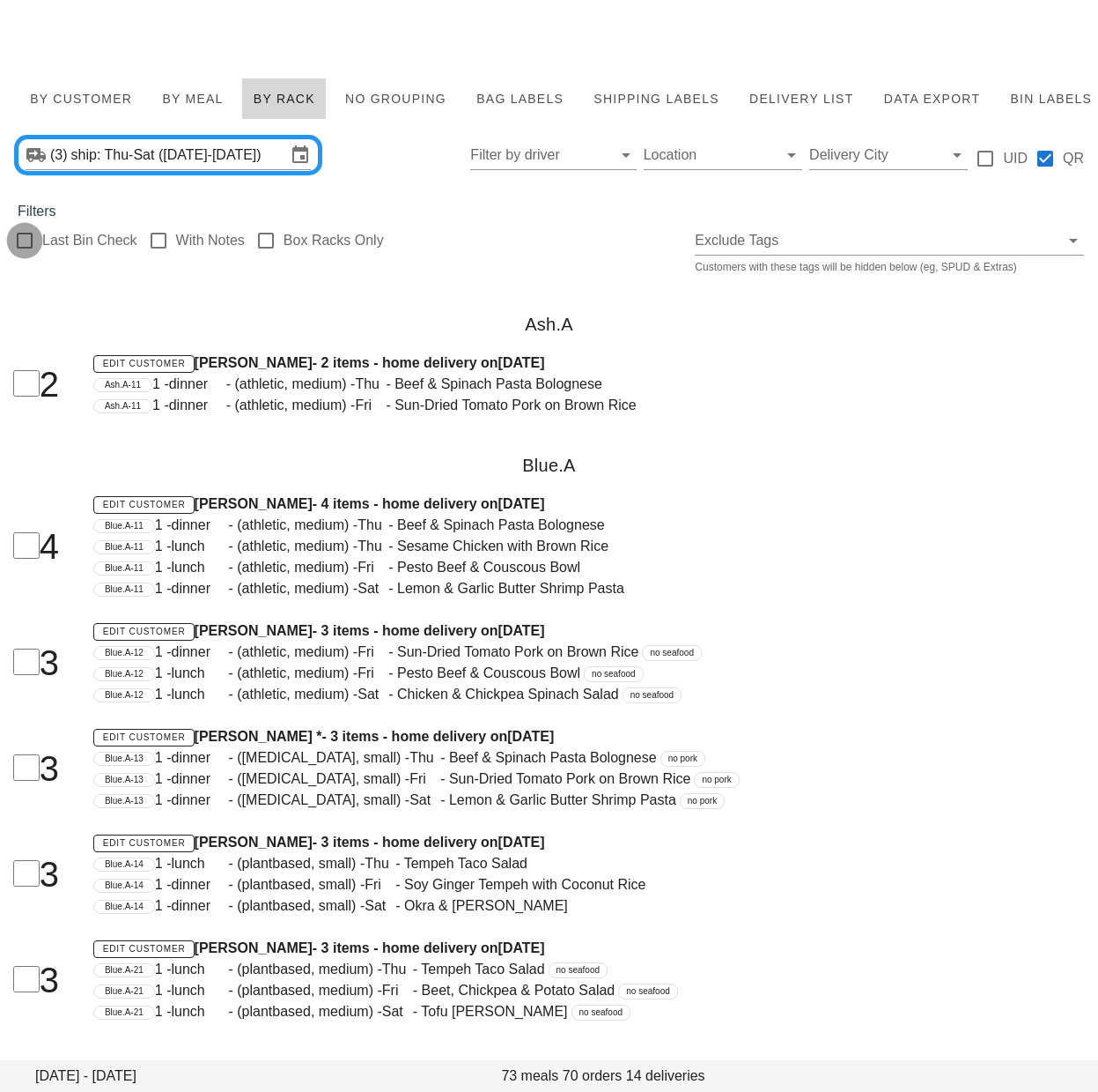
checkbox input "false"
click at [108, 105] on span "By Customer" at bounding box center [81, 98] width 103 height 14
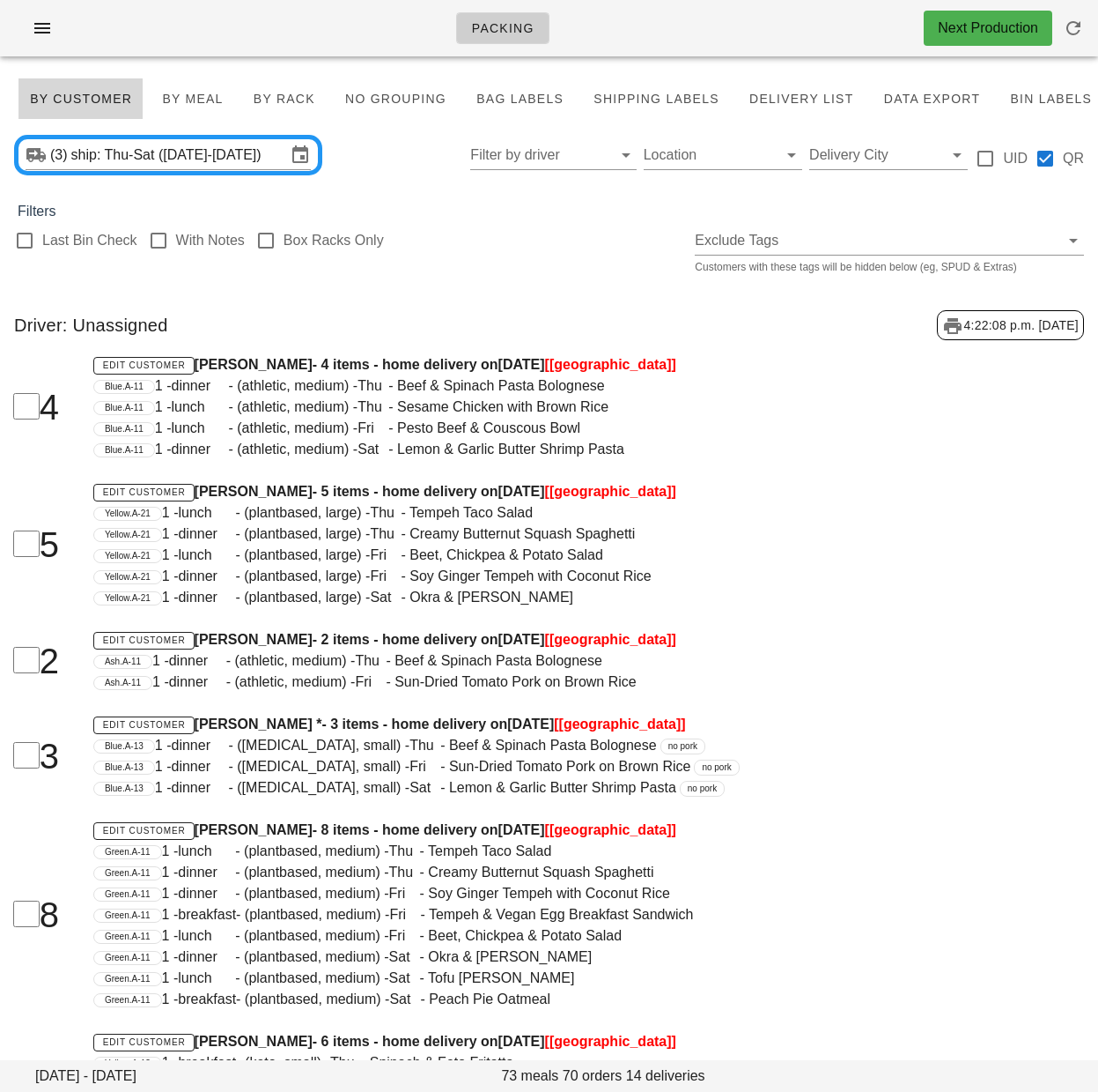
click at [504, 327] on div "Driver: Unassigned 4:22:08 p.m. 2025-08-25" at bounding box center [549, 325] width 1098 height 58
click at [477, 98] on span "Bag Labels" at bounding box center [520, 98] width 88 height 14
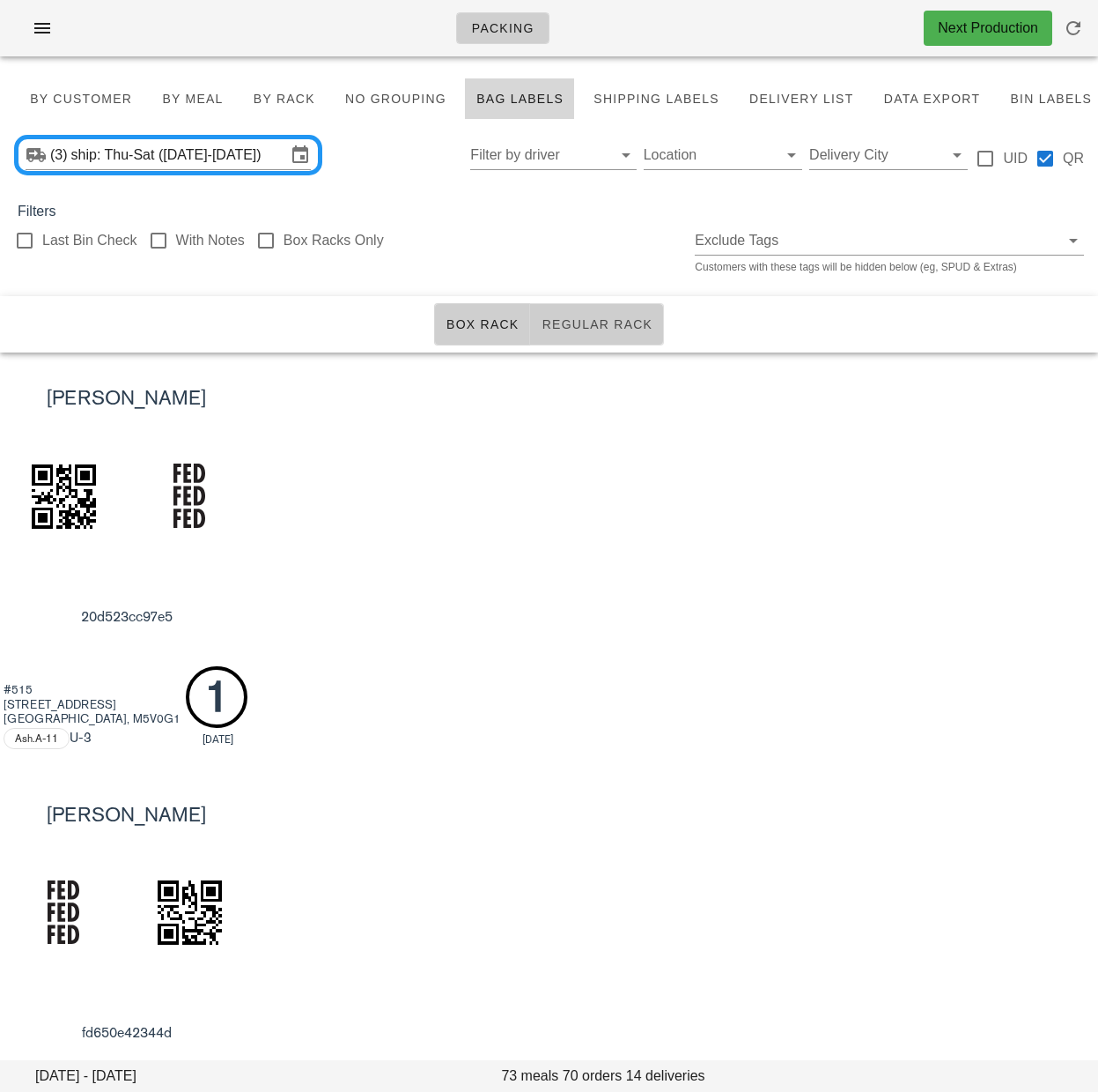
click at [578, 324] on span "Regular Rack" at bounding box center [597, 324] width 112 height 14
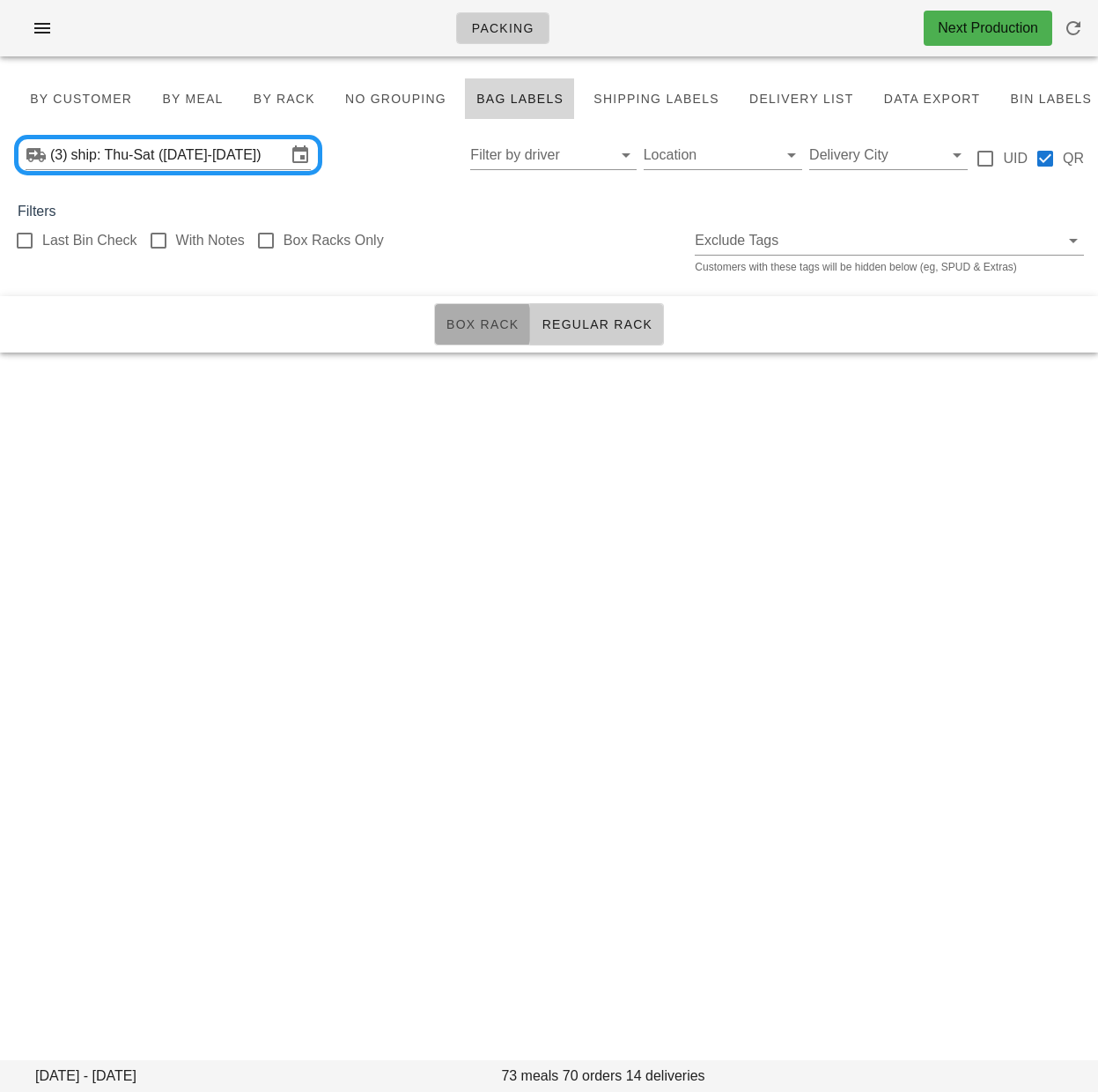
click at [488, 328] on span "Box Rack" at bounding box center [482, 324] width 74 height 14
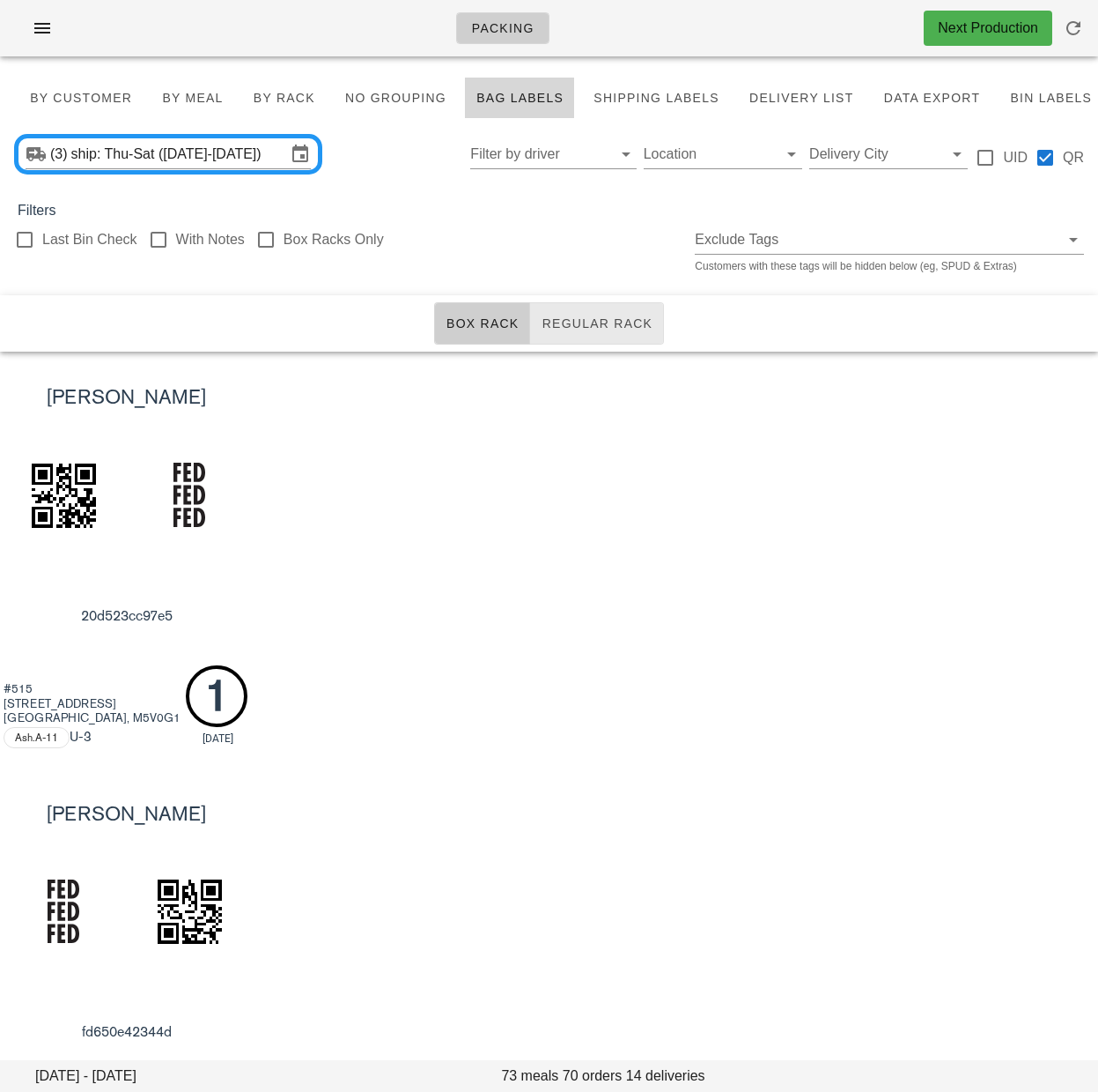
scroll to position [2, 0]
click at [578, 325] on span "Regular Rack" at bounding box center [597, 322] width 112 height 14
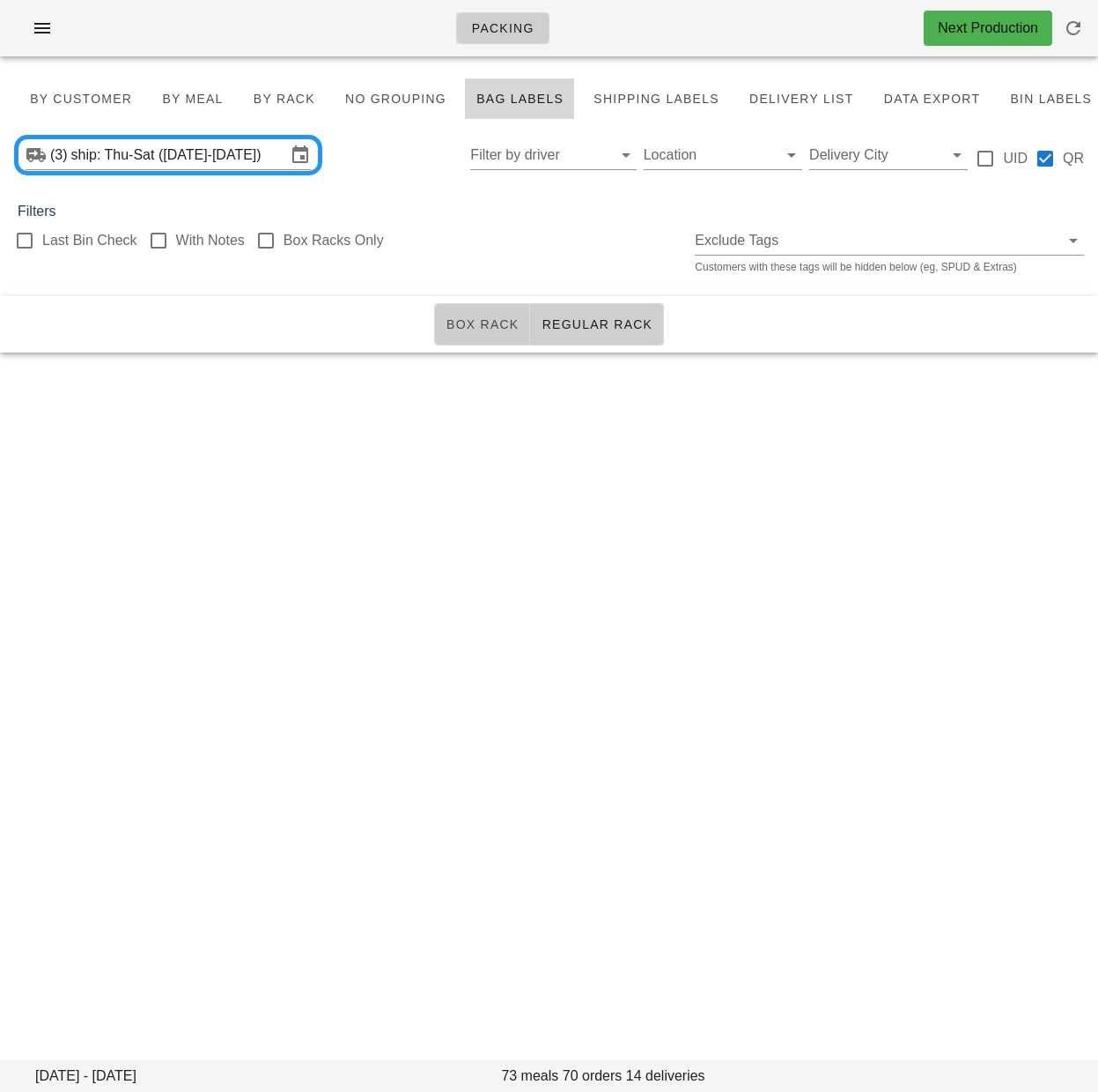
click at [474, 329] on span "Box Rack" at bounding box center [482, 324] width 74 height 14
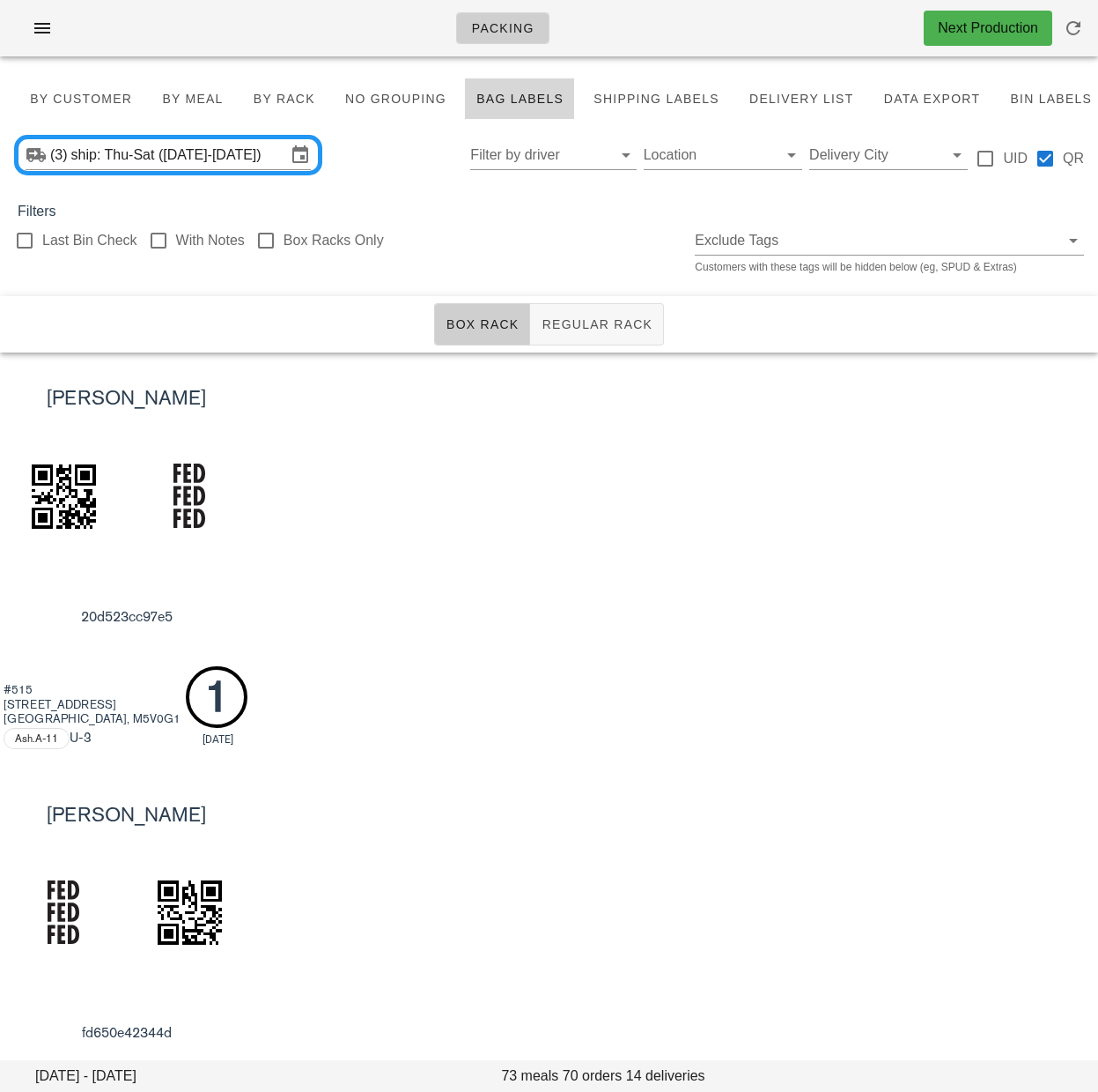
click at [492, 259] on div "Last Bin Check With Notes Box Racks Only Exclude Tags Customers with these tags…" at bounding box center [549, 250] width 1098 height 57
click at [596, 434] on div "[PERSON_NAME] 20d523cc97e5 #[STREET_ADDRESS] Ash.A-11 U -3 1 [DATE]" at bounding box center [549, 560] width 1098 height 416
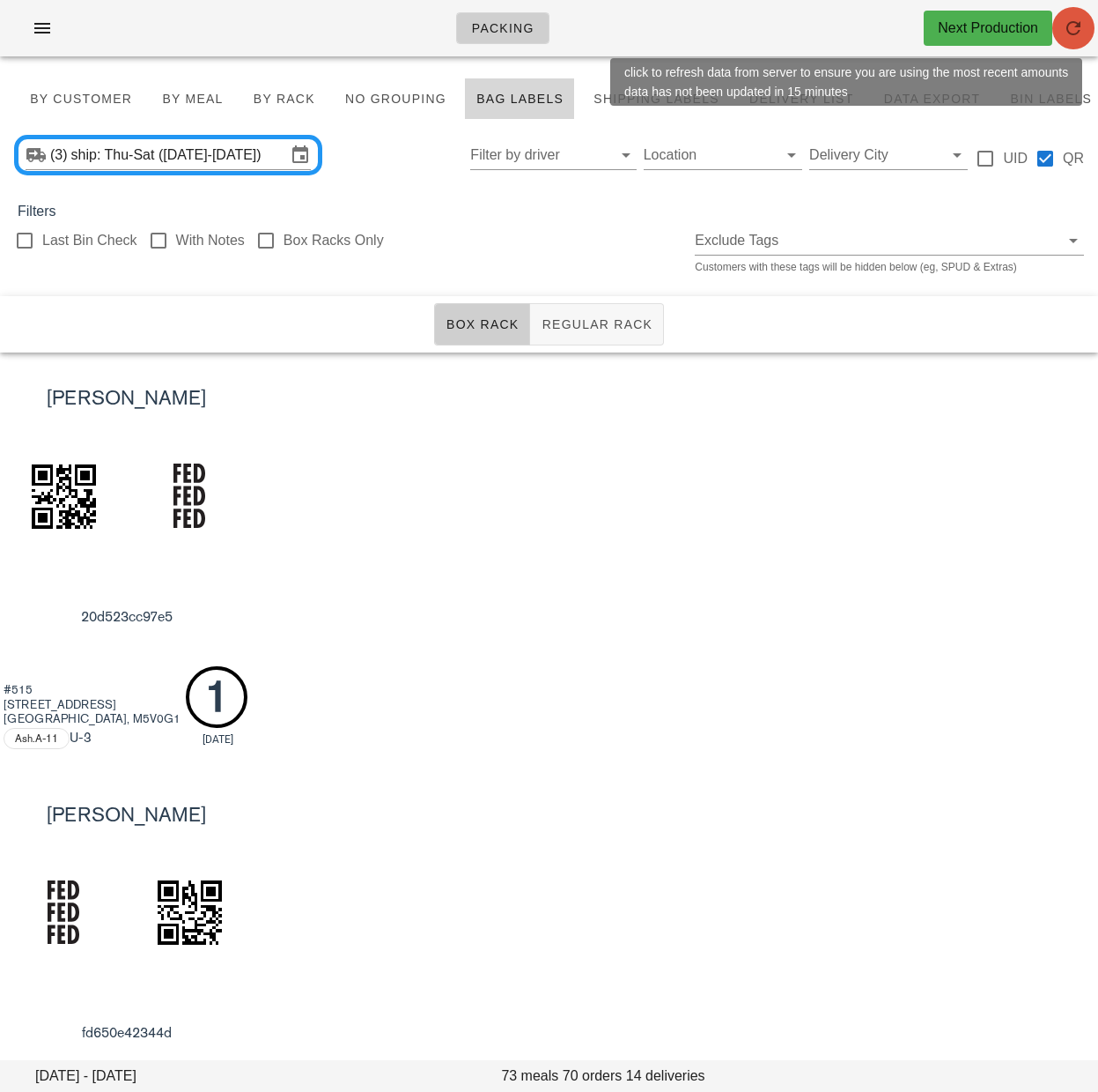
click at [1067, 27] on icon "button" at bounding box center [1073, 28] width 21 height 21
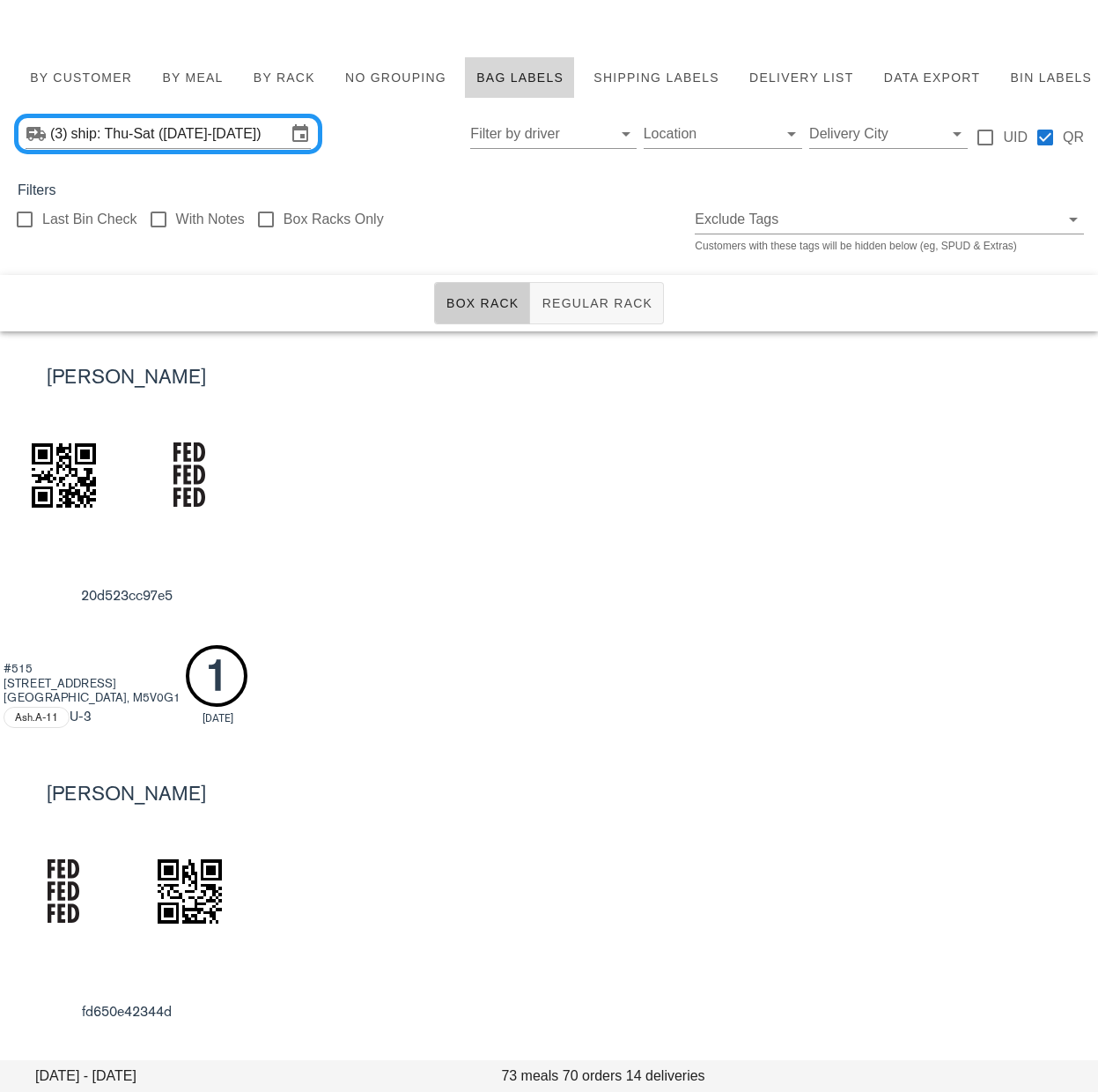
scroll to position [19, 0]
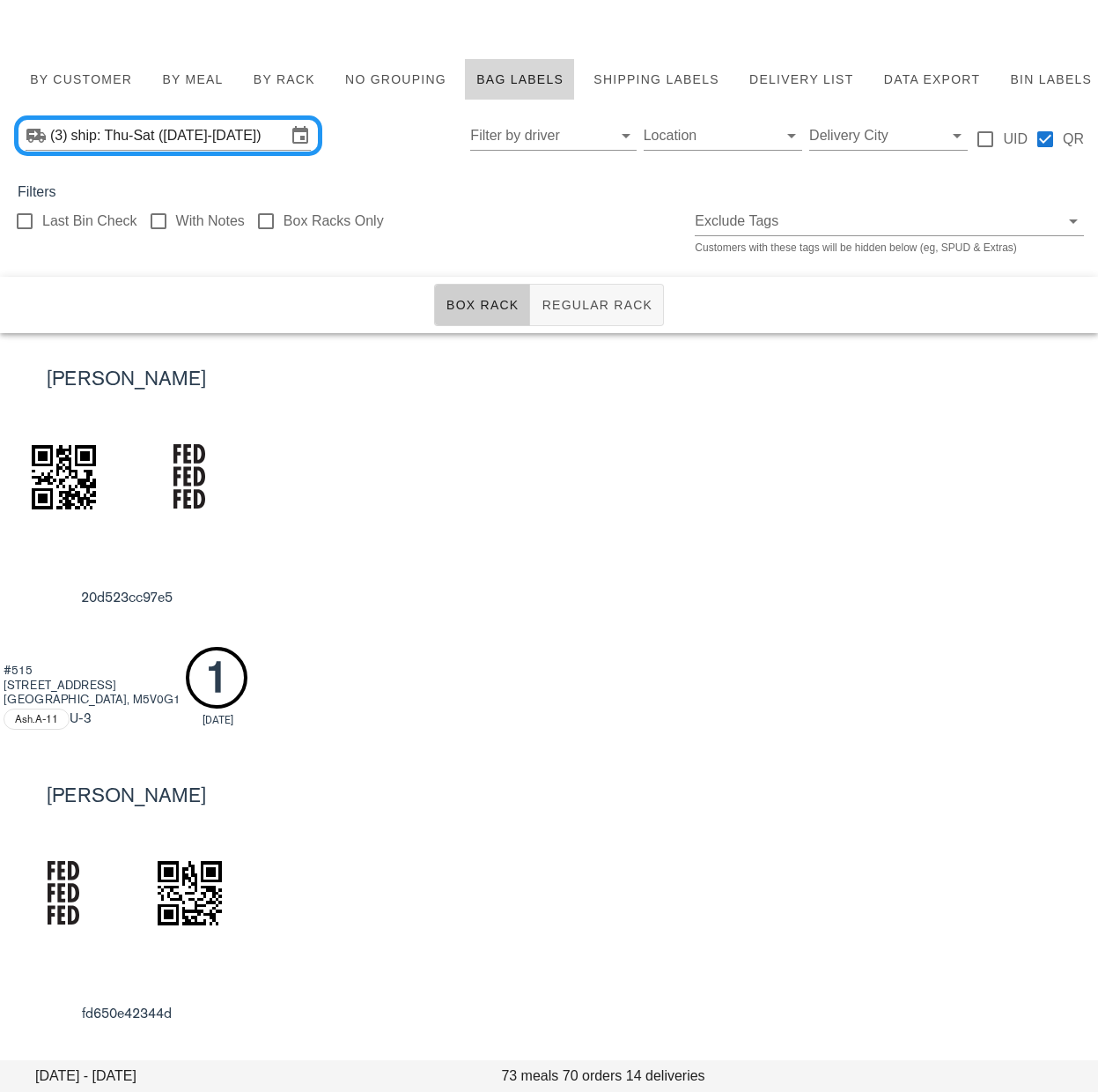
click at [616, 499] on div "[PERSON_NAME] 20d523cc97e5 #[STREET_ADDRESS] Ash.A-11 U -3 1 [DATE]" at bounding box center [549, 541] width 1098 height 416
click at [401, 147] on div "(3) ship: Thu-Sat ([DATE]-[DATE]) Filter by driver Location Delivery City UID QR" at bounding box center [549, 136] width 1098 height 57
click at [115, 132] on input "ship: Thu-Sat ([DATE]-[DATE])" at bounding box center [179, 136] width 214 height 28
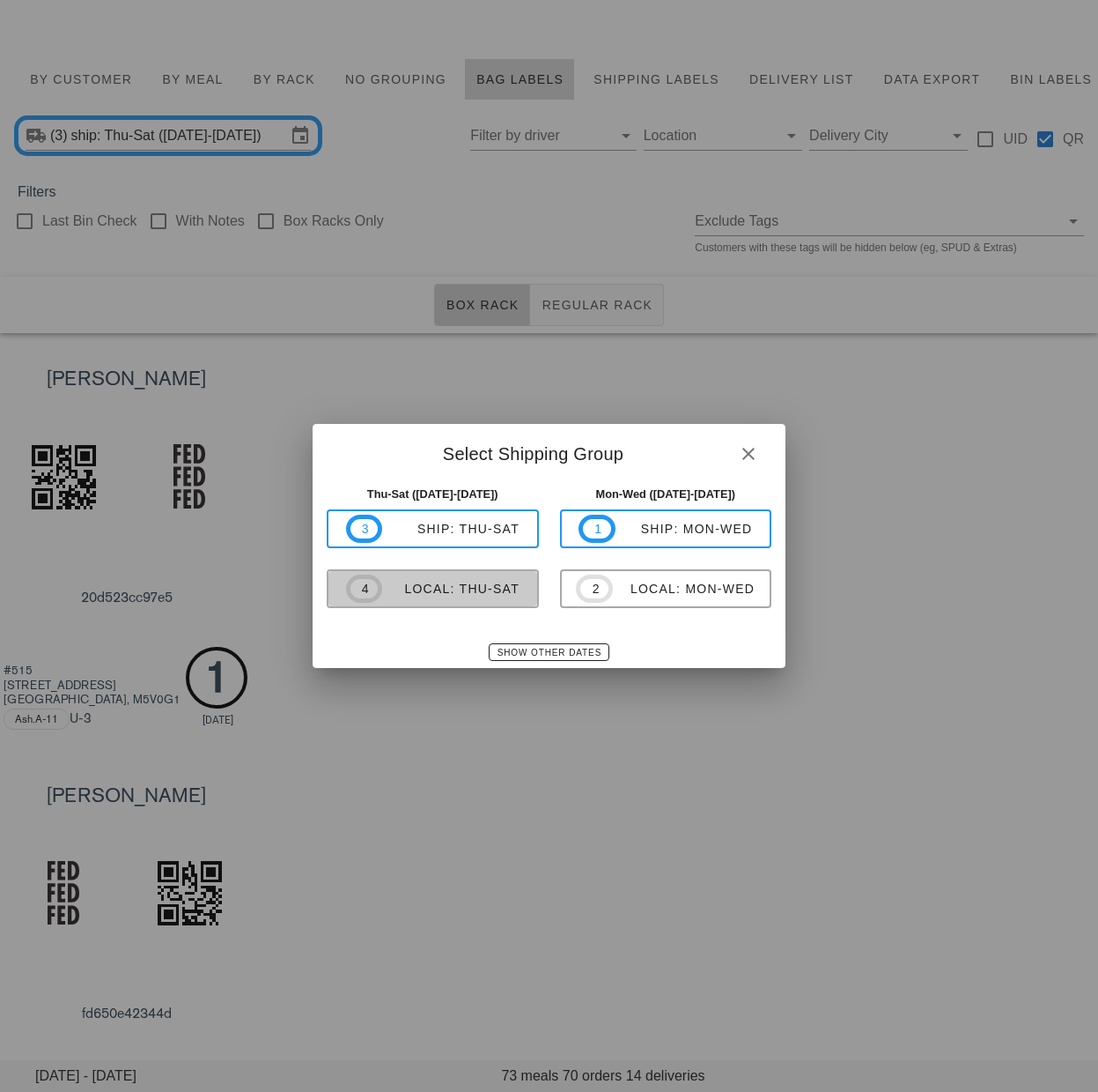
click at [457, 603] on button "4 local: Thu-Sat" at bounding box center [434, 589] width 213 height 39
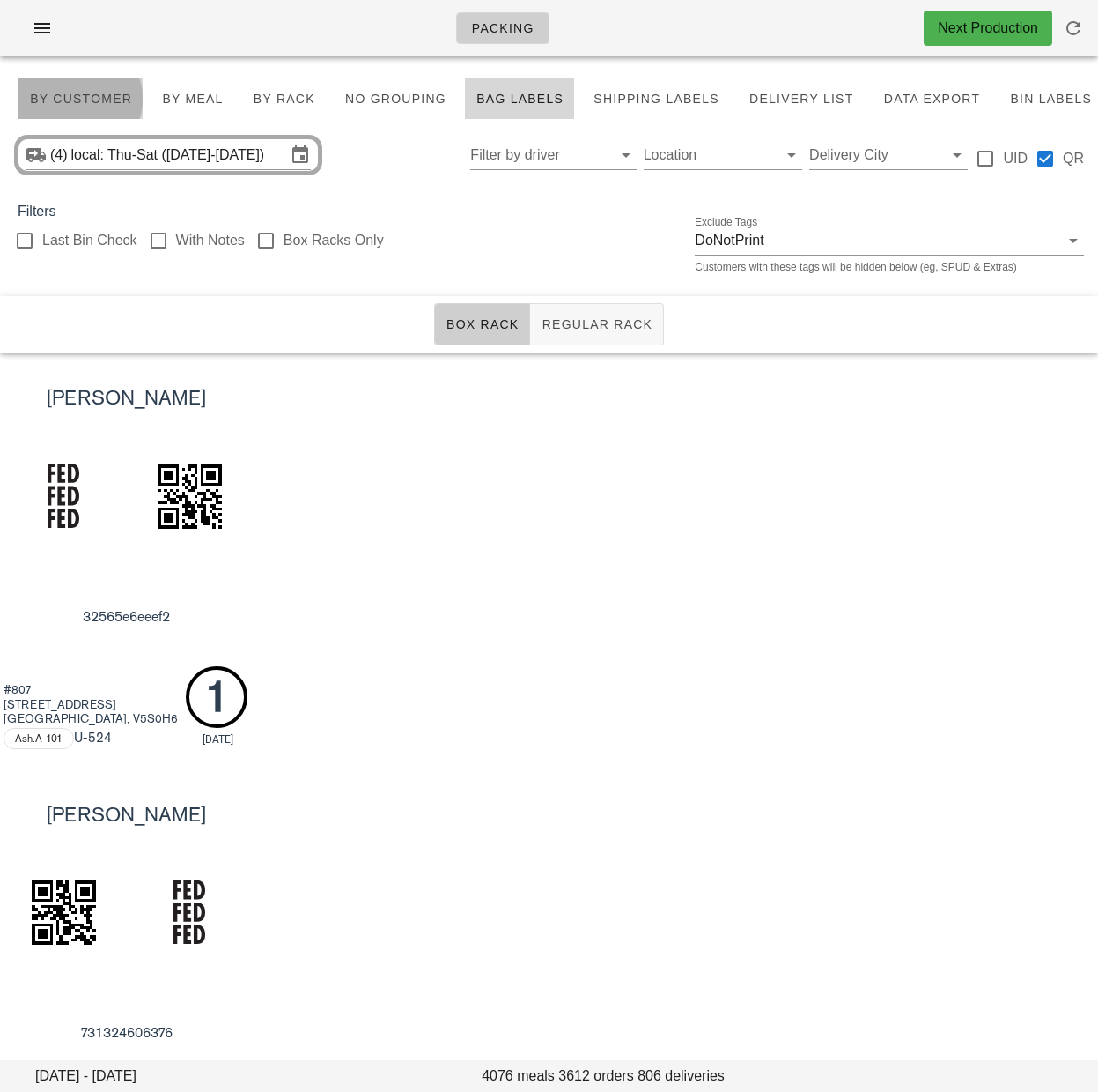
click at [118, 109] on button "By Customer" at bounding box center [80, 99] width 126 height 42
click at [28, 239] on div at bounding box center [25, 240] width 30 height 30
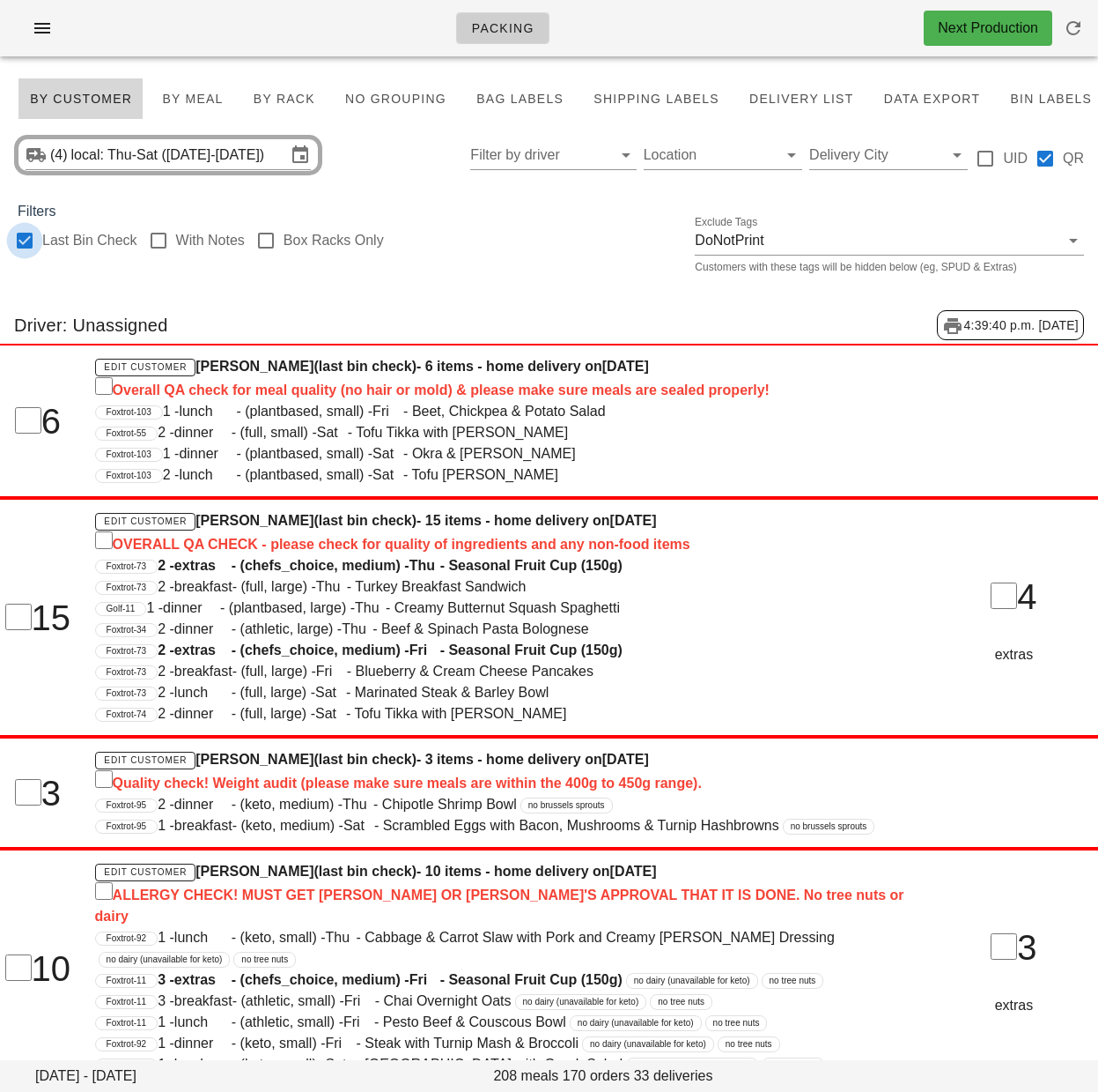
checkbox input "true"
click at [339, 408] on span "1 - lunch - (plantbased, small) - Fri - Beet, Chickpea & Potato Salad" at bounding box center [384, 411] width 443 height 15
